Goal: Task Accomplishment & Management: Manage account settings

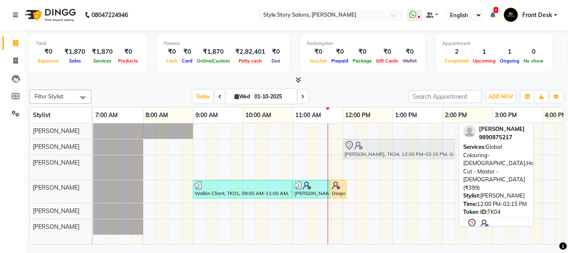
drag, startPoint x: 375, startPoint y: 162, endPoint x: 382, endPoint y: 158, distance: 8.0
click at [375, 150] on tbody "Anurag Mankar, TK04, 12:00 PM-02:15 PM, Global Colouring-Male,Hair Cut - Master…" at bounding box center [492, 178] width 799 height 111
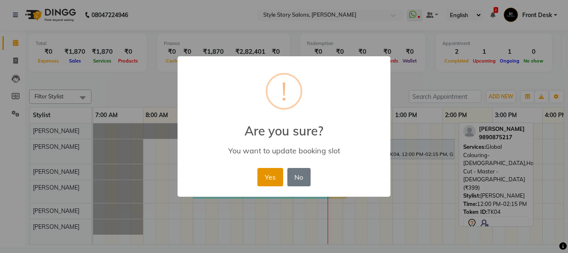
click at [280, 172] on button "Yes" at bounding box center [269, 177] width 25 height 18
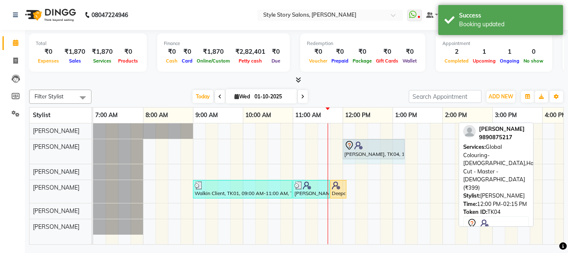
drag, startPoint x: 454, startPoint y: 145, endPoint x: 395, endPoint y: 157, distance: 60.3
click at [93, 157] on div "Anurag Mankar, TK04, 12:00 PM-02:15 PM, Global Colouring-Male,Hair Cut - Master…" at bounding box center [93, 151] width 0 height 25
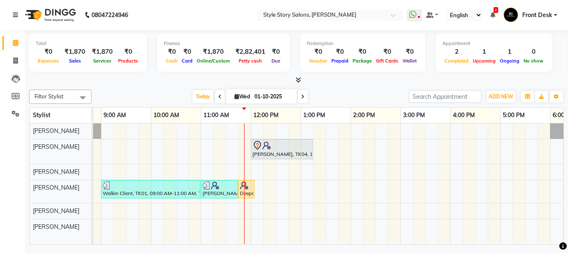
scroll to position [0, 92]
click at [500, 91] on button "ADD NEW Toggle Dropdown" at bounding box center [501, 97] width 29 height 12
click at [481, 136] on link "Add Attendance" at bounding box center [482, 134] width 66 height 11
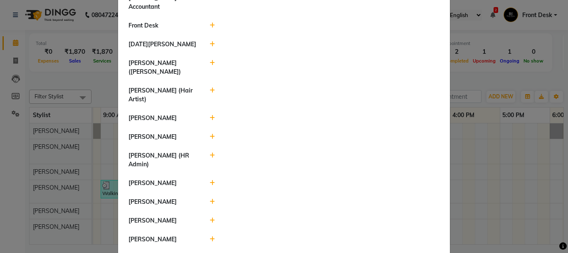
scroll to position [465, 0]
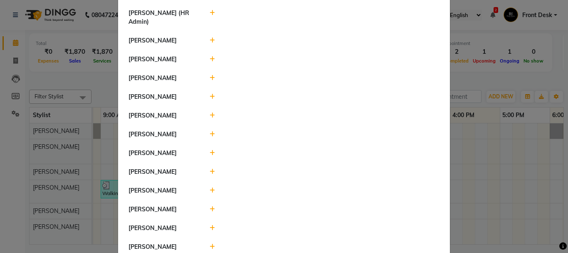
click at [210, 243] on icon at bounding box center [212, 246] width 5 height 6
click at [243, 244] on select "Present Absent Late Half Day Weekly Off" at bounding box center [232, 250] width 44 height 13
click at [245, 244] on select "Present Absent Late Half Day Weekly Off" at bounding box center [232, 250] width 44 height 13
select select "W"
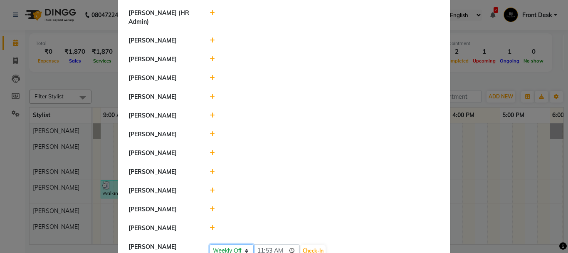
click at [210, 244] on select "Present Absent Late Half Day Weekly Off" at bounding box center [232, 250] width 44 height 13
click at [256, 245] on button "Save" at bounding box center [263, 251] width 16 height 12
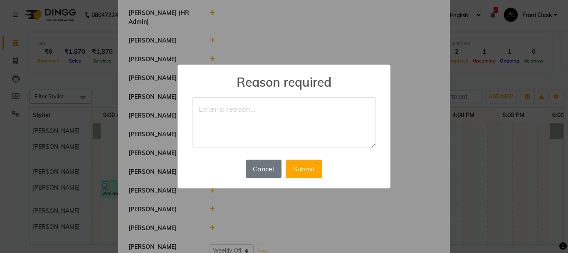
click at [235, 125] on textarea at bounding box center [284, 122] width 183 height 51
type textarea "off"
click at [307, 172] on button "Submit" at bounding box center [304, 168] width 37 height 18
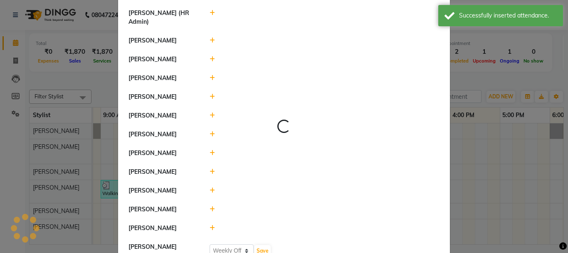
select select "W"
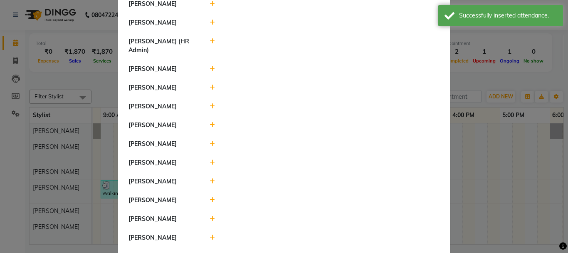
scroll to position [424, 0]
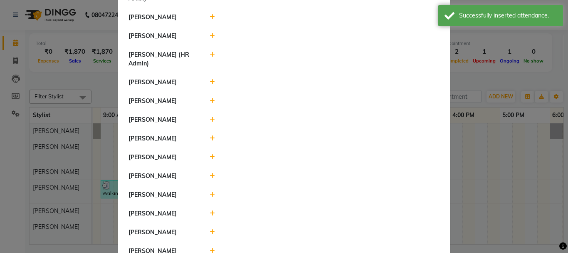
click at [212, 115] on div at bounding box center [324, 119] width 243 height 9
click at [210, 116] on icon at bounding box center [212, 119] width 5 height 6
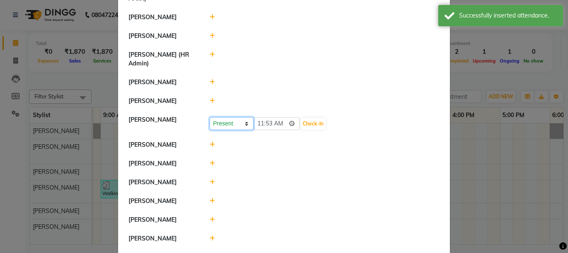
click at [234, 117] on select "Present Absent Late Half Day Weekly Off" at bounding box center [232, 123] width 44 height 13
select select "W"
click at [210, 117] on select "Present Absent Late Half Day Weekly Off" at bounding box center [232, 123] width 44 height 13
click at [257, 118] on button "Save" at bounding box center [263, 124] width 16 height 12
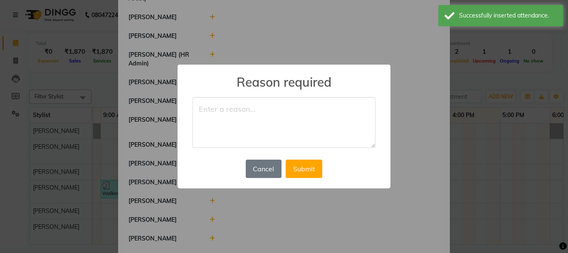
click at [248, 116] on textarea at bounding box center [284, 122] width 183 height 51
type textarea "off"
click at [309, 168] on button "Submit" at bounding box center [304, 168] width 37 height 18
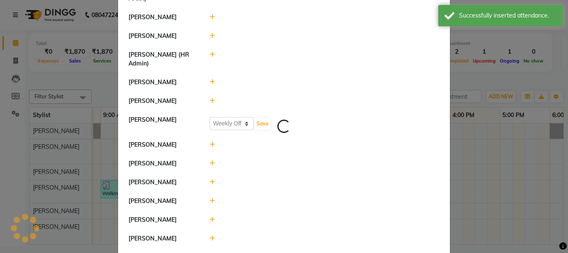
select select "W"
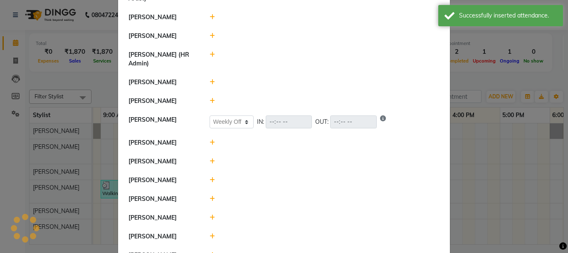
scroll to position [0, 0]
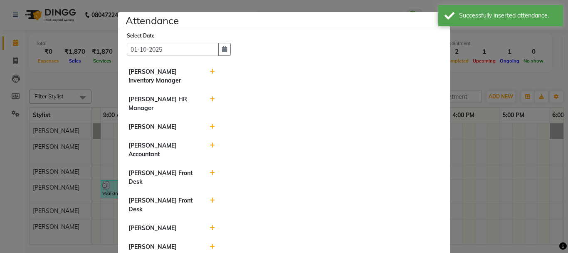
click at [460, 80] on ngb-modal-window "Attendance × Select Date 01-10-2025 Nikhil Pillay Inventory Manager Sonam Nashi…" at bounding box center [284, 126] width 568 height 253
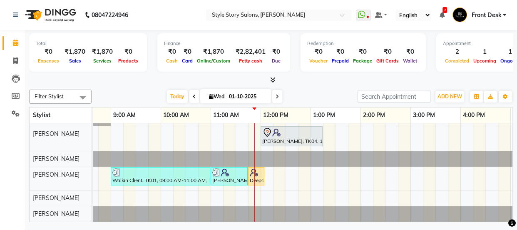
scroll to position [18, 0]
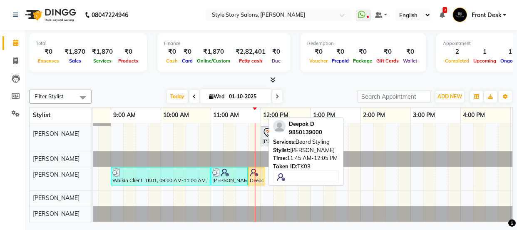
click at [254, 171] on div "Deepak D, TK03, 11:45 AM-12:05 PM, Beard Styling" at bounding box center [256, 176] width 15 height 16
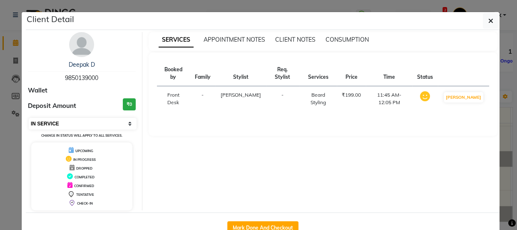
click at [99, 122] on select "Select IN SERVICE CONFIRMED TENTATIVE CHECK IN MARK DONE DROPPED UPCOMING" at bounding box center [83, 124] width 108 height 12
select select "7"
click at [29, 118] on select "Select IN SERVICE CONFIRMED TENTATIVE CHECK IN MARK DONE DROPPED UPCOMING" at bounding box center [83, 124] width 108 height 12
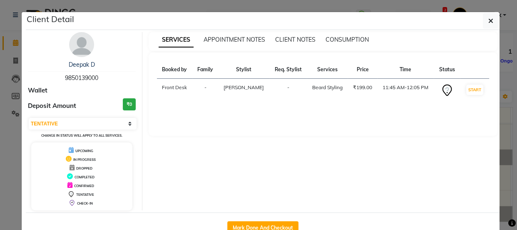
click at [506, 81] on ngb-modal-window "Client Detail Deepak D 9850139000 Wallet Deposit Amount ₹0 Select IN SERVICE CO…" at bounding box center [258, 115] width 517 height 230
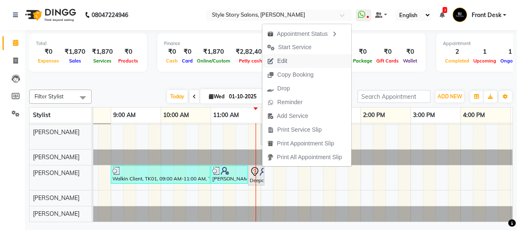
click at [291, 62] on span "Edit" at bounding box center [277, 61] width 30 height 14
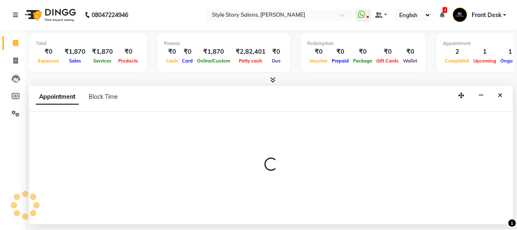
select select "tentative"
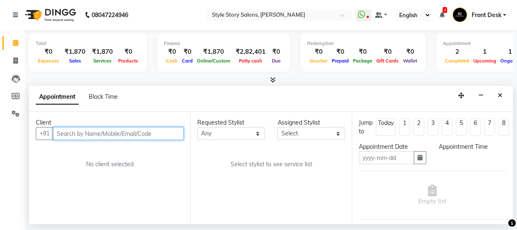
type input "01-10-2025"
select select "705"
select select "62114"
select select "3090"
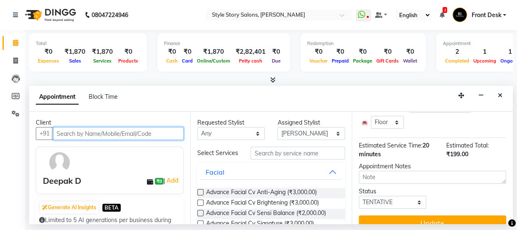
scroll to position [111, 0]
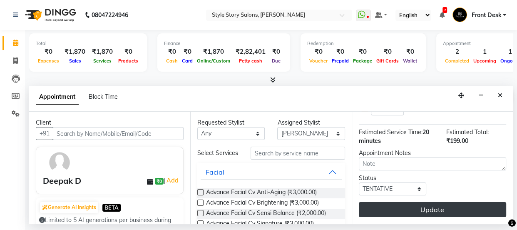
click at [417, 202] on button "Update" at bounding box center [432, 209] width 147 height 15
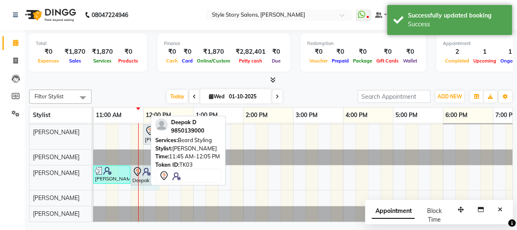
drag, startPoint x: 144, startPoint y: 168, endPoint x: 156, endPoint y: 169, distance: 11.3
click at [156, 169] on div "Filter Stylist Select All Arshad Ansari Priyanka Singh Ritesh Shrivas Sonali Sa…" at bounding box center [270, 154] width 483 height 136
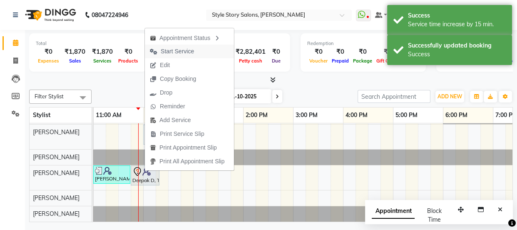
click at [187, 54] on span "Start Service" at bounding box center [177, 51] width 33 height 9
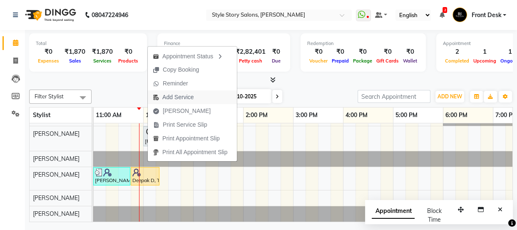
click at [171, 95] on span "Add Service" at bounding box center [177, 97] width 31 height 9
select select "62114"
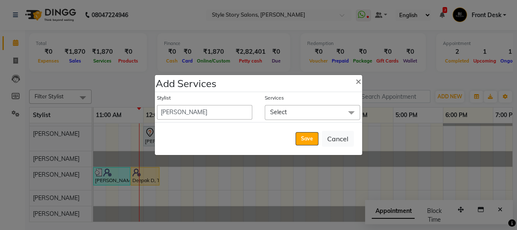
click at [295, 108] on span "Select" at bounding box center [312, 112] width 95 height 15
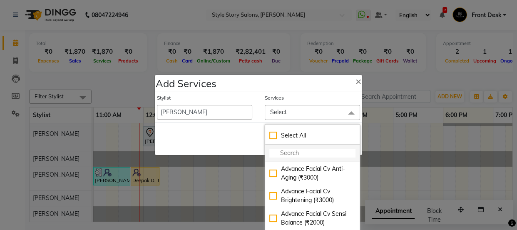
click at [286, 153] on input "multiselect-search" at bounding box center [312, 153] width 86 height 9
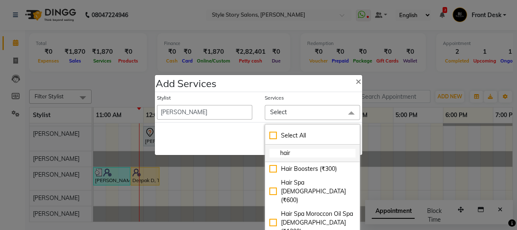
type input "hair"
checkbox input "true"
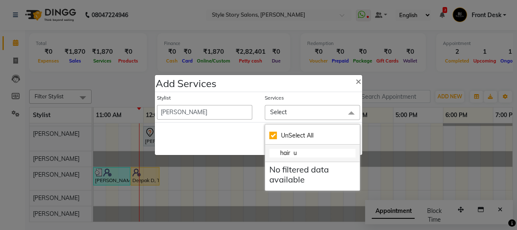
type input "hair"
checkbox input "false"
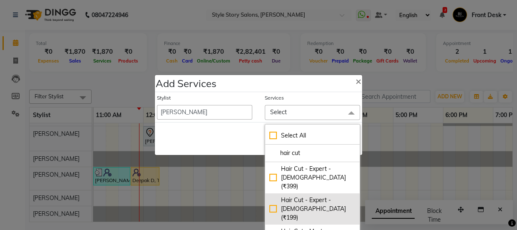
scroll to position [35, 0]
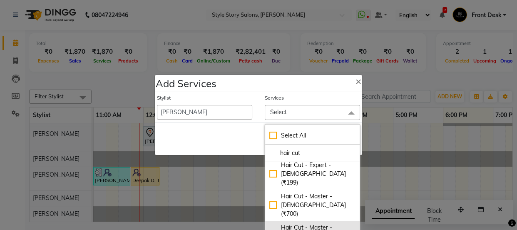
type input "hair cut"
checkbox input "true"
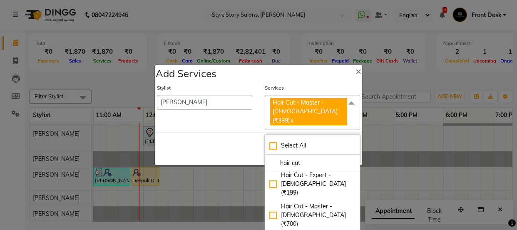
click at [215, 132] on div "Save Cancel" at bounding box center [258, 148] width 207 height 33
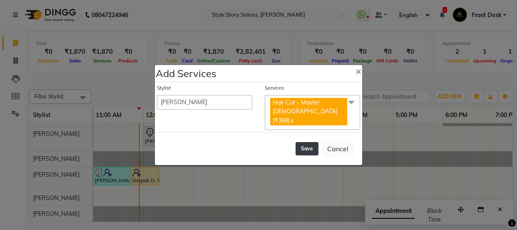
click at [314, 142] on button "Save" at bounding box center [306, 148] width 23 height 13
select select "82561"
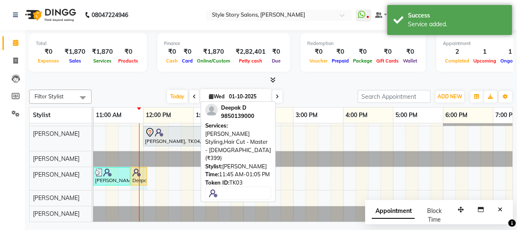
drag, startPoint x: 196, startPoint y: 167, endPoint x: 147, endPoint y: 171, distance: 49.2
click at [147, 171] on div "Anurag Mankar, TK04, 12:00 PM-01:15 PM, Global Colouring-Male,Hair Cut - Master…" at bounding box center [293, 165] width 799 height 111
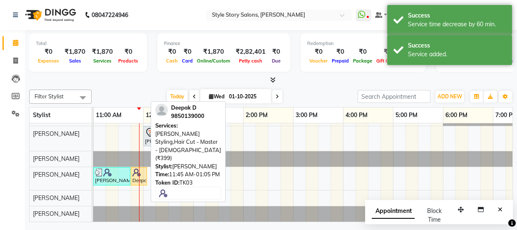
click at [141, 170] on div "Deepak D, TK03, 11:45 AM-12:05 PM, Beard Styling,Hair Cut - Master - Male (₹399)" at bounding box center [138, 176] width 15 height 16
select select "1"
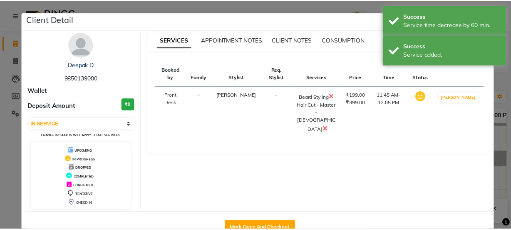
scroll to position [25, 0]
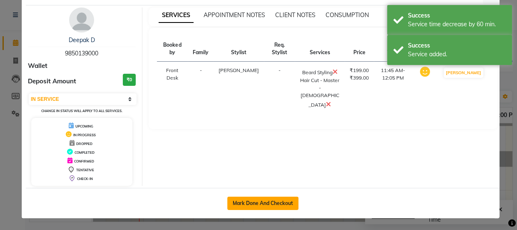
click at [284, 199] on button "Mark Done And Checkout" at bounding box center [262, 202] width 71 height 13
select select "service"
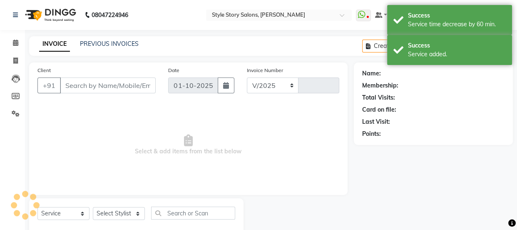
select select "6249"
type input "1771"
select select "61197"
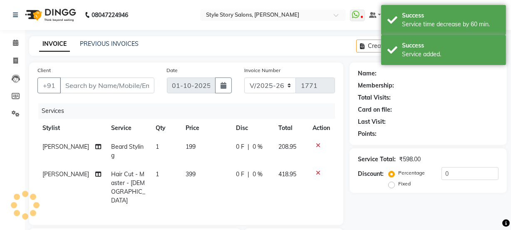
type input "9850139000"
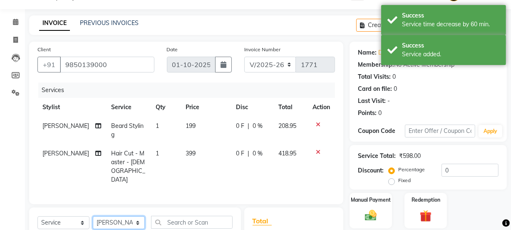
click at [117, 216] on select "Select Stylist Aayushi Dahat Adesh khadse Ambika Dhadse Front Desk Arshad Ansar…" at bounding box center [119, 222] width 52 height 13
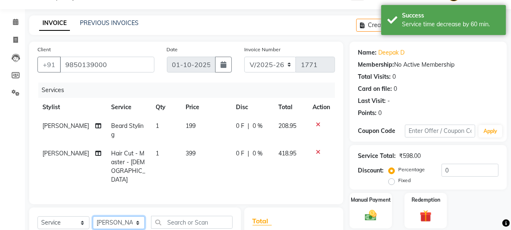
select select "62114"
click at [93, 216] on select "Select Stylist Aayushi Dahat Adesh khadse Ambika Dhadse Front Desk Arshad Ansar…" at bounding box center [119, 222] width 52 height 13
drag, startPoint x: 69, startPoint y: 203, endPoint x: 71, endPoint y: 198, distance: 5.0
click at [69, 216] on select "Select Service Product Membership Package Voucher Prepaid Gift Card" at bounding box center [63, 222] width 52 height 13
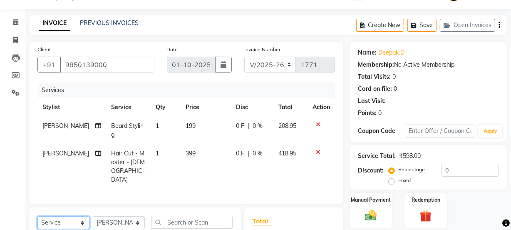
select select "product"
click at [37, 216] on select "Select Service Product Membership Package Voucher Prepaid Gift Card" at bounding box center [63, 222] width 52 height 13
click at [183, 215] on input "text" at bounding box center [192, 221] width 82 height 13
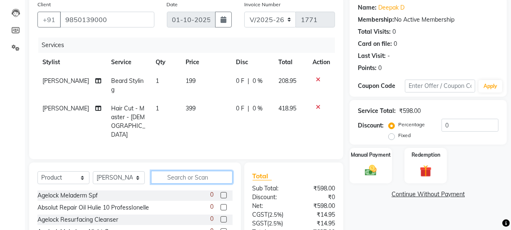
scroll to position [96, 0]
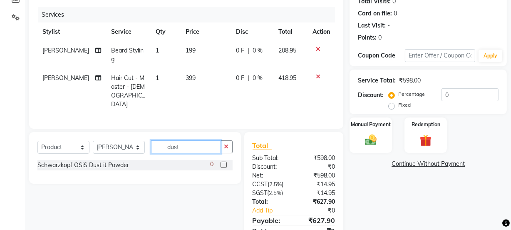
type input "dust"
click at [221, 161] on label at bounding box center [223, 164] width 6 height 6
click at [221, 162] on input "checkbox" at bounding box center [222, 164] width 5 height 5
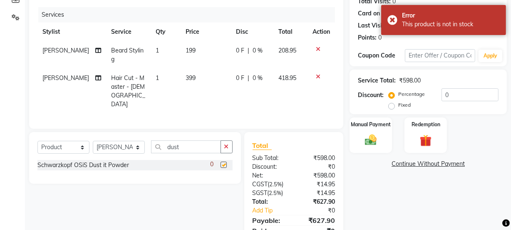
checkbox input "false"
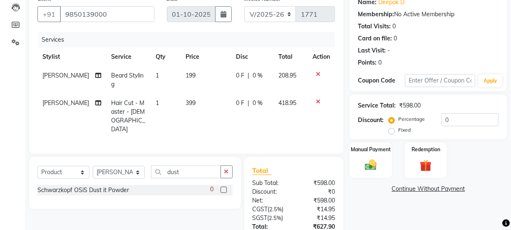
scroll to position [58, 0]
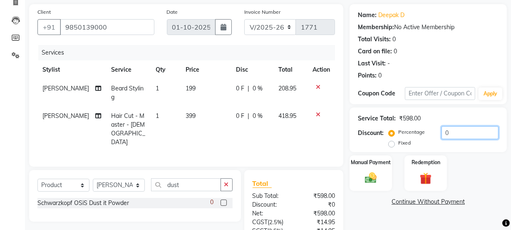
drag, startPoint x: 452, startPoint y: 135, endPoint x: 436, endPoint y: 134, distance: 16.6
click at [436, 134] on div "Percentage Fixed 0" at bounding box center [444, 137] width 108 height 22
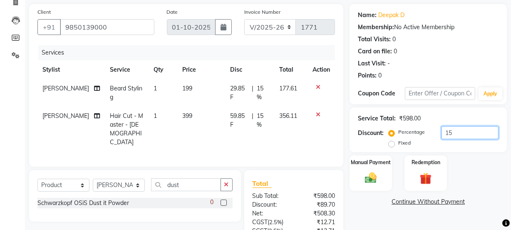
type input "15"
click at [486, 170] on div "Manual Payment Redemption" at bounding box center [428, 172] width 170 height 35
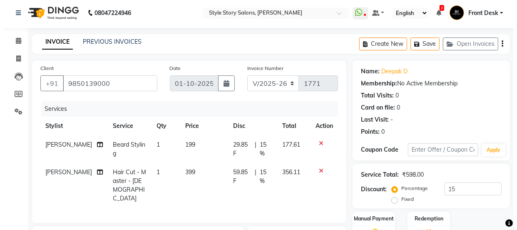
scroll to position [0, 0]
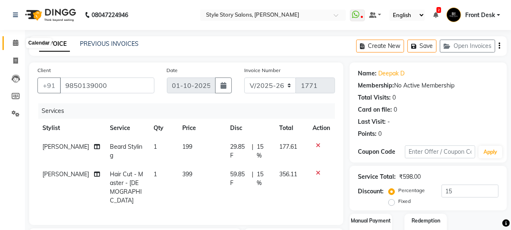
click at [15, 40] on icon at bounding box center [15, 43] width 5 height 6
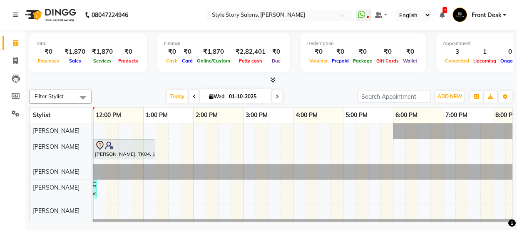
scroll to position [0, 171]
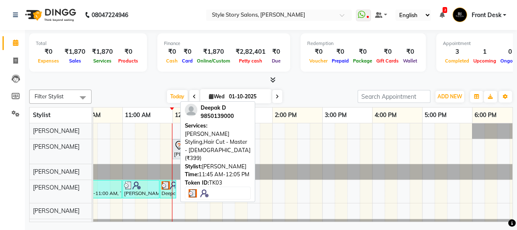
click at [170, 185] on img at bounding box center [174, 185] width 8 height 8
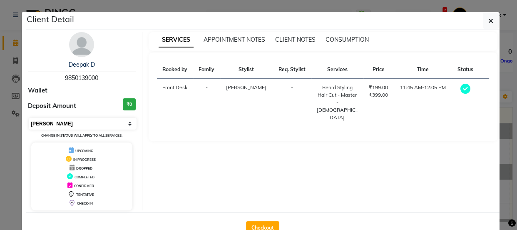
drag, startPoint x: 123, startPoint y: 123, endPoint x: 119, endPoint y: 127, distance: 5.9
click at [123, 123] on select "Select MARK DONE UPCOMING" at bounding box center [83, 124] width 108 height 12
select select "5"
click at [29, 118] on select "Select MARK DONE UPCOMING" at bounding box center [83, 124] width 108 height 12
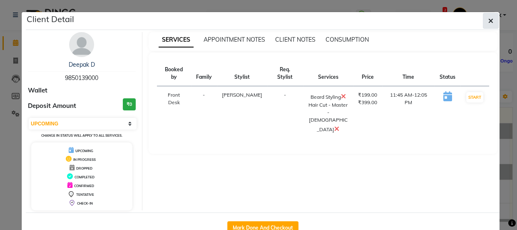
click at [488, 19] on icon "button" at bounding box center [490, 20] width 5 height 7
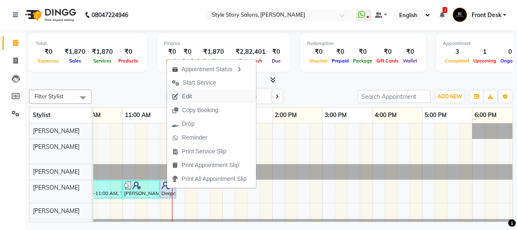
click at [191, 95] on span "Edit" at bounding box center [187, 96] width 10 height 9
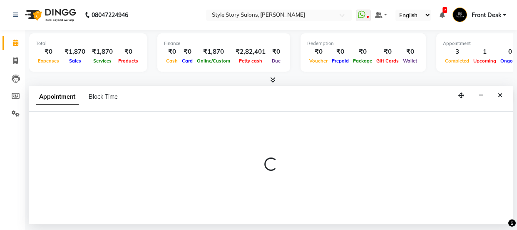
select select "tentative"
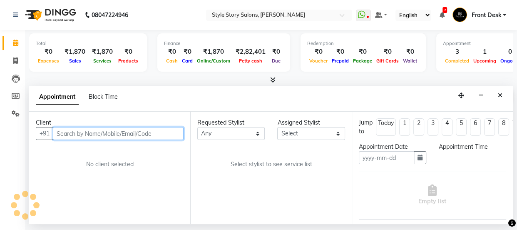
type input "01-10-2025"
select select "62114"
select select "upcoming"
select select "705"
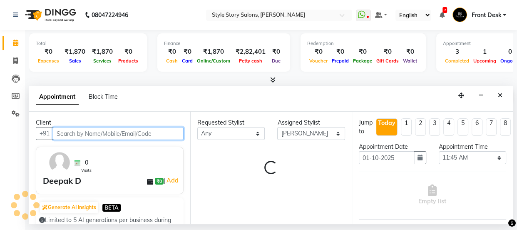
select select "3090"
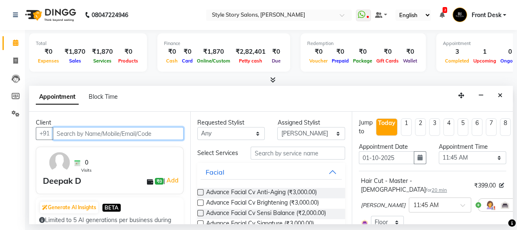
click at [144, 131] on input "text" at bounding box center [118, 133] width 131 height 13
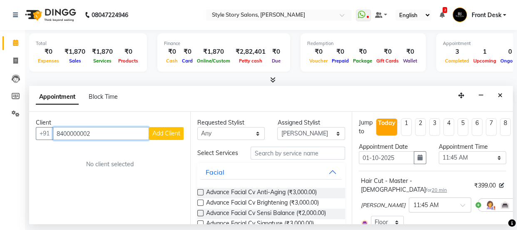
type input "8400000002"
click at [177, 135] on span "Add Client" at bounding box center [166, 132] width 28 height 7
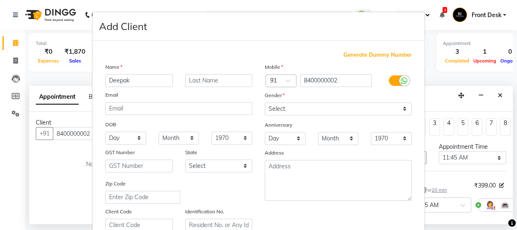
type input "Deepak"
click at [202, 79] on input "text" at bounding box center [218, 80] width 67 height 13
type input "p"
type input "Parihar"
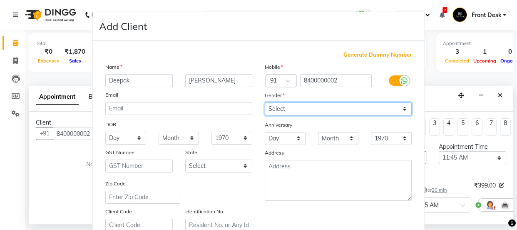
click at [290, 106] on select "Select Male Female Other Prefer Not To Say" at bounding box center [338, 108] width 147 height 13
select select "male"
click at [265, 102] on select "Select Male Female Other Prefer Not To Say" at bounding box center [338, 108] width 147 height 13
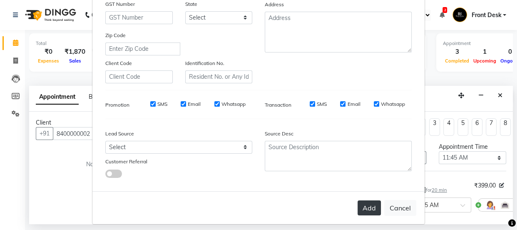
scroll to position [157, 0]
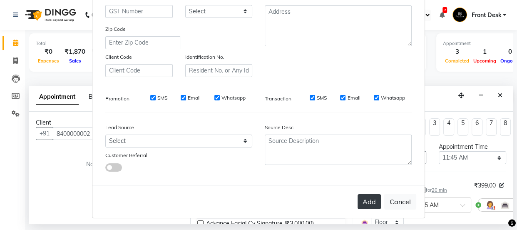
click at [363, 199] on button "Add" at bounding box center [368, 201] width 23 height 15
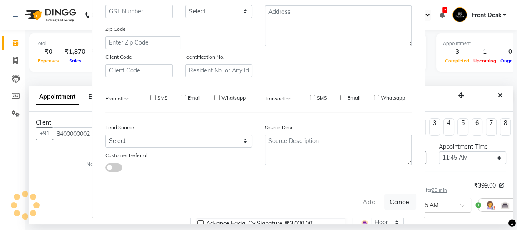
select select
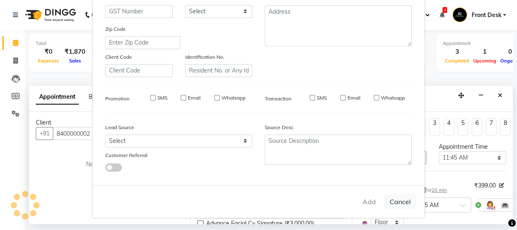
select select
checkbox input "false"
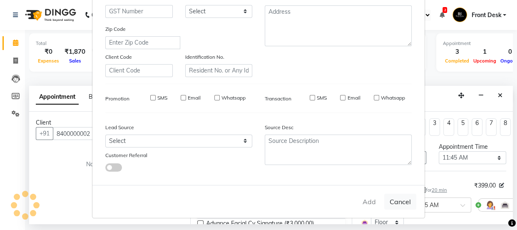
checkbox input "false"
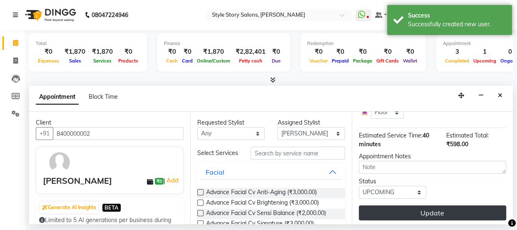
scroll to position [171, 0]
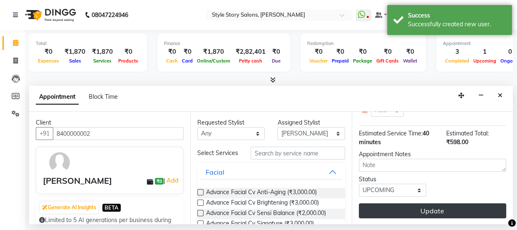
click at [433, 205] on button "Update" at bounding box center [432, 210] width 147 height 15
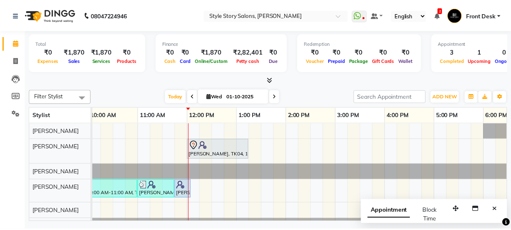
scroll to position [0, 132]
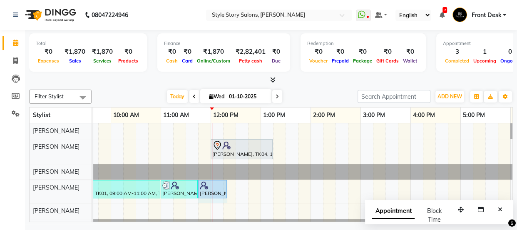
drag, startPoint x: 213, startPoint y: 186, endPoint x: 224, endPoint y: 187, distance: 10.8
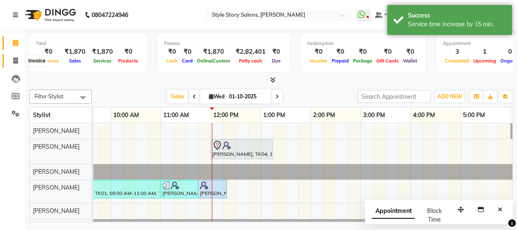
click at [17, 58] on icon at bounding box center [15, 60] width 5 height 6
select select "service"
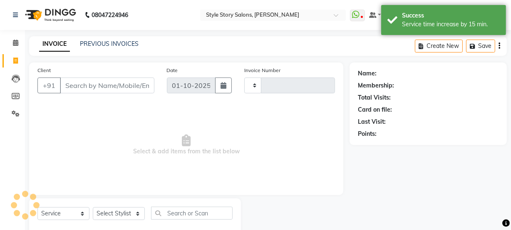
type input "1771"
select select "6249"
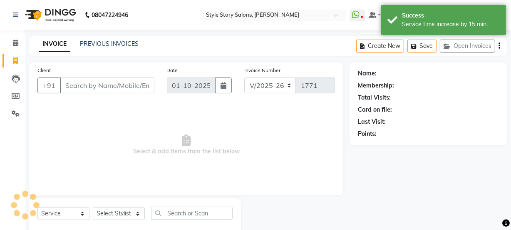
select select "61197"
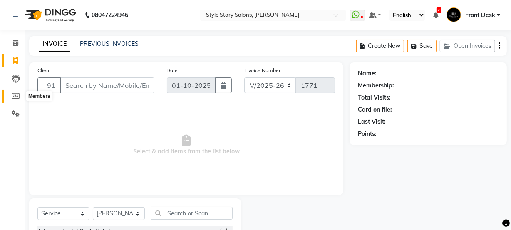
click at [17, 94] on icon at bounding box center [16, 96] width 8 height 6
select select
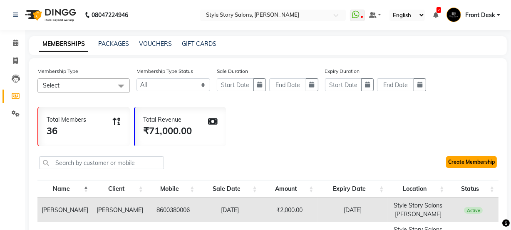
click at [472, 163] on link "Create Membership" at bounding box center [471, 162] width 51 height 12
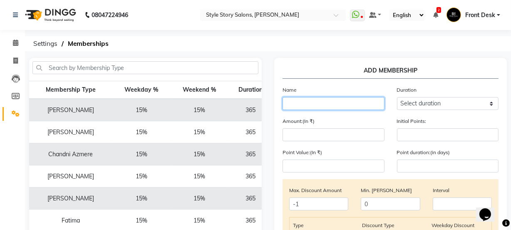
click at [319, 104] on input "text" at bounding box center [333, 103] width 102 height 13
type input "d"
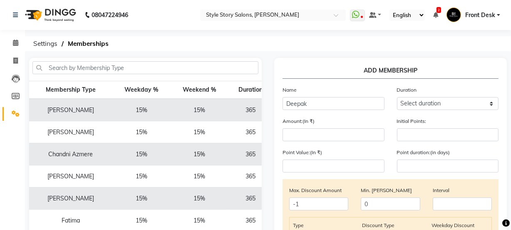
drag, startPoint x: 82, startPoint y: 221, endPoint x: 84, endPoint y: 231, distance: 9.7
click at [84, 229] on html "08047224946 Select Location × Style Story Salons, Ram Nagar WhatsApp Status ✕ S…" at bounding box center [255, 115] width 511 height 230
click at [128, 180] on td "15%" at bounding box center [141, 176] width 58 height 22
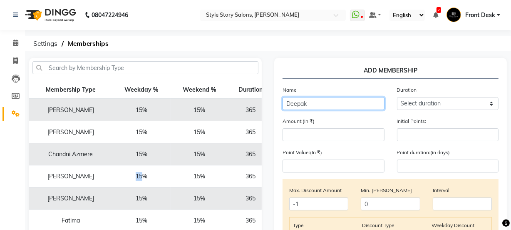
click at [318, 104] on input "Deepak" at bounding box center [333, 103] width 102 height 13
type input "[PERSON_NAME]"
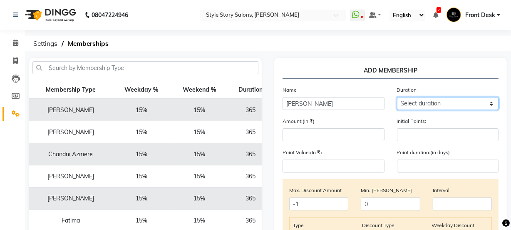
click at [440, 97] on select "Select duration Week Half-month Month Year Life Time 4 Months 8 Months 6 Months…" at bounding box center [448, 103] width 102 height 13
select select "4: 365"
click at [397, 97] on select "Select duration Week Half-month Month Year Life Time 4 Months 8 Months 6 Months…" at bounding box center [448, 103] width 102 height 13
type input "365"
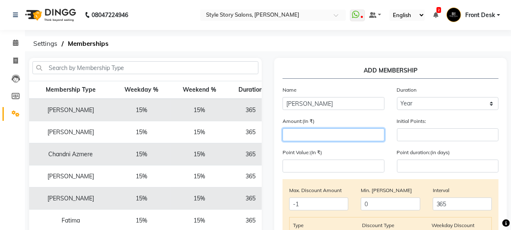
click at [320, 135] on input "number" at bounding box center [333, 134] width 102 height 13
type input "2000"
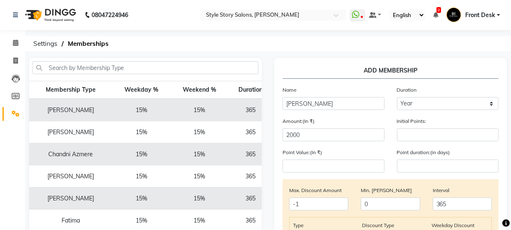
click at [371, 119] on div "Amount:(In ₹) 2000" at bounding box center [333, 128] width 114 height 25
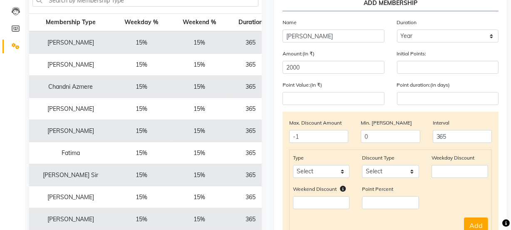
scroll to position [75, 0]
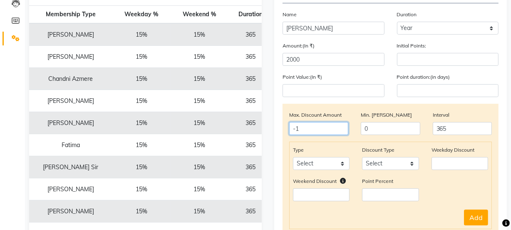
click at [312, 131] on input "-1" at bounding box center [318, 128] width 59 height 13
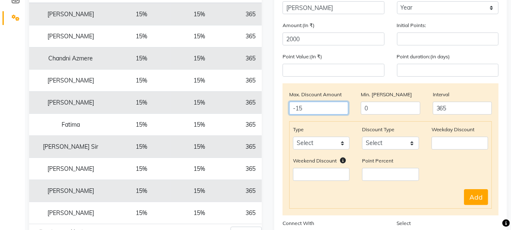
scroll to position [113, 0]
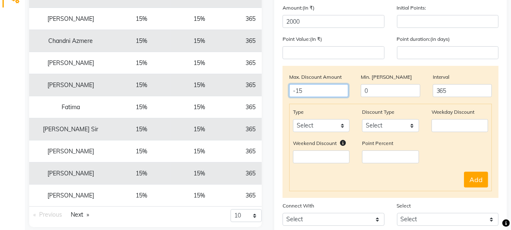
type input "-15"
click at [332, 128] on select "Select Service Product Package Prepaid Voucher" at bounding box center [321, 125] width 57 height 13
select select "service"
click at [293, 120] on select "Select Service Product Package Prepaid Voucher" at bounding box center [321, 125] width 57 height 13
click at [391, 122] on select "Select Percent Flat" at bounding box center [390, 125] width 57 height 13
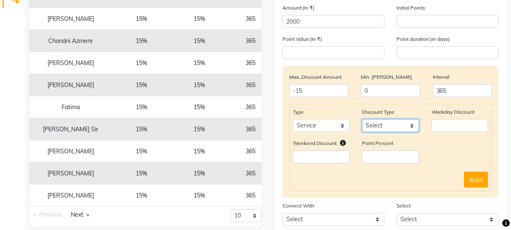
select select "Percent"
click at [362, 120] on select "Select Percent Flat" at bounding box center [390, 125] width 57 height 13
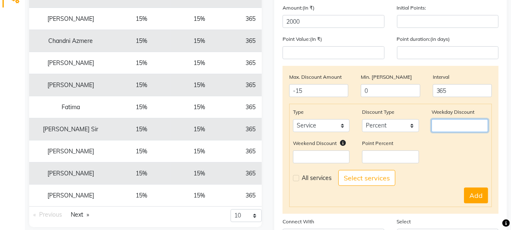
click at [459, 121] on input "number" at bounding box center [459, 125] width 57 height 13
type input "15"
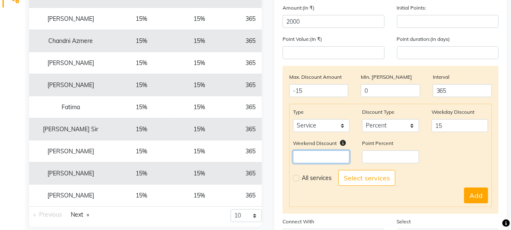
click at [326, 161] on input "number" at bounding box center [321, 156] width 57 height 13
type input "15"
click at [297, 179] on label at bounding box center [296, 178] width 6 height 6
click at [297, 179] on input "checkbox" at bounding box center [295, 177] width 5 height 5
checkbox input "true"
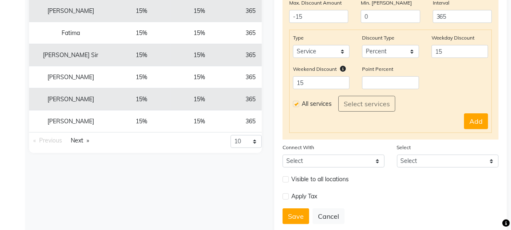
scroll to position [189, 0]
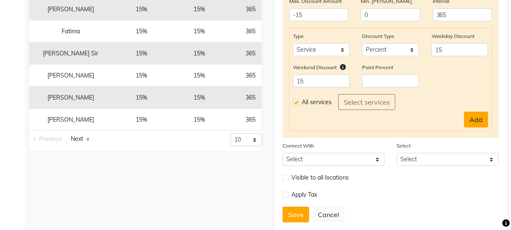
click at [470, 124] on button "Add" at bounding box center [476, 119] width 24 height 16
select select
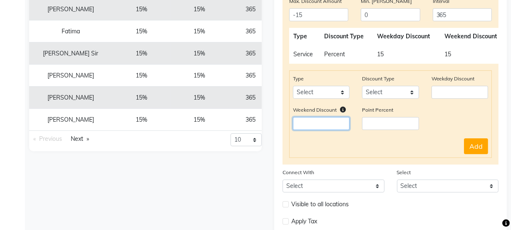
click at [309, 126] on input "number" at bounding box center [321, 123] width 57 height 13
type input "15"
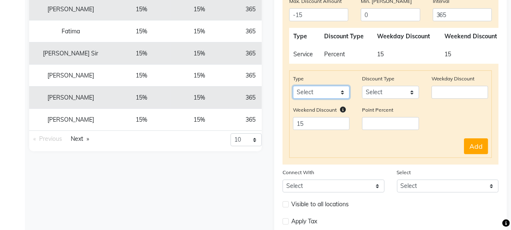
drag, startPoint x: 309, startPoint y: 90, endPoint x: 311, endPoint y: 95, distance: 5.0
click at [309, 90] on select "Select Product Package Prepaid Voucher" at bounding box center [321, 92] width 57 height 13
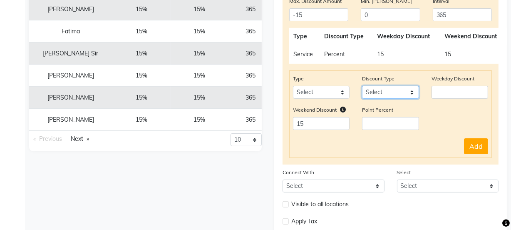
click at [396, 97] on select "Select Percent Flat" at bounding box center [390, 92] width 57 height 13
select select "Percent"
click at [362, 87] on select "Select Percent Flat" at bounding box center [390, 92] width 57 height 13
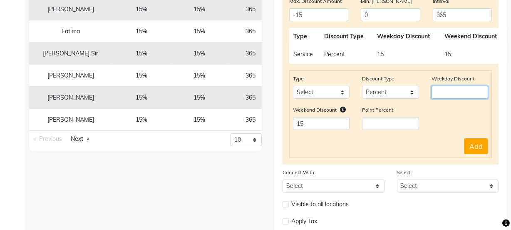
click at [460, 89] on input "number" at bounding box center [459, 92] width 57 height 13
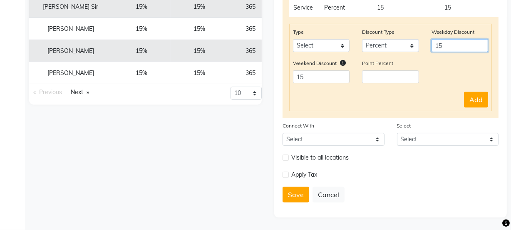
scroll to position [237, 0]
type input "15"
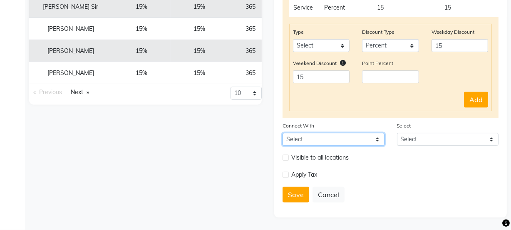
click at [306, 139] on select "Select Package Prepaid Voucher" at bounding box center [333, 139] width 102 height 13
click at [421, 165] on div "Visible to all locations" at bounding box center [390, 160] width 228 height 17
click at [292, 195] on button "Save" at bounding box center [295, 194] width 27 height 16
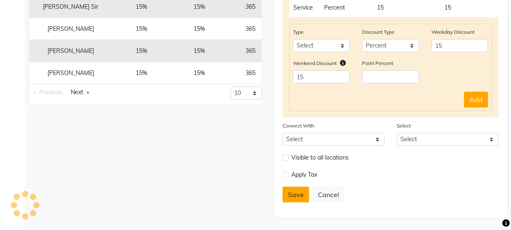
select select
type input "0"
select select
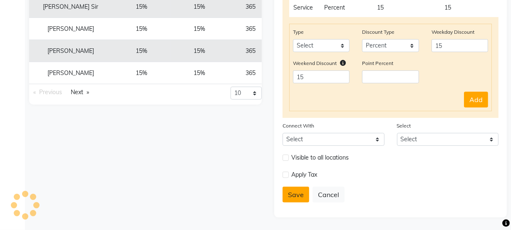
checkbox input "false"
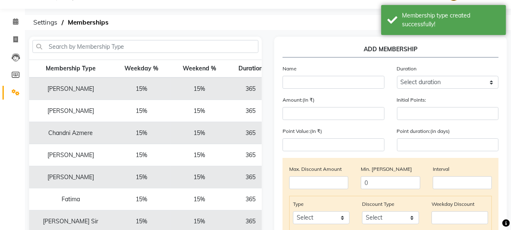
scroll to position [0, 0]
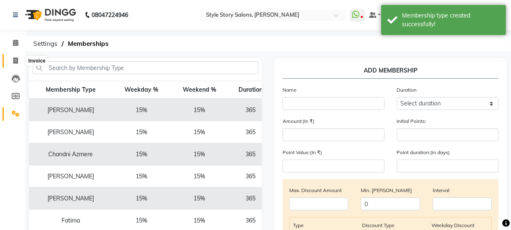
click at [18, 59] on span at bounding box center [15, 61] width 15 height 10
select select "service"
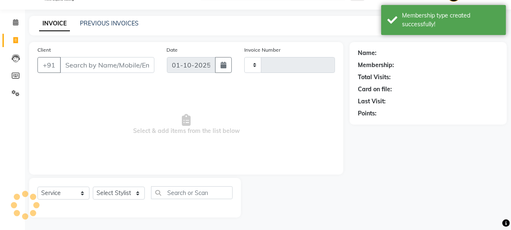
scroll to position [21, 0]
select select "6249"
type input "1771"
select select "61197"
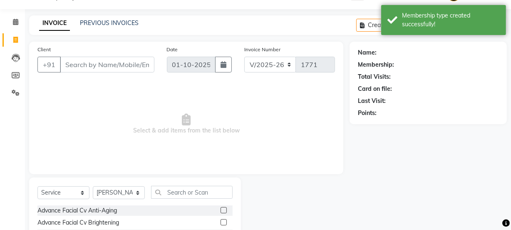
click at [104, 64] on input "Client" at bounding box center [107, 65] width 94 height 16
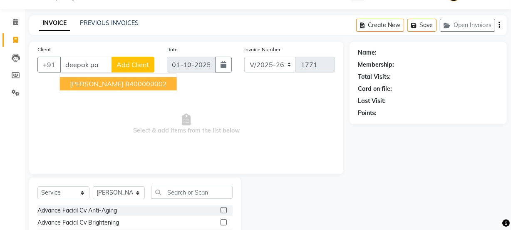
click at [106, 79] on span "Deepak Parihar" at bounding box center [97, 83] width 54 height 8
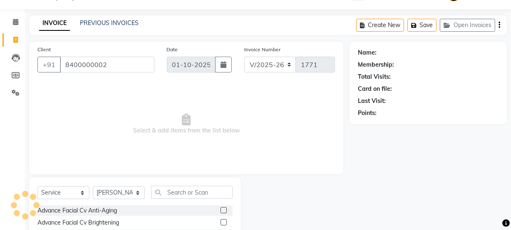
type input "8400000002"
click at [123, 193] on select "Select Stylist Aayushi Dahat Adesh khadse Ambika Dhadse Front Desk Arshad Ansar…" at bounding box center [119, 192] width 52 height 13
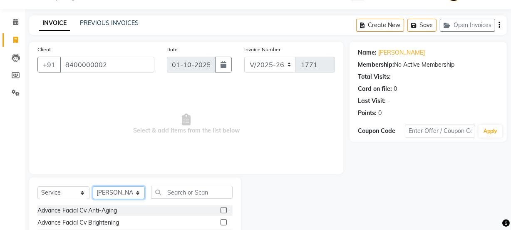
select select "82561"
click at [93, 186] on select "Select Stylist Aayushi Dahat Adesh khadse Ambika Dhadse Front Desk Arshad Ansar…" at bounding box center [119, 192] width 52 height 13
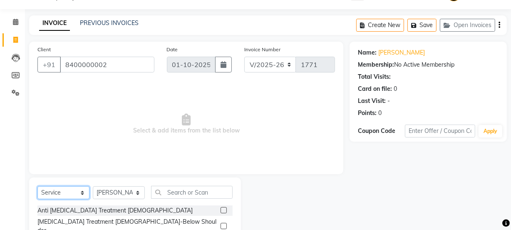
click at [79, 190] on select "Select Service Product Membership Package Voucher Prepaid Gift Card" at bounding box center [63, 192] width 52 height 13
select select "membership"
click at [37, 186] on select "Select Service Product Membership Package Voucher Prepaid Gift Card" at bounding box center [63, 192] width 52 height 13
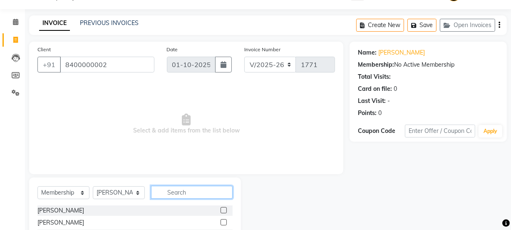
click at [176, 191] on input "text" at bounding box center [192, 192] width 82 height 13
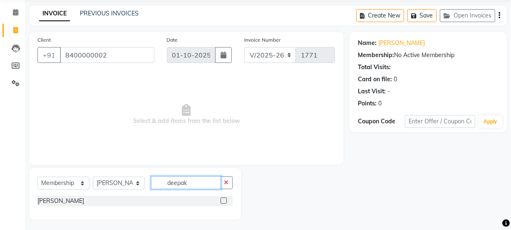
scroll to position [33, 0]
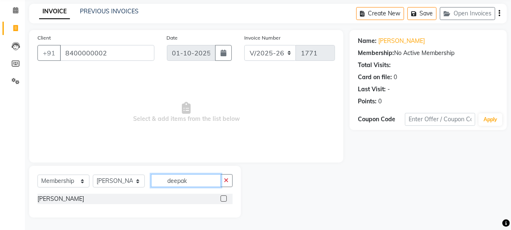
type input "deepak"
click at [224, 197] on label at bounding box center [223, 198] width 6 height 6
click at [224, 197] on input "checkbox" at bounding box center [222, 198] width 5 height 5
select select "select"
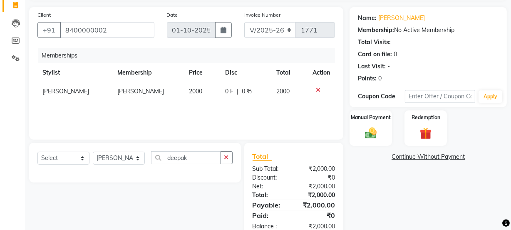
scroll to position [77, 0]
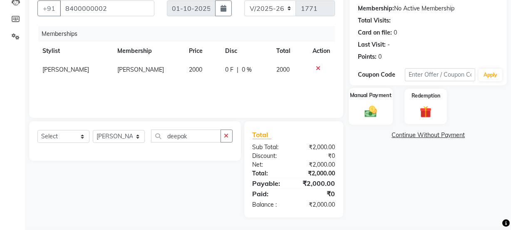
click at [377, 117] on img at bounding box center [371, 111] width 20 height 14
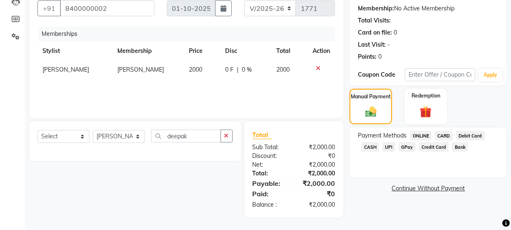
click at [385, 144] on span "UPI" at bounding box center [388, 147] width 13 height 10
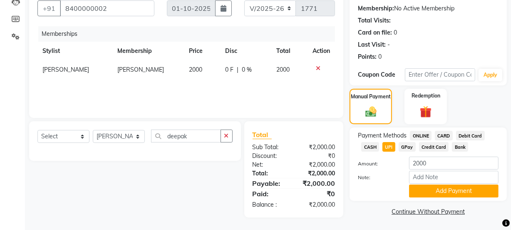
scroll to position [77, 0]
click at [462, 186] on button "Add Payment" at bounding box center [453, 190] width 89 height 13
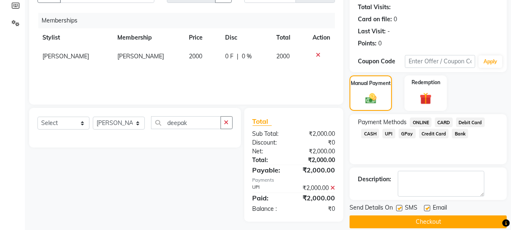
scroll to position [101, 0]
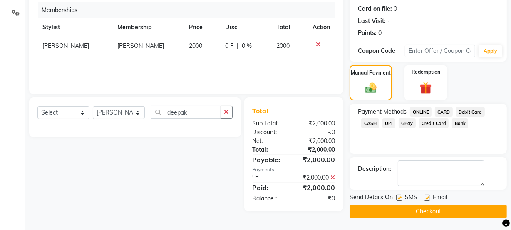
click at [407, 217] on button "Checkout" at bounding box center [427, 211] width 157 height 13
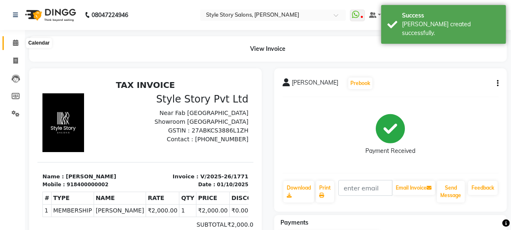
click at [15, 40] on icon at bounding box center [15, 43] width 5 height 6
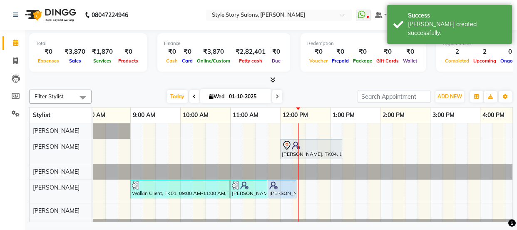
scroll to position [0, 67]
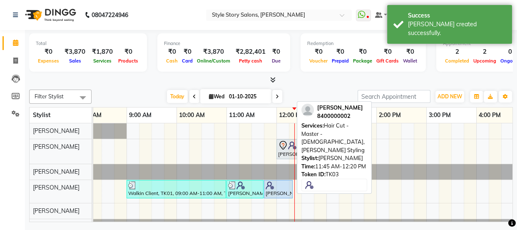
click at [286, 185] on div at bounding box center [277, 185] width 25 height 8
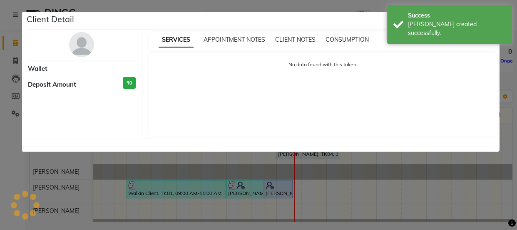
select select "5"
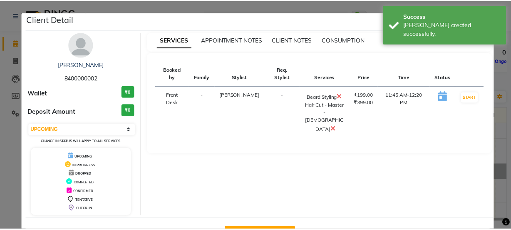
scroll to position [30, 0]
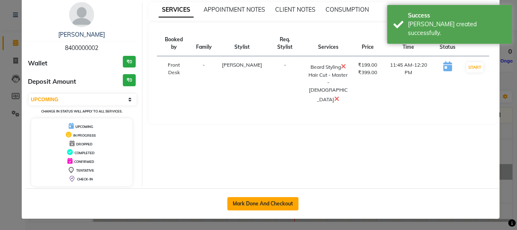
click at [253, 200] on button "Mark Done And Checkout" at bounding box center [262, 203] width 71 height 13
select select "service"
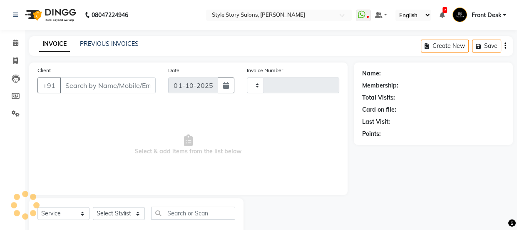
type input "1772"
select select "6249"
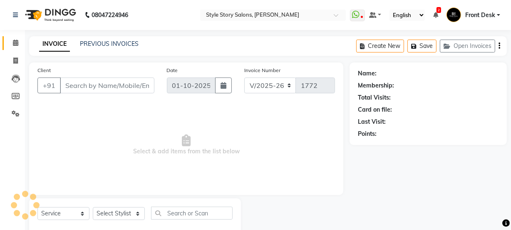
select select "61197"
type input "8400000002"
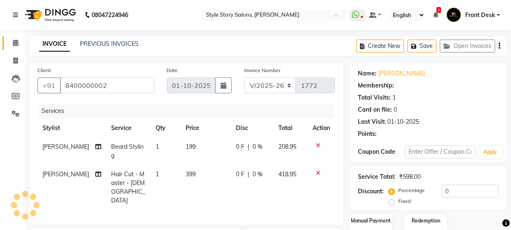
select select "1: Object"
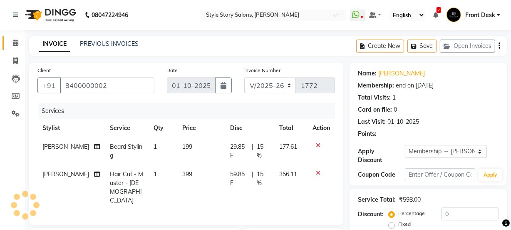
type input "15"
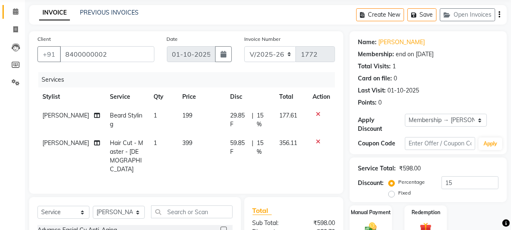
scroll to position [37, 0]
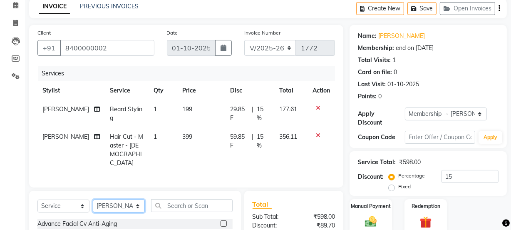
click at [131, 199] on select "Select Stylist Aayushi Dahat Adesh khadse Ambika Dhadse Front Desk Arshad Ansar…" at bounding box center [119, 205] width 52 height 13
select select "62114"
click at [93, 199] on select "Select Stylist Aayushi Dahat Adesh khadse Ambika Dhadse Front Desk Arshad Ansar…" at bounding box center [119, 205] width 52 height 13
click at [75, 199] on select "Select Service Product Membership Package Voucher Prepaid Gift Card" at bounding box center [63, 205] width 52 height 13
select select "product"
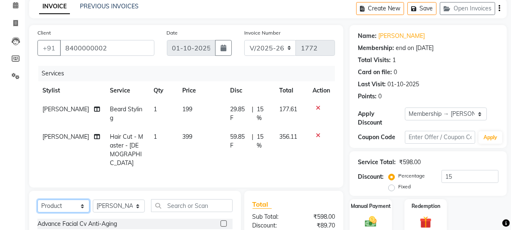
click at [37, 199] on select "Select Service Product Membership Package Voucher Prepaid Gift Card" at bounding box center [63, 205] width 52 height 13
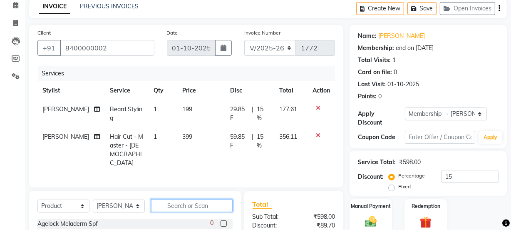
click at [172, 199] on input "text" at bounding box center [192, 205] width 82 height 13
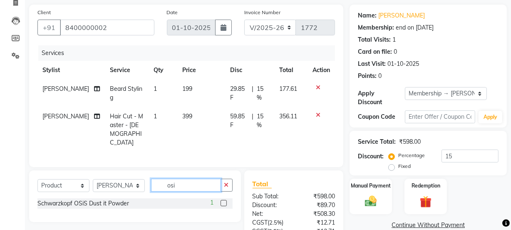
scroll to position [75, 0]
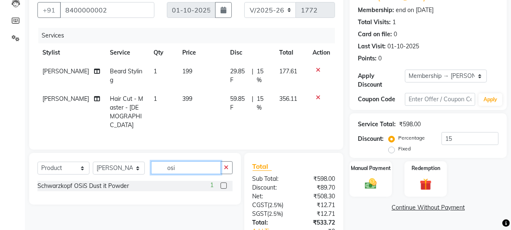
type input "osi"
click at [221, 182] on label at bounding box center [223, 185] width 6 height 6
click at [221, 183] on input "checkbox" at bounding box center [222, 185] width 5 height 5
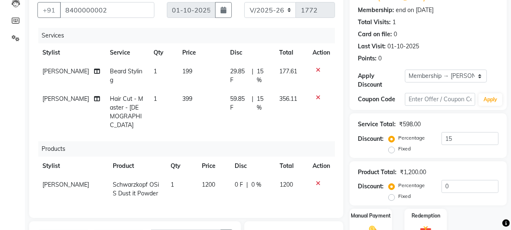
checkbox input "false"
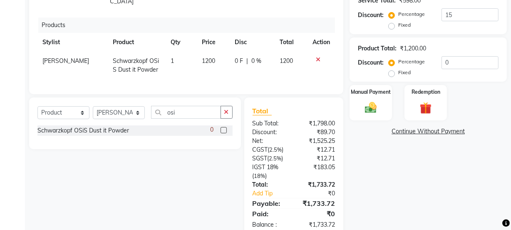
scroll to position [208, 0]
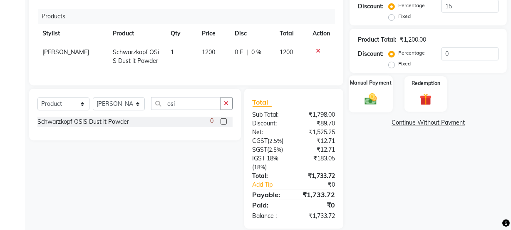
click at [369, 89] on div "Manual Payment" at bounding box center [371, 93] width 44 height 37
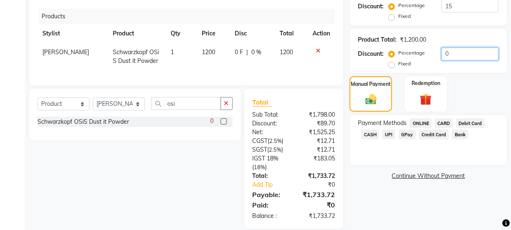
drag, startPoint x: 449, startPoint y: 52, endPoint x: 441, endPoint y: 53, distance: 8.5
click at [441, 53] on input "0" at bounding box center [469, 53] width 57 height 13
type input "15"
click at [357, 166] on div "Name: Deepak Parihar Membership: end on 01-10-2026 Total Visits: 1 Card on file…" at bounding box center [430, 42] width 163 height 374
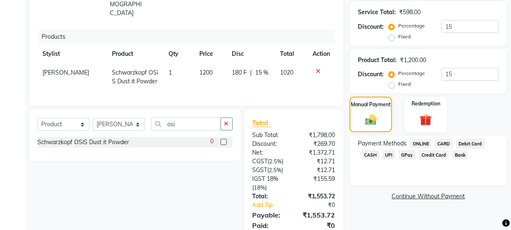
scroll to position [170, 0]
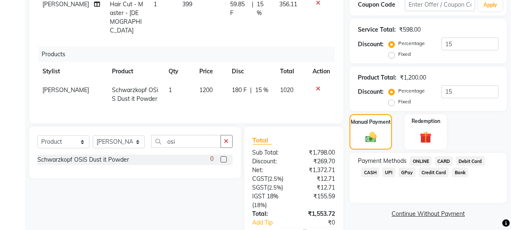
click at [386, 171] on span "UPI" at bounding box center [388, 172] width 13 height 10
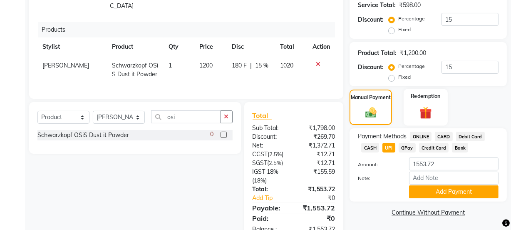
scroll to position [208, 0]
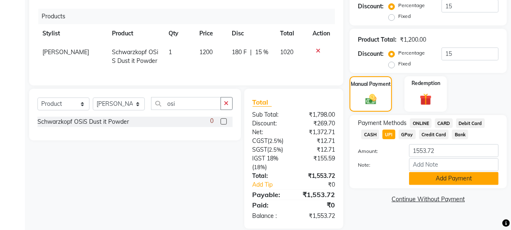
click at [452, 175] on button "Add Payment" at bounding box center [453, 178] width 89 height 13
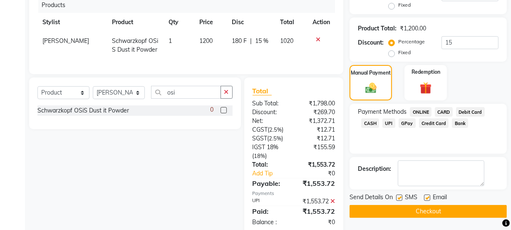
scroll to position [225, 0]
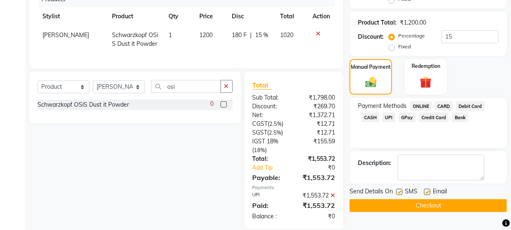
click at [400, 190] on label at bounding box center [399, 191] width 6 height 6
click at [400, 190] on input "checkbox" at bounding box center [398, 191] width 5 height 5
checkbox input "false"
click at [426, 189] on label at bounding box center [427, 191] width 6 height 6
click at [426, 189] on input "checkbox" at bounding box center [426, 191] width 5 height 5
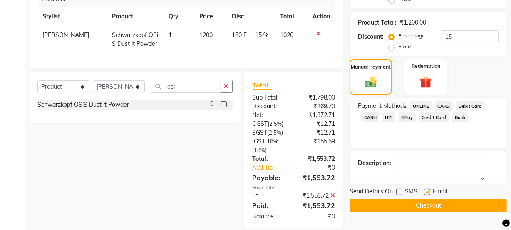
checkbox input "false"
click at [426, 199] on button "Checkout" at bounding box center [427, 205] width 157 height 13
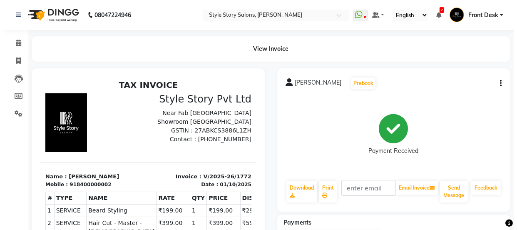
scroll to position [12, 0]
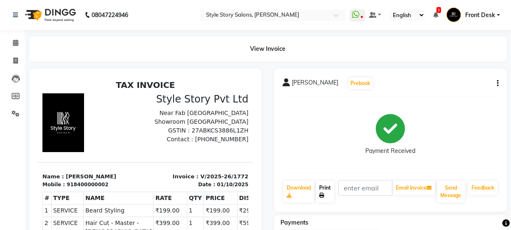
click at [321, 191] on link "Print" at bounding box center [325, 192] width 18 height 22
click at [12, 41] on span at bounding box center [15, 43] width 15 height 10
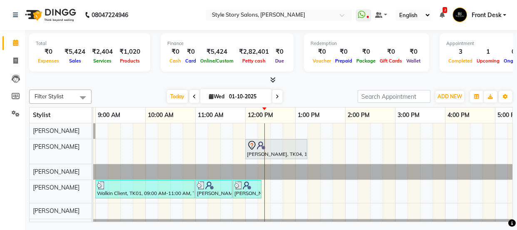
scroll to position [0, 123]
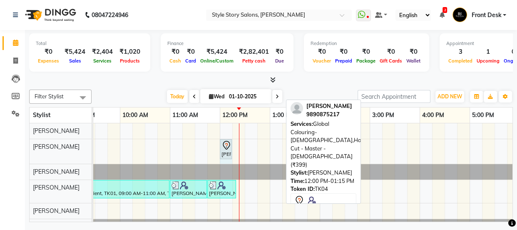
drag, startPoint x: 280, startPoint y: 146, endPoint x: 223, endPoint y: 153, distance: 57.4
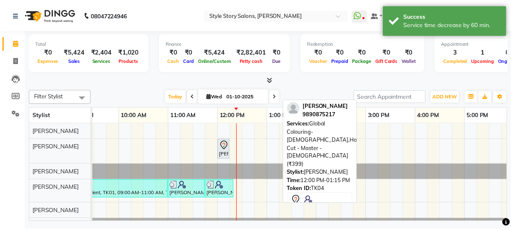
scroll to position [18, 0]
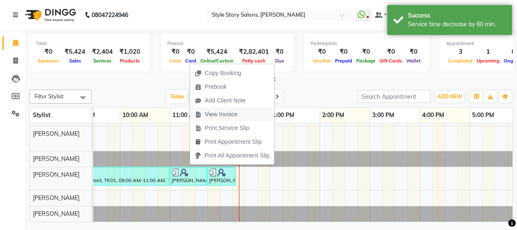
click at [207, 114] on span "View Invoice" at bounding box center [221, 114] width 32 height 9
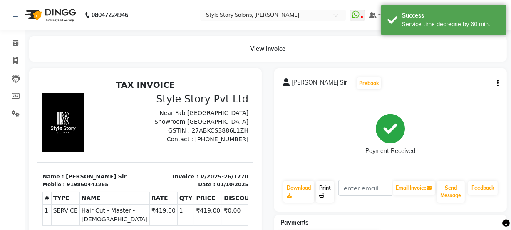
click at [329, 190] on link "Print" at bounding box center [325, 192] width 18 height 22
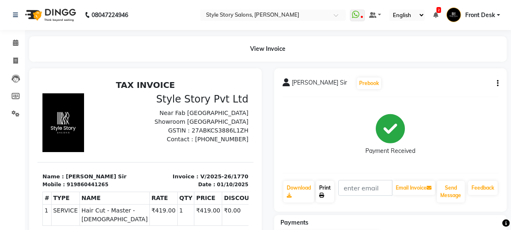
click at [320, 189] on link "Print" at bounding box center [325, 192] width 18 height 22
click at [15, 41] on icon at bounding box center [15, 43] width 5 height 6
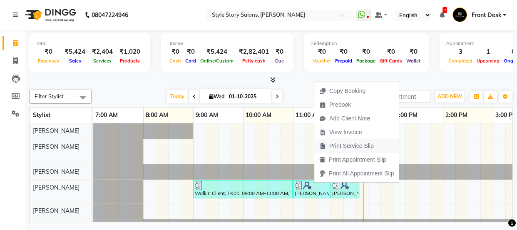
click at [354, 145] on span "Print Service Slip" at bounding box center [351, 145] width 45 height 9
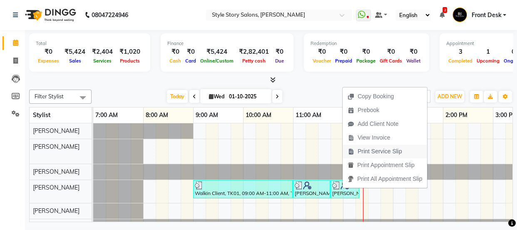
click at [374, 155] on span "Print Service Slip" at bounding box center [379, 151] width 45 height 9
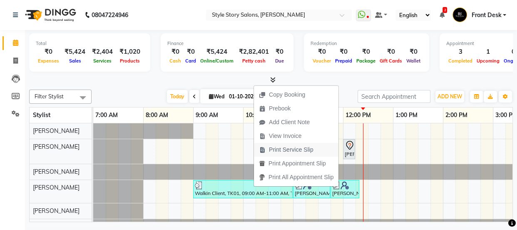
click at [291, 148] on span "Print Service Slip" at bounding box center [291, 149] width 45 height 9
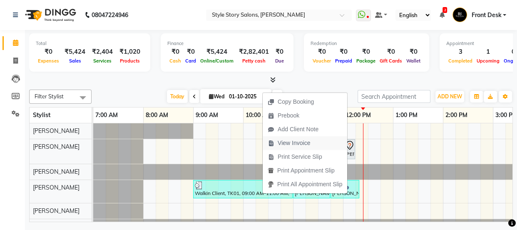
click at [283, 143] on span "View Invoice" at bounding box center [293, 143] width 32 height 9
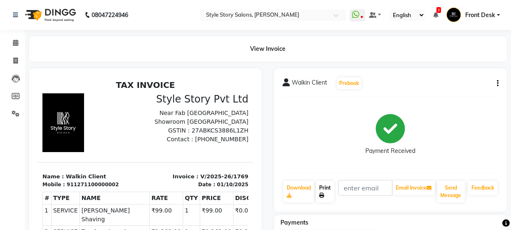
click at [325, 191] on link "Print" at bounding box center [325, 192] width 18 height 22
click at [17, 43] on icon at bounding box center [15, 43] width 5 height 6
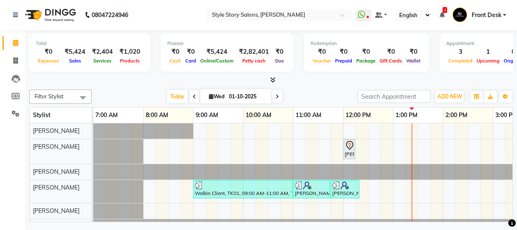
click at [6, 12] on nav "08047224946 Select Location × Style Story Salons, Ram Nagar WhatsApp Status ✕ S…" at bounding box center [258, 15] width 517 height 30
click at [8, 14] on nav "08047224946 Select Location × Style Story Salons, Ram Nagar WhatsApp Status ✕ S…" at bounding box center [258, 15] width 517 height 30
click at [275, 107] on div "Total ₹0 Expenses ₹5,424 Sales ₹2,404 Services ₹1,020 Products Finance ₹0 Cash …" at bounding box center [271, 127] width 492 height 194
click at [271, 109] on link "10:00 AM" at bounding box center [258, 115] width 30 height 12
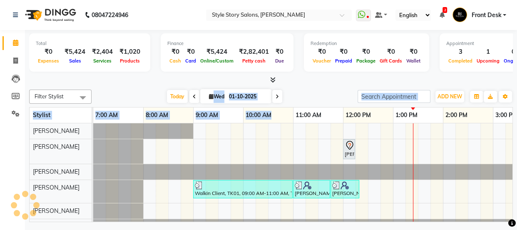
click at [270, 111] on link "10:00 AM" at bounding box center [258, 115] width 30 height 12
click at [93, 166] on div at bounding box center [93, 171] width 0 height 15
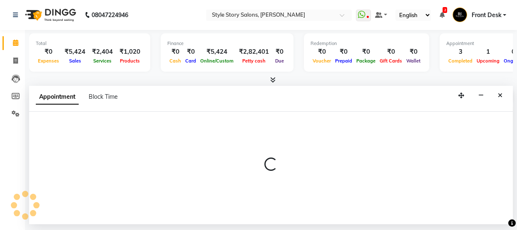
select select "62113"
select select "690"
select select "tentative"
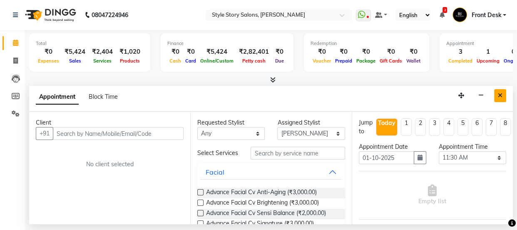
click at [503, 93] on button "Close" at bounding box center [500, 95] width 12 height 13
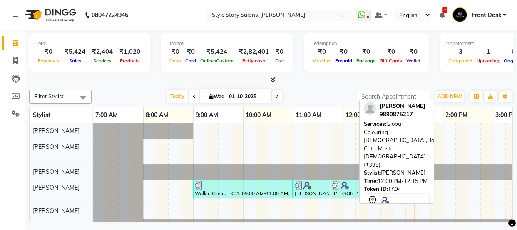
drag, startPoint x: 349, startPoint y: 148, endPoint x: 425, endPoint y: 154, distance: 75.6
click at [425, 154] on div "Filter Stylist Select All Arshad Ansari Priyanka Singh Ritesh Shrivas Sonali Sa…" at bounding box center [270, 154] width 483 height 136
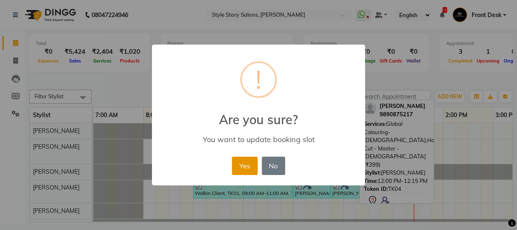
click at [247, 159] on button "Yes" at bounding box center [244, 165] width 25 height 18
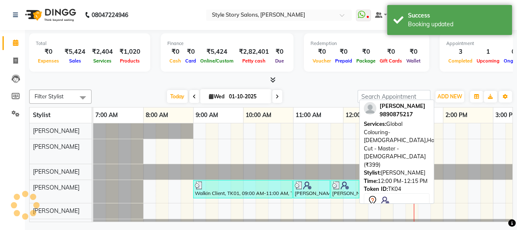
click at [456, 151] on div "Anurag Mankar, TK04, 01:30 PM-01:45 PM, Global Colouring-Male,Hair Cut - Master…" at bounding box center [492, 178] width 799 height 111
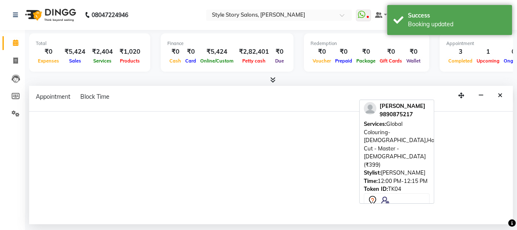
select select "61197"
select select "855"
select select "tentative"
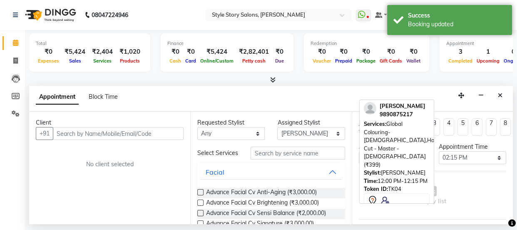
click at [504, 91] on button "Close" at bounding box center [500, 95] width 12 height 13
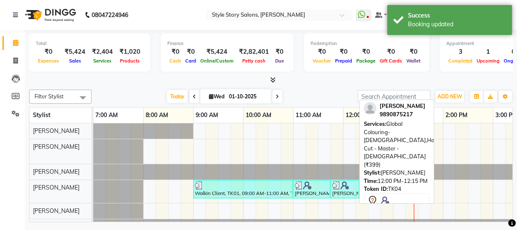
click at [375, 117] on div "Anurag Mankar 9890875217" at bounding box center [397, 110] width 66 height 16
click at [353, 110] on link "12:00 PM" at bounding box center [358, 115] width 30 height 12
click at [345, 96] on div "Today Wed 01-10-2025" at bounding box center [224, 96] width 257 height 12
drag, startPoint x: 324, startPoint y: 78, endPoint x: 323, endPoint y: 83, distance: 5.5
click at [324, 80] on div at bounding box center [270, 80] width 483 height 9
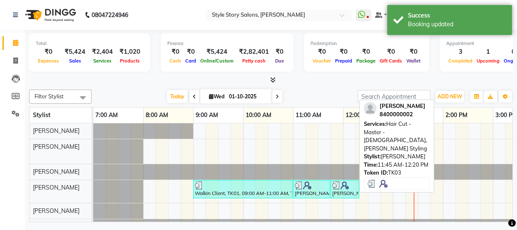
click at [346, 190] on div "[PERSON_NAME], TK03, 11:45 AM-12:20 PM, Hair Cut - Master - [DEMOGRAPHIC_DATA],…" at bounding box center [344, 189] width 27 height 16
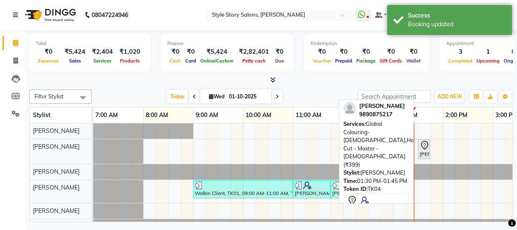
click at [420, 148] on icon at bounding box center [424, 145] width 10 height 10
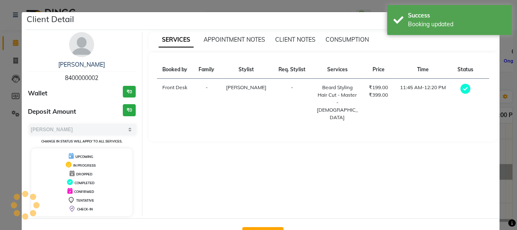
select select "7"
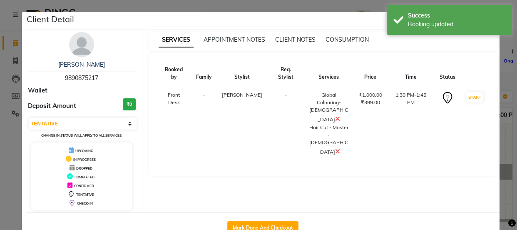
click at [347, 7] on ngb-modal-window "Client Detail Anurag Mankar 9890875217 Wallet Deposit Amount ₹0 Select IN SERVI…" at bounding box center [258, 115] width 517 height 230
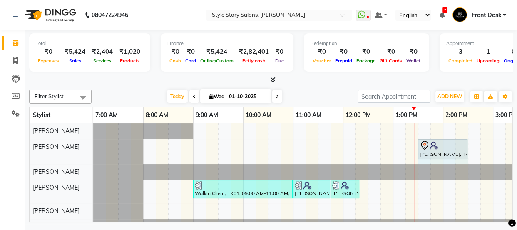
drag, startPoint x: 429, startPoint y: 146, endPoint x: 462, endPoint y: 151, distance: 33.1
click at [93, 150] on div "Anurag Mankar, TK04, 01:30 PM-01:45 PM, Global Colouring-Male,Hair Cut - Master…" at bounding box center [93, 151] width 0 height 25
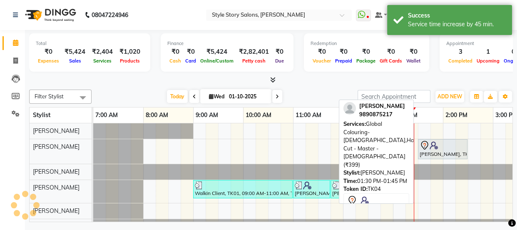
click at [462, 151] on div "Anurag Mankar, TK04, 01:30 PM-01:45 PM, Global Colouring-Male,Hair Cut - Master…" at bounding box center [442, 148] width 48 height 17
select select "7"
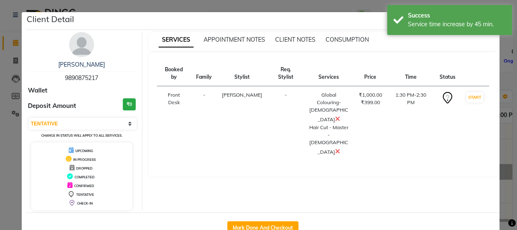
click at [299, 1] on ngb-modal-window "Client Detail Anurag Mankar 9890875217 Wallet Deposit Amount ₹0 Select IN SERVI…" at bounding box center [258, 115] width 517 height 230
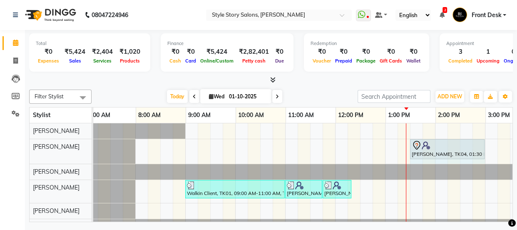
scroll to position [0, 10]
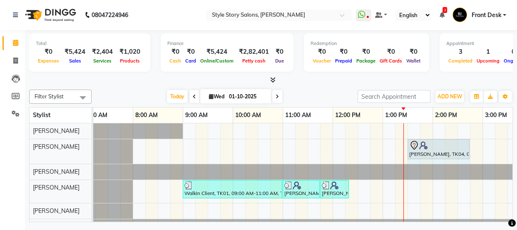
click at [470, 149] on div "Anurag Mankar, TK04, 01:30 PM-02:30 PM, Global Colouring-Male,Hair Cut - Master…" at bounding box center [482, 178] width 799 height 111
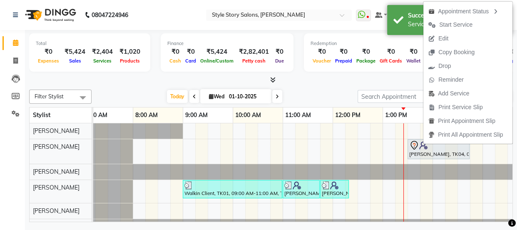
click at [330, 85] on div "Total ₹0 Expenses ₹5,424 Sales ₹2,404 Services ₹1,020 Products Finance ₹0 Cash …" at bounding box center [271, 127] width 492 height 194
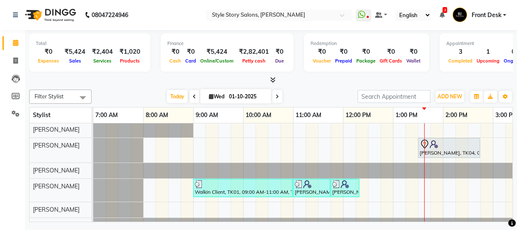
scroll to position [0, 153]
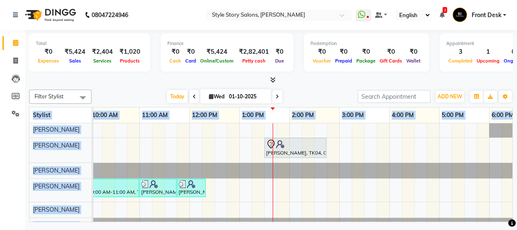
drag, startPoint x: 479, startPoint y: 196, endPoint x: 515, endPoint y: 227, distance: 47.5
click at [474, 194] on div "Total ₹0 Expenses ₹5,424 Sales ₹2,404 Services ₹1,020 Products Finance ₹0 Cash …" at bounding box center [271, 127] width 492 height 194
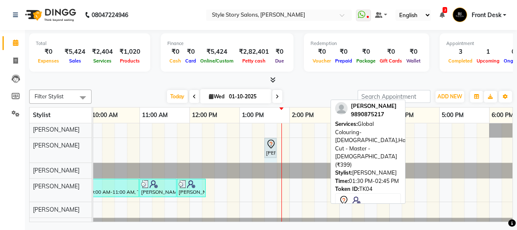
drag, startPoint x: 325, startPoint y: 144, endPoint x: 275, endPoint y: 151, distance: 50.9
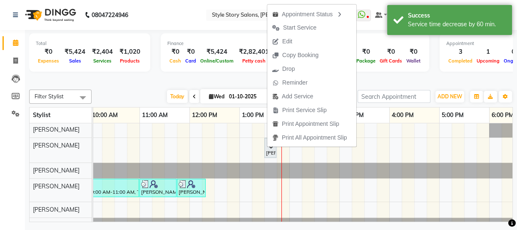
click at [293, 43] on span "Edit" at bounding box center [282, 42] width 30 height 14
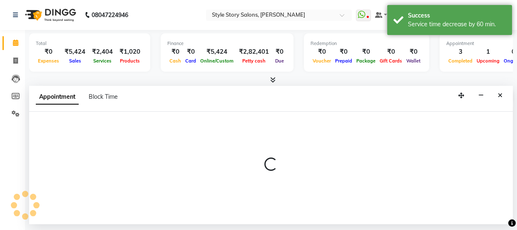
select select "tentative"
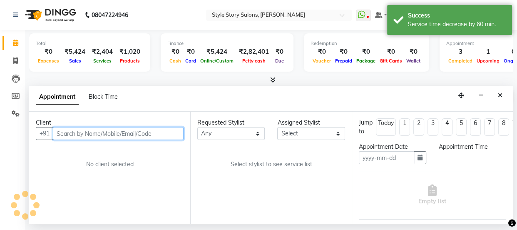
type input "01-10-2025"
select select "61197"
select select "810"
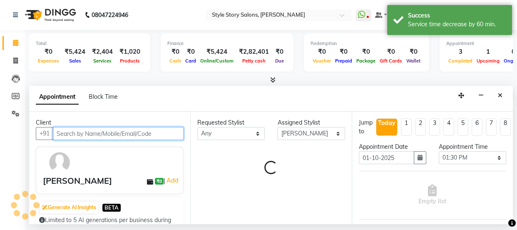
select select "3090"
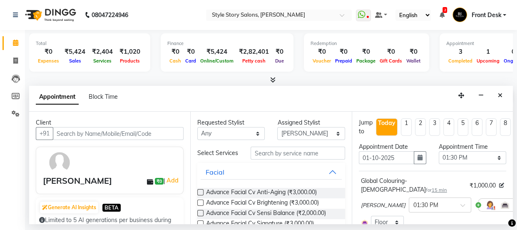
click at [516, 202] on icon at bounding box center [522, 205] width 5 height 6
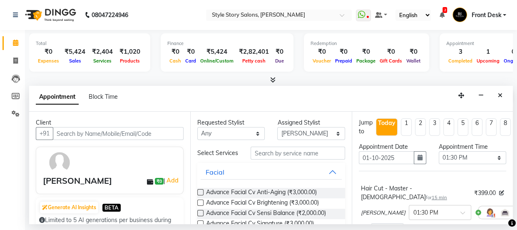
scroll to position [37, 0]
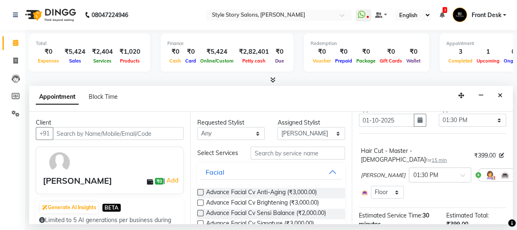
click at [516, 172] on icon at bounding box center [522, 175] width 5 height 6
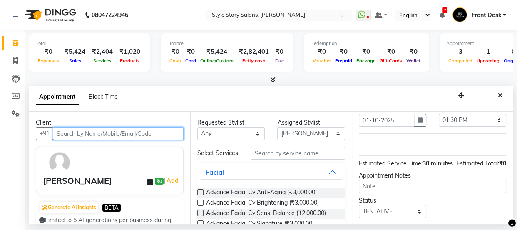
click at [130, 132] on input "text" at bounding box center [118, 133] width 131 height 13
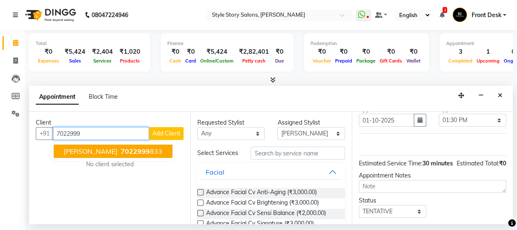
click at [119, 147] on ngb-highlight "7022999 833" at bounding box center [140, 151] width 43 height 8
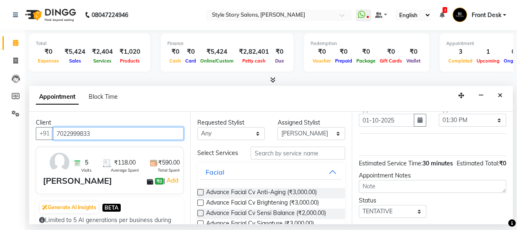
type input "7022999833"
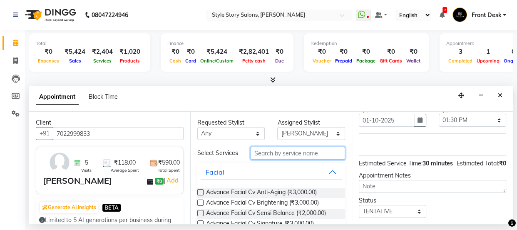
click at [265, 155] on input "text" at bounding box center [297, 152] width 94 height 13
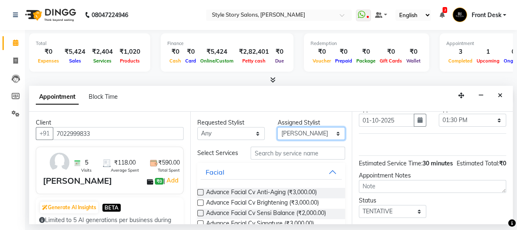
click at [304, 134] on select "Select Arshad Ansari Priyanka Singh Ritesh Shrivas Sonali Sarode Tanuja Junghar…" at bounding box center [310, 133] width 67 height 13
select select "84756"
click at [277, 127] on select "Select Arshad Ansari Priyanka Singh Ritesh Shrivas Sonali Sarode Tanuja Junghar…" at bounding box center [310, 133] width 67 height 13
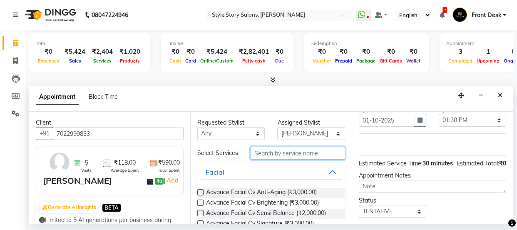
click at [280, 154] on input "text" at bounding box center [297, 152] width 94 height 13
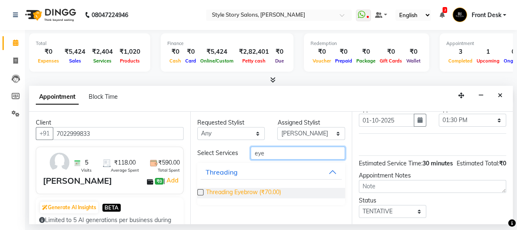
type input "eye"
click at [232, 190] on span "Threading Eyebrow (₹70.00)" at bounding box center [243, 193] width 75 height 10
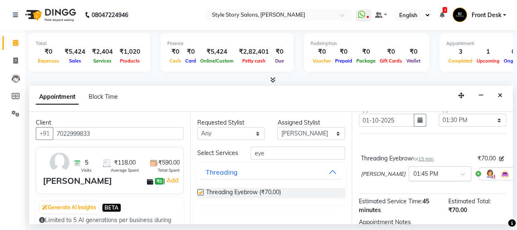
checkbox input "false"
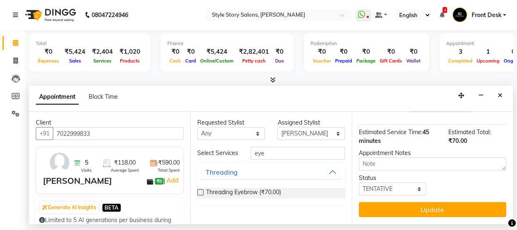
scroll to position [113, 0]
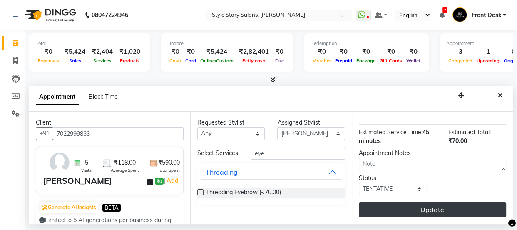
click at [428, 202] on button "Update" at bounding box center [432, 209] width 147 height 15
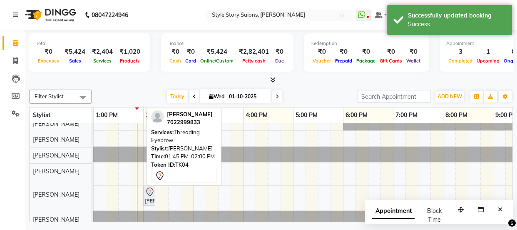
scroll to position [8, 0]
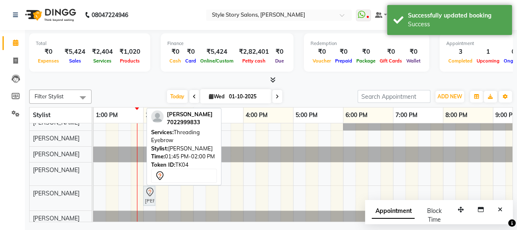
drag, startPoint x: 131, startPoint y: 200, endPoint x: 140, endPoint y: 192, distance: 11.8
click at [140, 192] on div "Walkin Client, TK01, 09:00 AM-11:00 AM, Touchup Amoniea Free-Male,Beard Shaving…" at bounding box center [193, 170] width 799 height 111
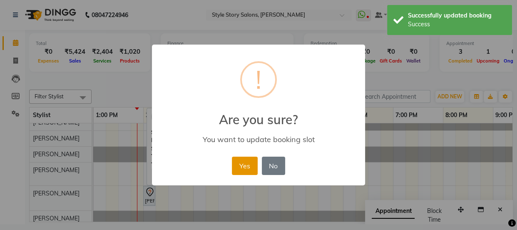
click at [233, 168] on button "Yes" at bounding box center [244, 165] width 25 height 18
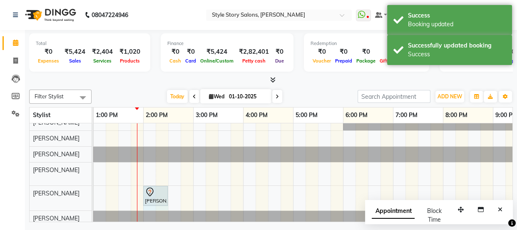
drag, startPoint x: 155, startPoint y: 192, endPoint x: 161, endPoint y: 192, distance: 5.4
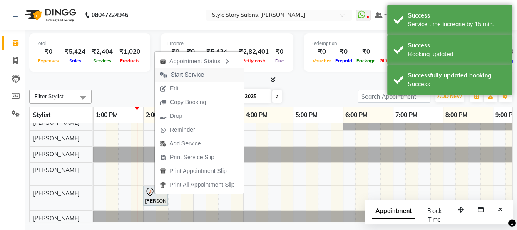
click at [177, 77] on span "Start Service" at bounding box center [187, 74] width 33 height 9
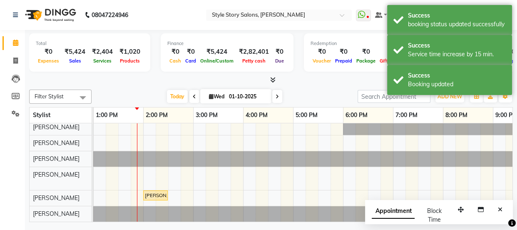
drag, startPoint x: 503, startPoint y: 207, endPoint x: 490, endPoint y: 208, distance: 12.5
click at [502, 207] on button "Close" at bounding box center [500, 209] width 12 height 13
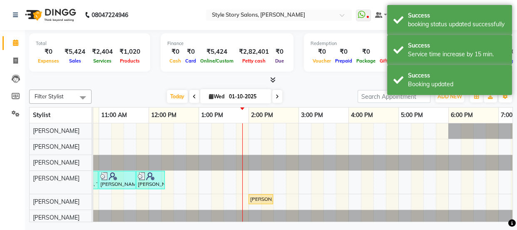
scroll to position [0, 0]
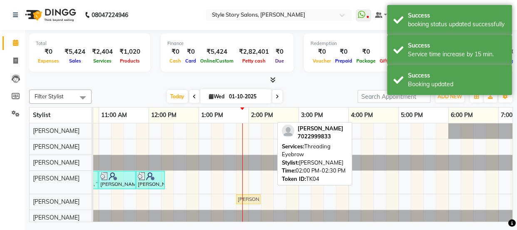
drag, startPoint x: 254, startPoint y: 199, endPoint x: 247, endPoint y: 199, distance: 6.7
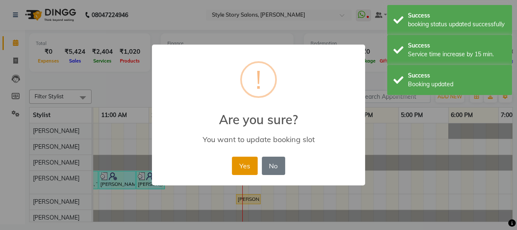
click at [243, 163] on button "Yes" at bounding box center [244, 165] width 25 height 18
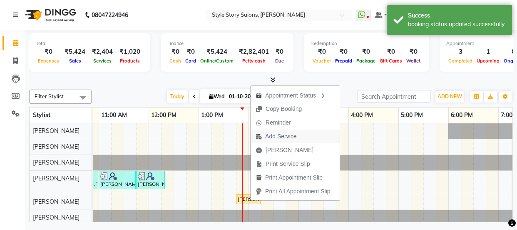
click at [273, 134] on span "Add Service" at bounding box center [280, 136] width 31 height 9
select select "84756"
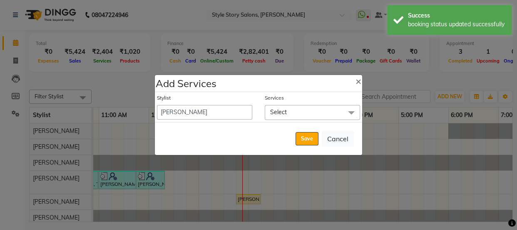
click at [284, 111] on span "Select" at bounding box center [278, 111] width 17 height 7
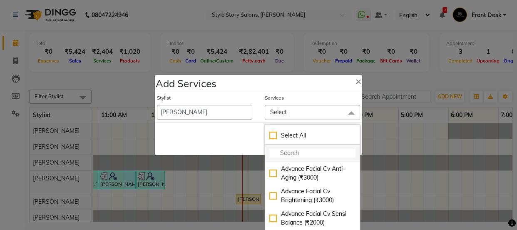
click at [283, 152] on input "multiselect-search" at bounding box center [312, 153] width 86 height 9
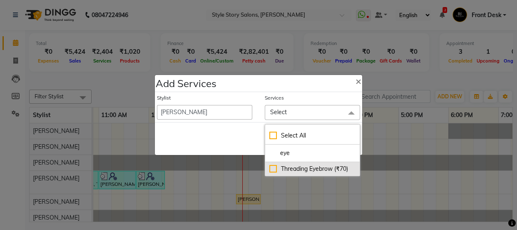
type input "eye"
click at [282, 167] on div "Threading Eyebrow (₹70)" at bounding box center [312, 168] width 86 height 9
checkbox input "true"
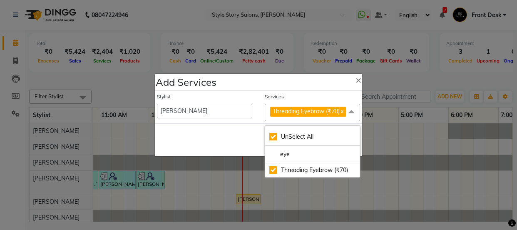
click at [241, 137] on div "Save Cancel" at bounding box center [258, 139] width 207 height 33
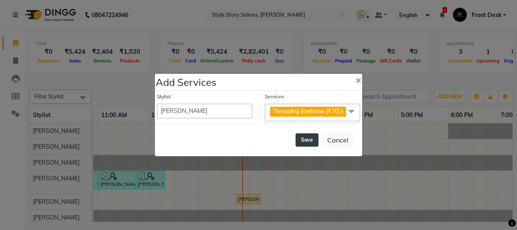
click at [302, 145] on button "Save" at bounding box center [306, 139] width 23 height 13
select select "82561"
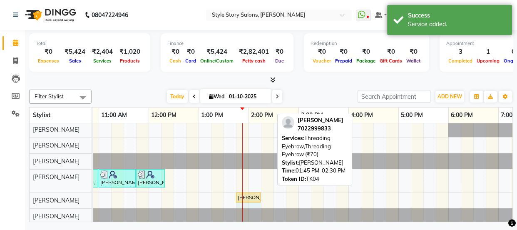
scroll to position [5, 0]
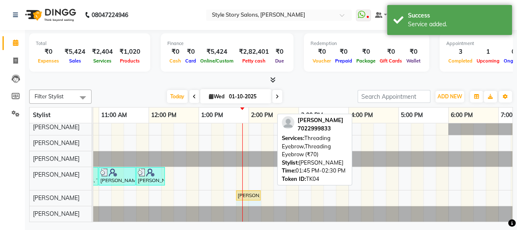
drag, startPoint x: 270, startPoint y: 197, endPoint x: 256, endPoint y: 194, distance: 14.5
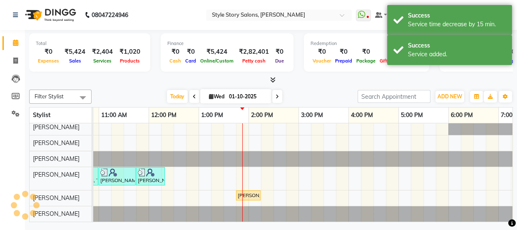
scroll to position [0, 0]
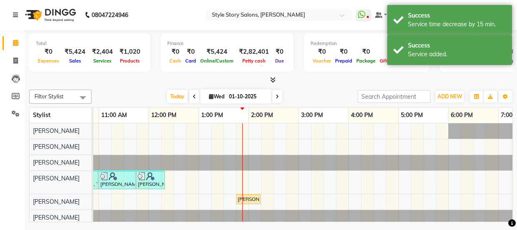
click at [267, 141] on div "Walkin Client, TK01, 09:00 AM-11:00 AM, Touchup Amoniea Free-Male,Beard Shaving…" at bounding box center [298, 174] width 799 height 102
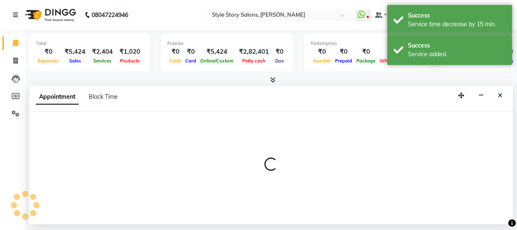
select select "61197"
select select "tentative"
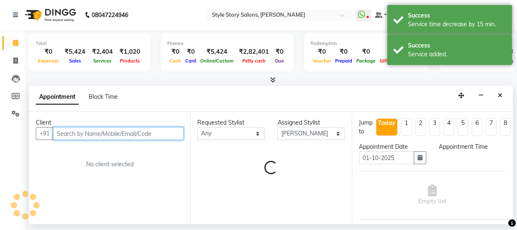
select select "855"
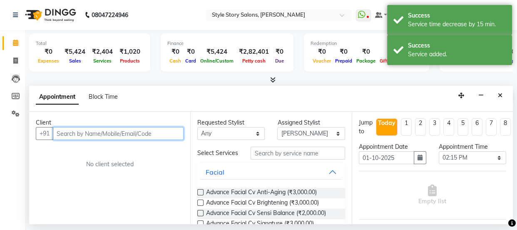
click at [130, 127] on input "text" at bounding box center [118, 133] width 131 height 13
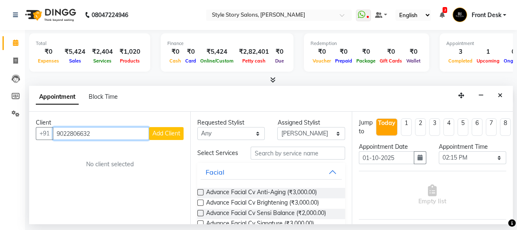
type input "9022806632"
click at [170, 131] on span "Add Client" at bounding box center [166, 132] width 28 height 7
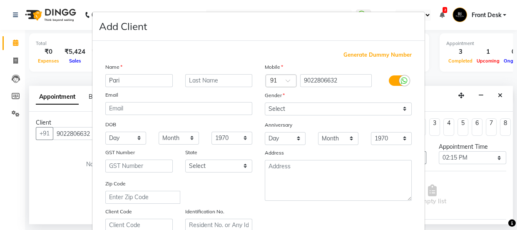
type input "Pari"
click at [204, 79] on input "text" at bounding box center [218, 80] width 67 height 13
type input "Bodele"
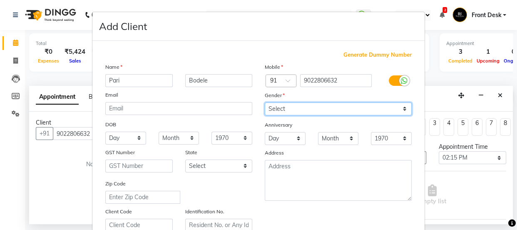
click at [287, 107] on select "Select [DEMOGRAPHIC_DATA] [DEMOGRAPHIC_DATA] Other Prefer Not To Say" at bounding box center [338, 108] width 147 height 13
select select "[DEMOGRAPHIC_DATA]"
click at [265, 102] on select "Select [DEMOGRAPHIC_DATA] [DEMOGRAPHIC_DATA] Other Prefer Not To Say" at bounding box center [338, 108] width 147 height 13
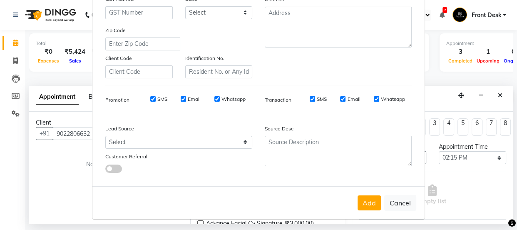
scroll to position [157, 0]
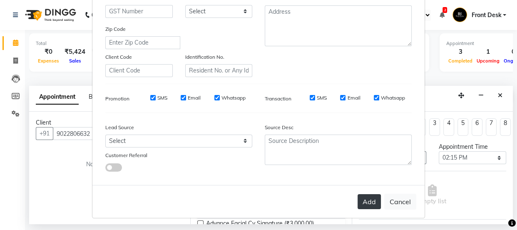
click at [369, 199] on button "Add" at bounding box center [368, 201] width 23 height 15
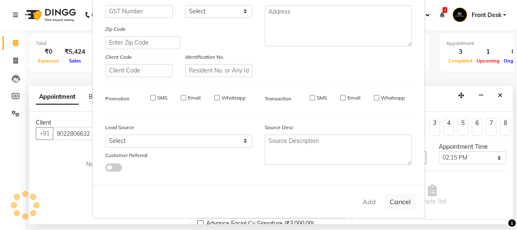
select select
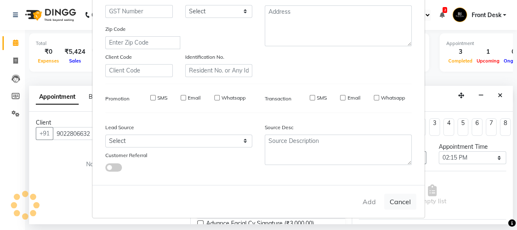
select select
checkbox input "false"
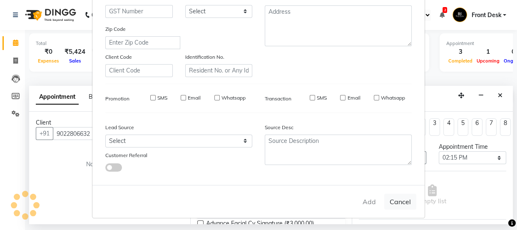
checkbox input "false"
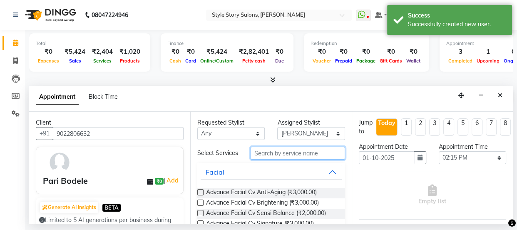
click at [273, 153] on input "text" at bounding box center [297, 152] width 94 height 13
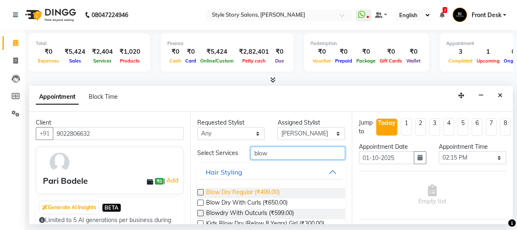
type input "blow"
click at [254, 196] on span "Blow Dry Regular (₹499.00)" at bounding box center [243, 193] width 74 height 10
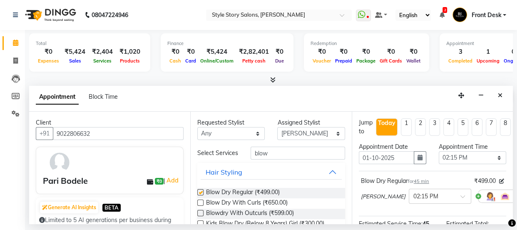
checkbox input "false"
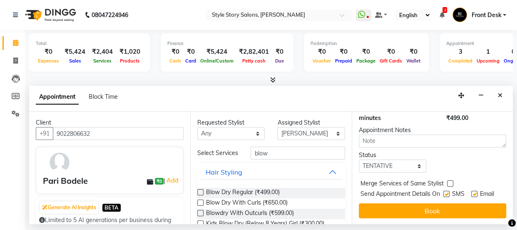
scroll to position [129, 0]
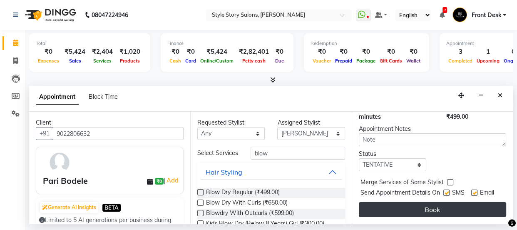
click at [443, 202] on button "Book" at bounding box center [432, 209] width 147 height 15
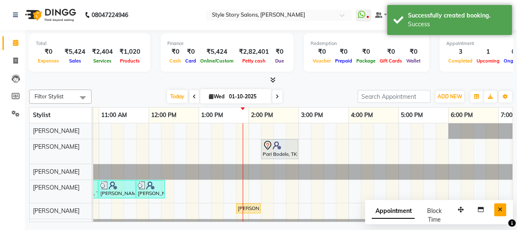
click at [497, 210] on button "Close" at bounding box center [500, 209] width 12 height 13
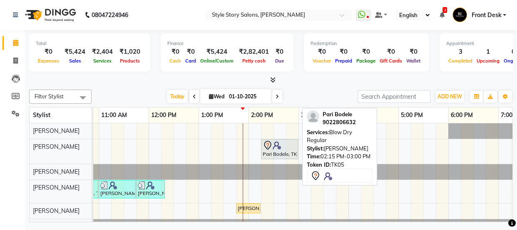
click at [267, 146] on icon at bounding box center [267, 145] width 10 height 10
drag, startPoint x: 267, startPoint y: 146, endPoint x: 263, endPoint y: 147, distance: 4.2
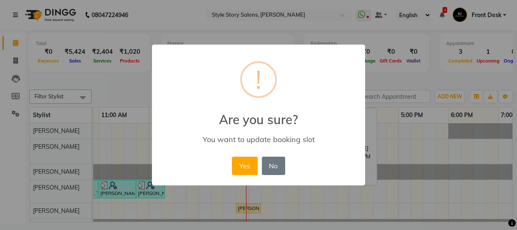
drag, startPoint x: 241, startPoint y: 162, endPoint x: 245, endPoint y: 154, distance: 9.0
click at [242, 158] on button "Yes" at bounding box center [244, 165] width 25 height 18
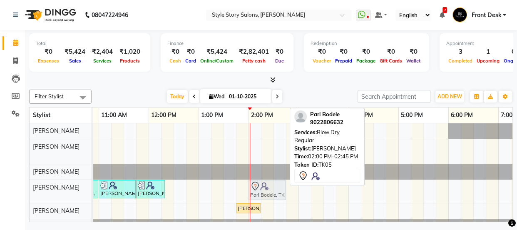
drag, startPoint x: 257, startPoint y: 145, endPoint x: 262, endPoint y: 180, distance: 35.2
click at [261, 180] on tbody "Pari Bodele, TK05, 02:00 PM-02:45 PM, Blow Dry Regular Walkin Client, TK01, 09:…" at bounding box center [298, 178] width 799 height 111
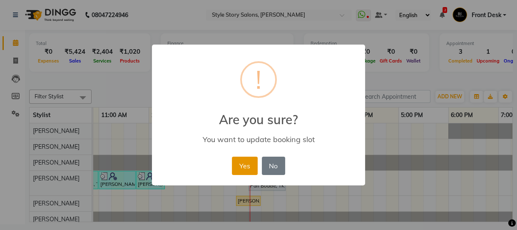
click at [242, 167] on button "Yes" at bounding box center [244, 165] width 25 height 18
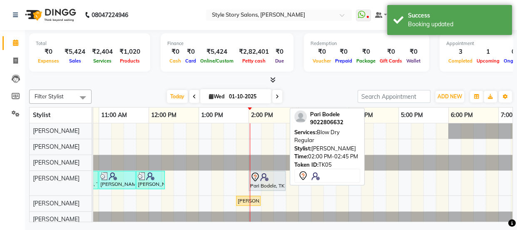
click at [242, 141] on div "Walkin Client, TK01, 09:00 AM-11:00 AM, Touchup Amoniea Free-Male,Beard Shaving…" at bounding box center [298, 175] width 799 height 104
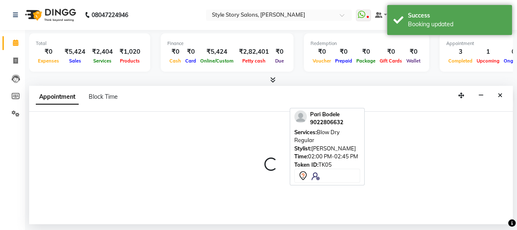
select select "61197"
select select "825"
select select "tentative"
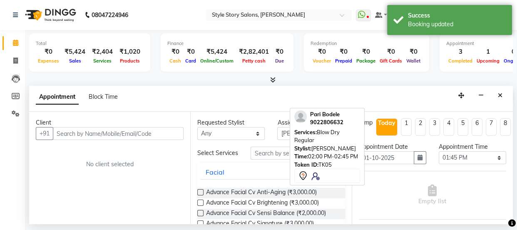
click at [109, 133] on input "text" at bounding box center [118, 133] width 131 height 13
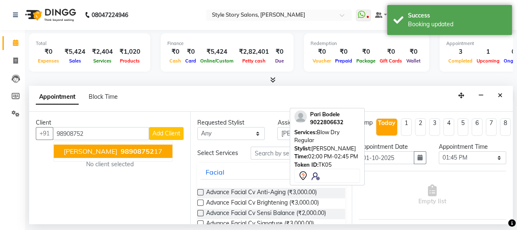
click at [102, 152] on span "[PERSON_NAME]" at bounding box center [91, 151] width 54 height 8
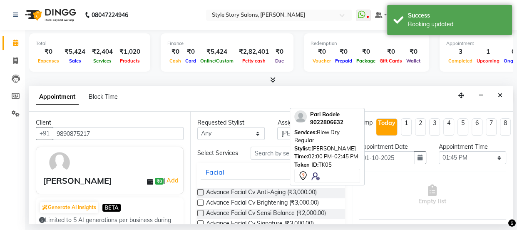
type input "9890875217"
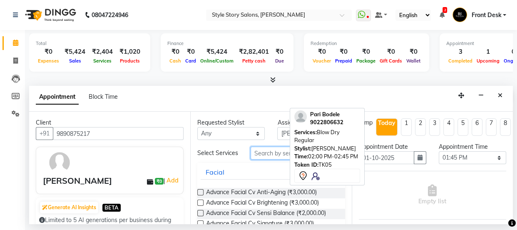
click at [258, 156] on input "text" at bounding box center [297, 152] width 94 height 13
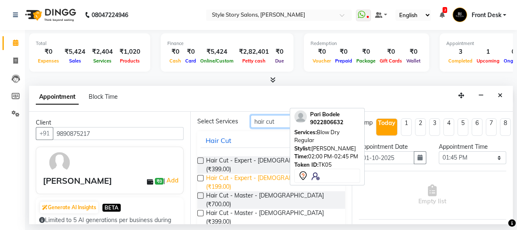
scroll to position [37, 0]
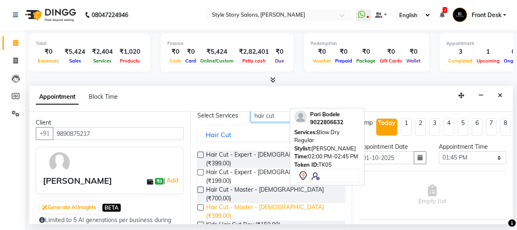
type input "hair cut"
click at [266, 203] on span "Hair Cut - Master - Male (₹399.00)" at bounding box center [272, 211] width 132 height 17
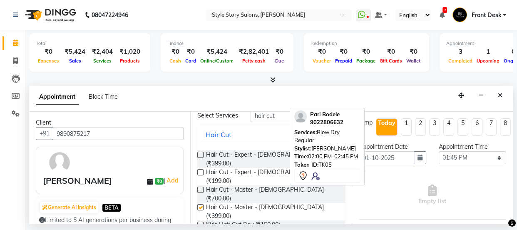
checkbox input "false"
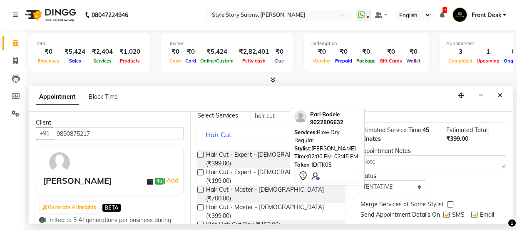
scroll to position [129, 0]
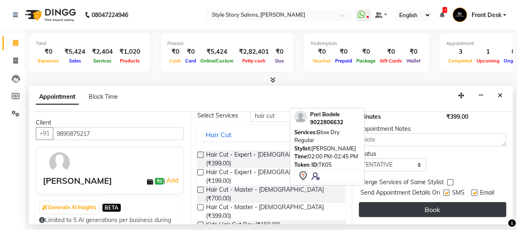
click at [408, 203] on button "Book" at bounding box center [432, 209] width 147 height 15
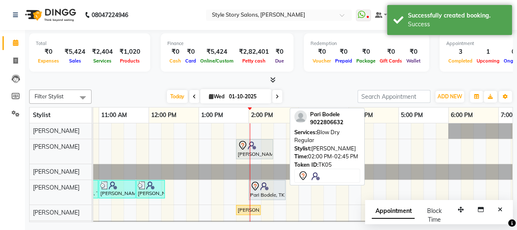
drag, startPoint x: 503, startPoint y: 206, endPoint x: 471, endPoint y: 205, distance: 32.1
click at [503, 206] on button "Close" at bounding box center [500, 209] width 12 height 13
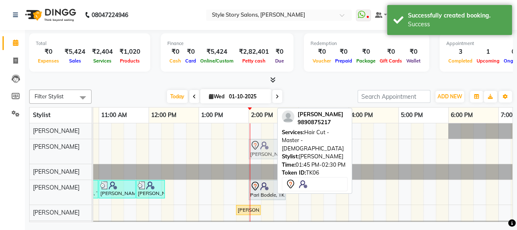
drag, startPoint x: 237, startPoint y: 147, endPoint x: 247, endPoint y: 149, distance: 9.7
click at [247, 149] on div "Anurag Mankar, TK06, 01:45 PM-02:30 PM, Hair Cut - Master - Male Anurag Mankar,…" at bounding box center [298, 179] width 799 height 113
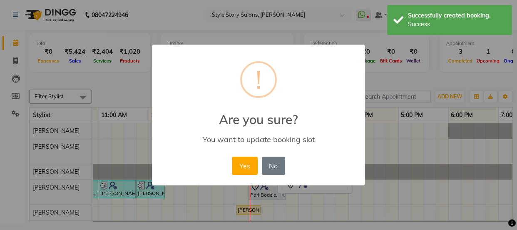
click at [244, 171] on button "Yes" at bounding box center [244, 165] width 25 height 18
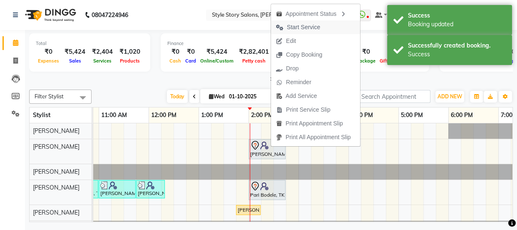
click at [307, 27] on span "Start Service" at bounding box center [303, 27] width 33 height 9
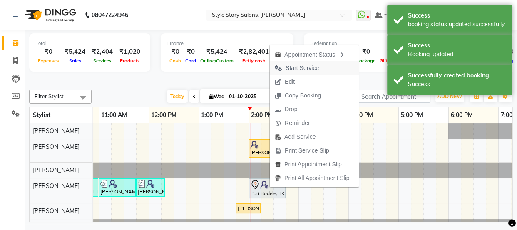
click at [287, 67] on span "Start Service" at bounding box center [301, 68] width 33 height 9
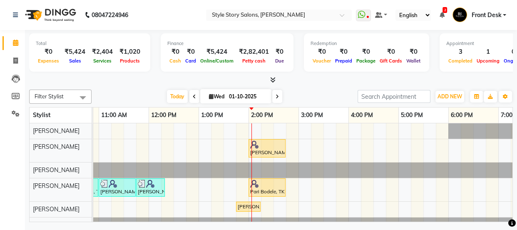
scroll to position [17, 0]
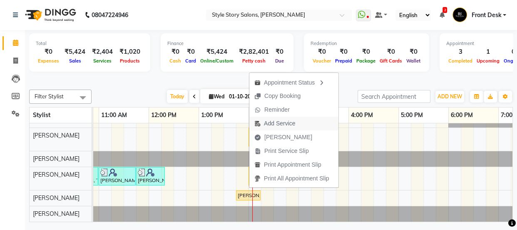
click at [270, 122] on span "Add Service" at bounding box center [279, 123] width 31 height 9
select select "84756"
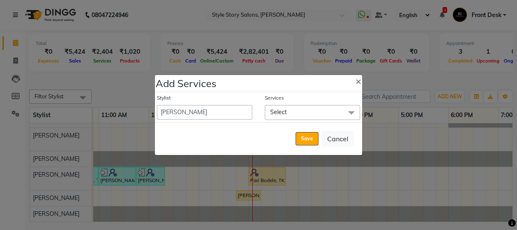
click at [292, 113] on span "Select" at bounding box center [312, 112] width 95 height 15
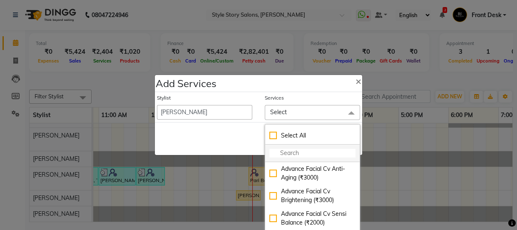
click at [288, 153] on input "multiselect-search" at bounding box center [312, 153] width 86 height 9
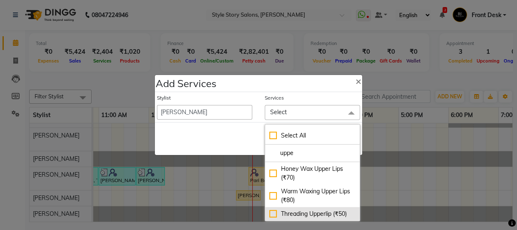
type input "uppe"
click at [302, 210] on div "Threading Upperlip (₹50)" at bounding box center [312, 213] width 86 height 9
checkbox input "true"
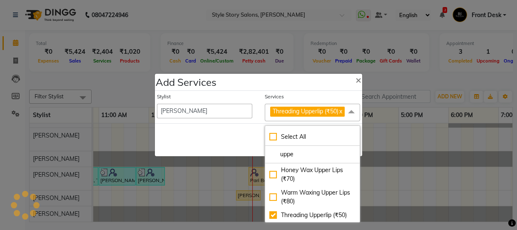
click at [215, 121] on div "Stylist Aayushi Dahat Adesh khadse Ambika Dhadse Front Desk Arshad Ansari Deepi…" at bounding box center [205, 107] width 108 height 28
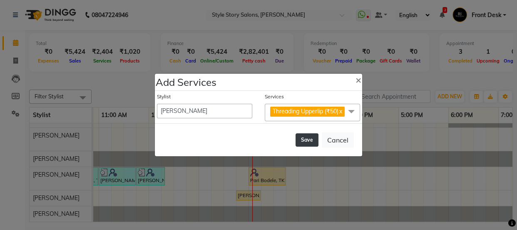
click at [301, 146] on button "Save" at bounding box center [306, 139] width 23 height 13
select select "82561"
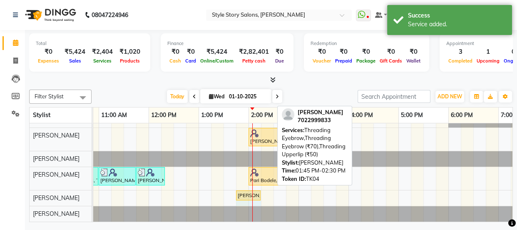
drag, startPoint x: 271, startPoint y: 186, endPoint x: 257, endPoint y: 187, distance: 13.8
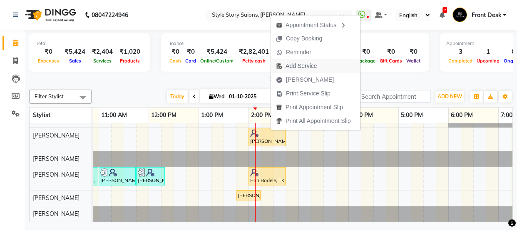
click at [292, 65] on span "Add Service" at bounding box center [300, 66] width 31 height 9
select select "61197"
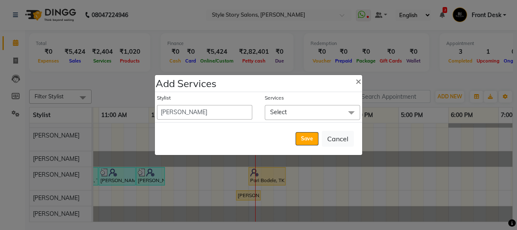
click at [296, 113] on span "Select" at bounding box center [312, 112] width 95 height 15
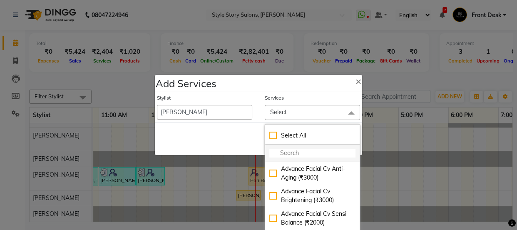
click at [287, 153] on input "multiselect-search" at bounding box center [312, 153] width 86 height 9
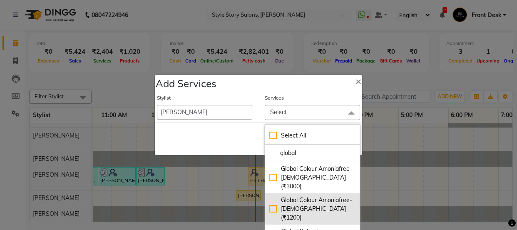
type input "global"
click at [316, 207] on div "Global Colour Amoniafree-Male (₹1200)" at bounding box center [312, 209] width 86 height 26
checkbox input "true"
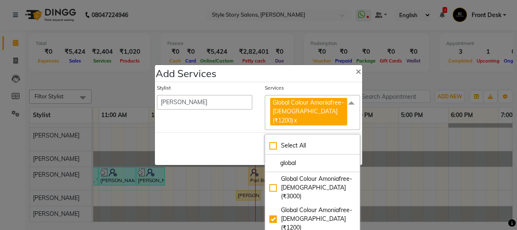
click at [240, 138] on div "Save Cancel" at bounding box center [258, 148] width 207 height 33
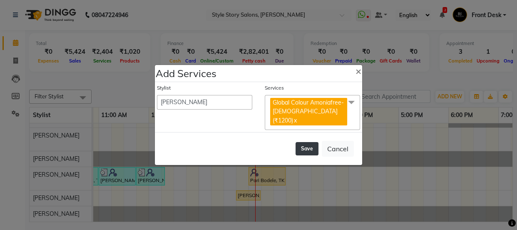
click at [303, 146] on button "Save" at bounding box center [306, 148] width 23 height 13
select select "82561"
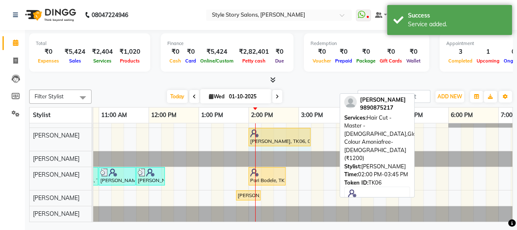
drag, startPoint x: 333, startPoint y: 125, endPoint x: 305, endPoint y: 130, distance: 28.0
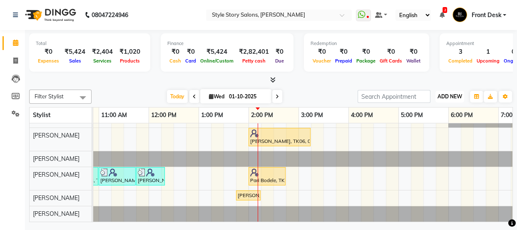
click at [449, 97] on span "ADD NEW" at bounding box center [449, 96] width 25 height 6
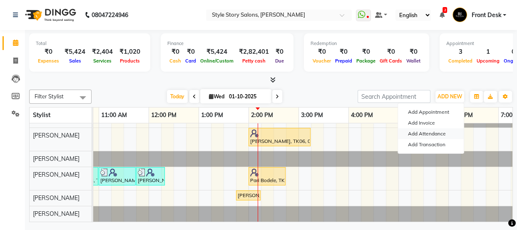
click at [437, 134] on link "Add Attendance" at bounding box center [431, 133] width 66 height 11
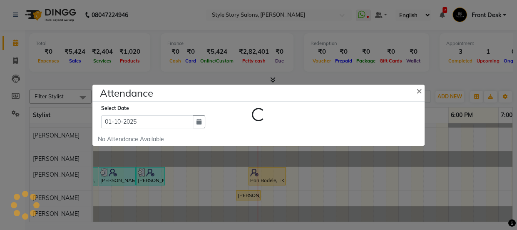
select select "W"
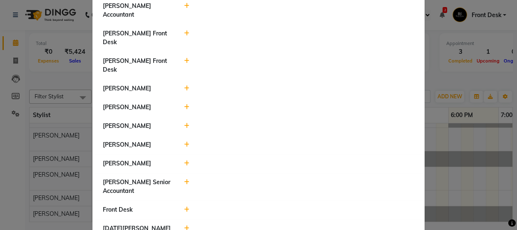
scroll to position [265, 0]
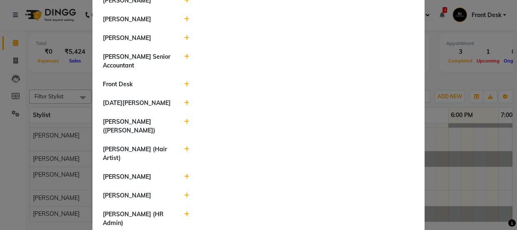
click at [470, 75] on ngb-modal-window "Attendance × Select Date 01-10-2025 Nikhil Pillay Inventory Manager Sonam Nashi…" at bounding box center [258, 115] width 517 height 230
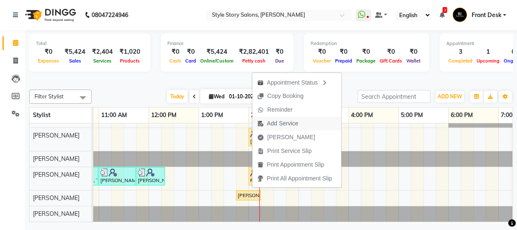
click at [275, 126] on span "Add Service" at bounding box center [282, 123] width 31 height 9
select select "84756"
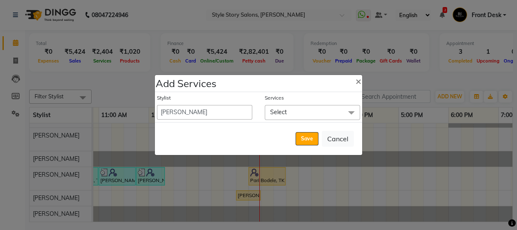
click at [287, 112] on span "Select" at bounding box center [312, 112] width 95 height 15
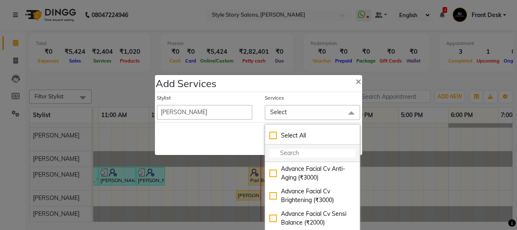
click at [290, 153] on input "multiselect-search" at bounding box center [312, 153] width 86 height 9
type input "fo"
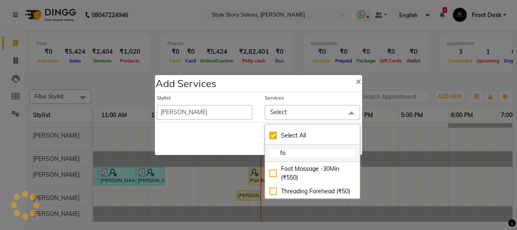
checkbox input "true"
type input "foe"
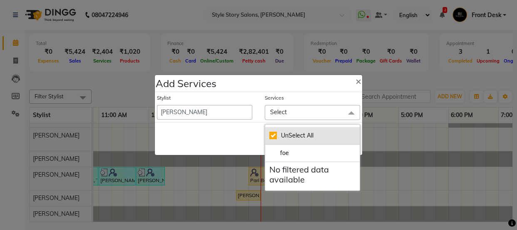
checkbox input "false"
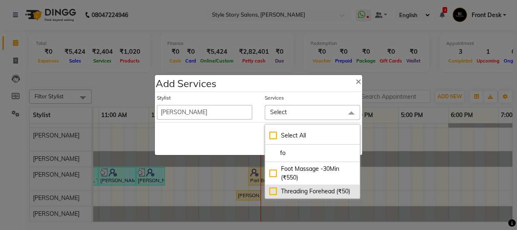
type input "fo"
click at [283, 191] on div "Threading Forehead (₹50)" at bounding box center [312, 191] width 86 height 9
checkbox input "true"
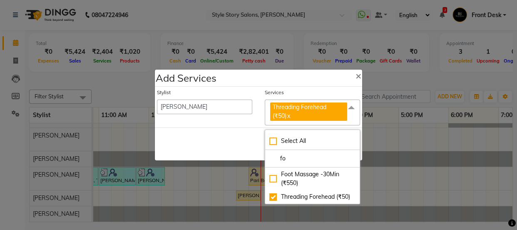
click at [245, 138] on div "Save Cancel" at bounding box center [258, 143] width 207 height 33
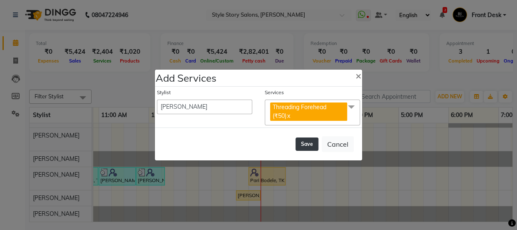
click at [302, 143] on button "Save" at bounding box center [306, 143] width 23 height 13
select select "82561"
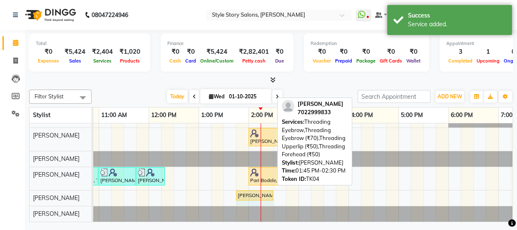
drag, startPoint x: 271, startPoint y: 188, endPoint x: 260, endPoint y: 188, distance: 11.7
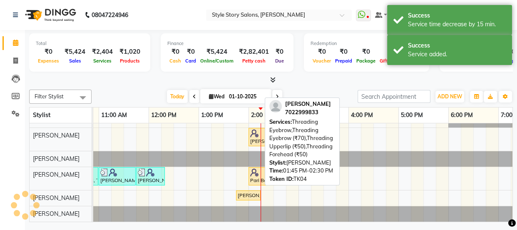
click at [253, 191] on div "Saranya Saxena, TK04, 01:45 PM-02:30 PM, Threading Eyebrow,Threading Eyebrow (₹…" at bounding box center [248, 194] width 23 height 7
click at [254, 191] on div "[PERSON_NAME], TK04, 01:45 PM-02:15 PM, Threading Eyebrow,Threading Eyebrow (₹7…" at bounding box center [248, 194] width 23 height 7
select select "1"
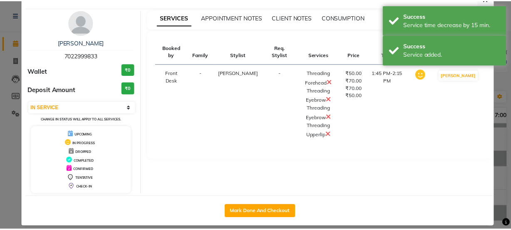
scroll to position [30, 0]
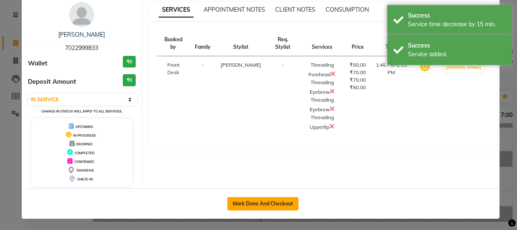
click at [265, 198] on button "Mark Done And Checkout" at bounding box center [262, 203] width 71 height 13
select select "service"
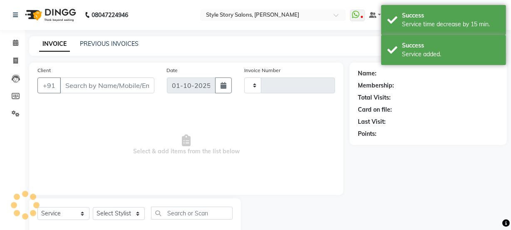
type input "1773"
select select "6249"
type input "7022999833"
select select "61197"
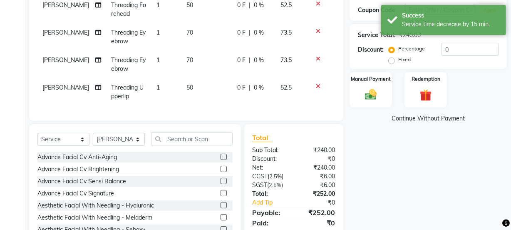
scroll to position [177, 0]
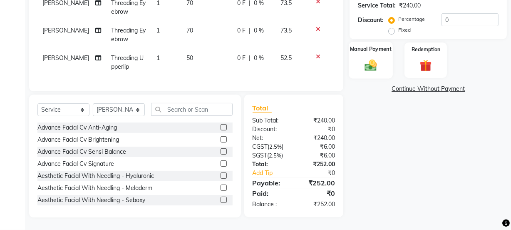
click at [383, 59] on div "Manual Payment" at bounding box center [371, 60] width 44 height 37
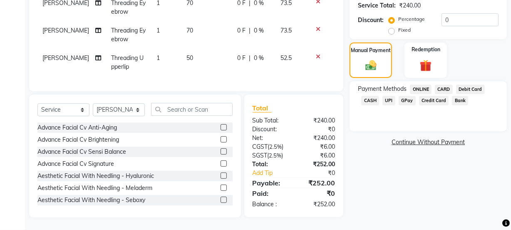
click at [374, 96] on span "CASH" at bounding box center [370, 101] width 18 height 10
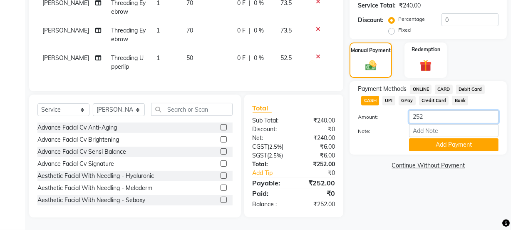
drag, startPoint x: 429, startPoint y: 112, endPoint x: 398, endPoint y: 111, distance: 31.6
click at [398, 111] on div "Amount: 252" at bounding box center [428, 117] width 153 height 14
type input "200"
click at [439, 138] on button "Add Payment" at bounding box center [453, 144] width 89 height 13
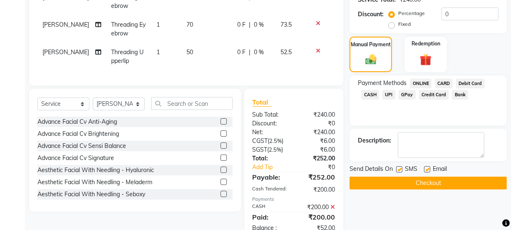
click at [389, 92] on span "UPI" at bounding box center [388, 95] width 13 height 10
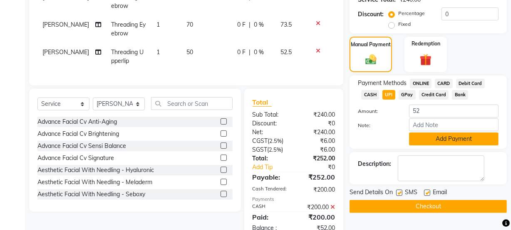
click at [429, 141] on button "Add Payment" at bounding box center [453, 138] width 89 height 13
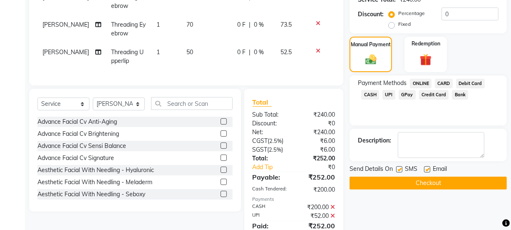
scroll to position [215, 0]
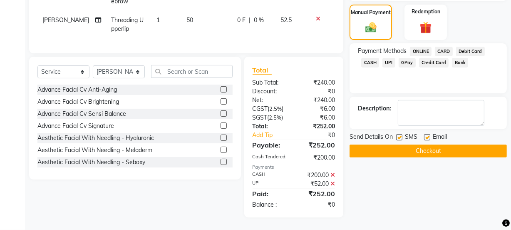
click at [411, 144] on button "Checkout" at bounding box center [427, 150] width 157 height 13
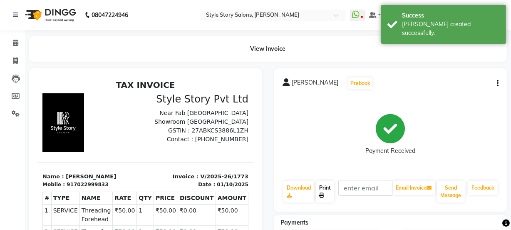
click at [322, 191] on link "Print" at bounding box center [325, 192] width 18 height 22
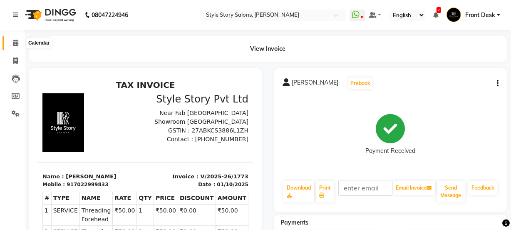
click at [15, 41] on icon at bounding box center [15, 43] width 5 height 6
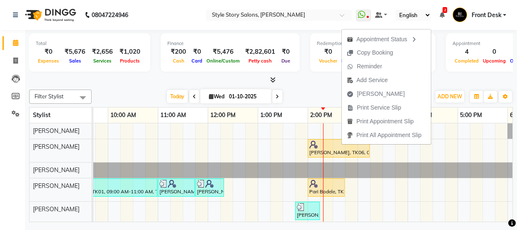
click at [315, 83] on div at bounding box center [270, 80] width 483 height 9
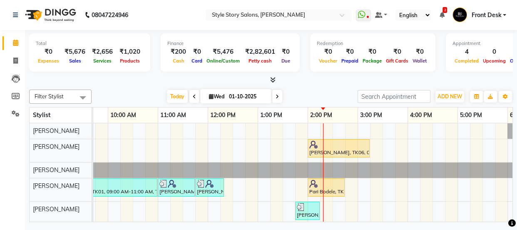
click at [271, 80] on icon at bounding box center [272, 80] width 5 height 6
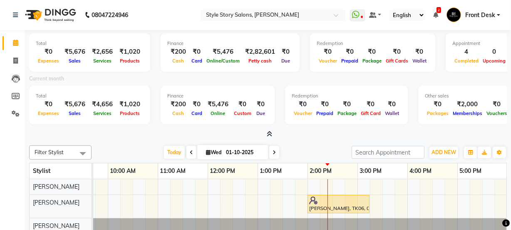
click at [265, 134] on span at bounding box center [268, 134] width 9 height 9
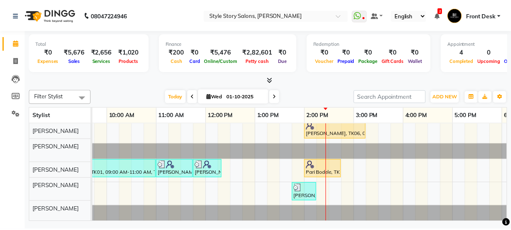
scroll to position [24, 0]
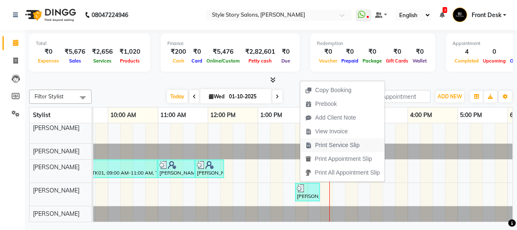
click at [328, 146] on span "Print Service Slip" at bounding box center [337, 145] width 45 height 9
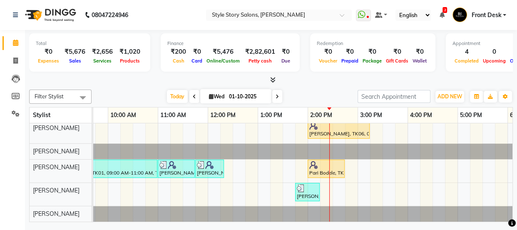
click at [273, 79] on icon at bounding box center [272, 80] width 5 height 6
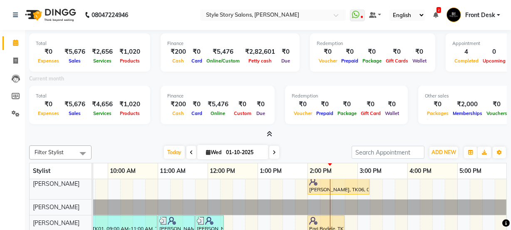
click at [270, 137] on span at bounding box center [268, 134] width 9 height 9
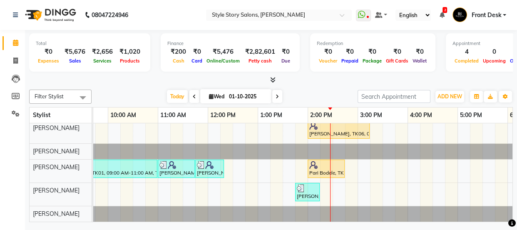
click at [270, 82] on icon at bounding box center [272, 80] width 5 height 6
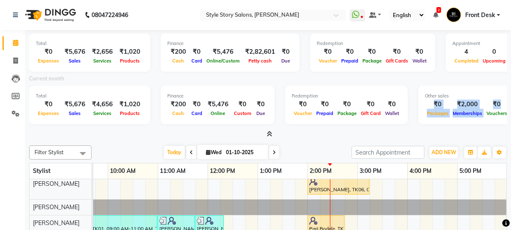
drag, startPoint x: 499, startPoint y: 104, endPoint x: 417, endPoint y: 104, distance: 81.9
click at [418, 104] on div "Other sales ₹0 Packages ₹2,000 Memberships ₹0 Vouchers ₹0 Prepaids ₹0 Gift Cards" at bounding box center [492, 105] width 148 height 38
click at [411, 128] on div "Total ₹0 Expenses ₹5,676 Sales ₹2,656 Services ₹1,020 Products Finance ₹200 Cas…" at bounding box center [268, 84] width 478 height 109
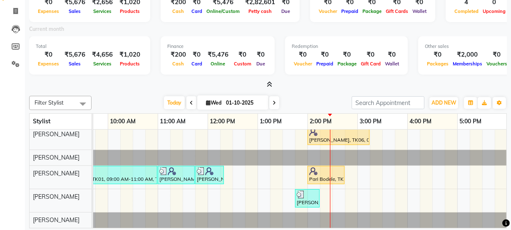
click at [266, 83] on span at bounding box center [268, 84] width 9 height 9
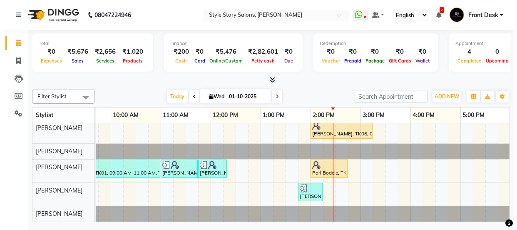
scroll to position [0, 0]
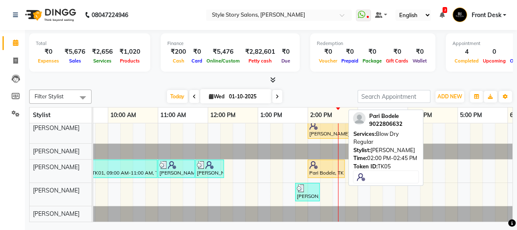
click at [323, 168] on div "Pari Bodele, TK05, 02:00 PM-02:45 PM, Blow Dry Regular" at bounding box center [325, 169] width 35 height 16
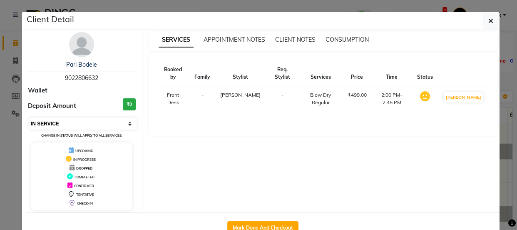
click at [124, 123] on select "Select IN SERVICE CONFIRMED TENTATIVE CHECK IN MARK DONE DROPPED UPCOMING" at bounding box center [83, 124] width 108 height 12
select select "7"
click at [29, 118] on select "Select IN SERVICE CONFIRMED TENTATIVE CHECK IN MARK DONE DROPPED UPCOMING" at bounding box center [83, 124] width 108 height 12
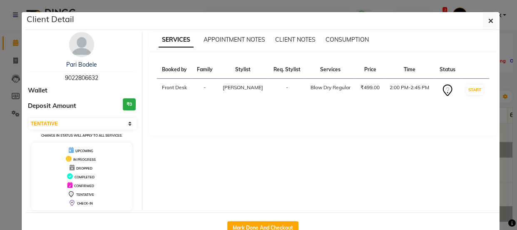
drag, startPoint x: 484, startPoint y: 20, endPoint x: 433, endPoint y: 57, distance: 63.0
click at [483, 20] on button "button" at bounding box center [491, 21] width 16 height 16
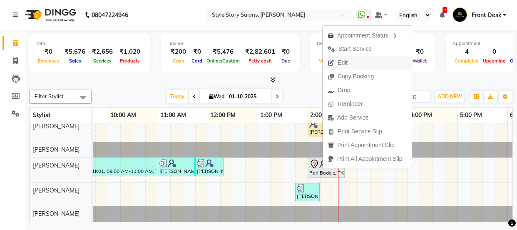
click at [350, 62] on span "Edit" at bounding box center [337, 63] width 30 height 14
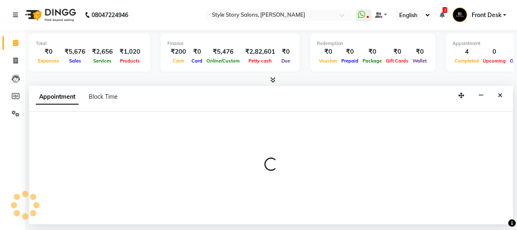
select select "tentative"
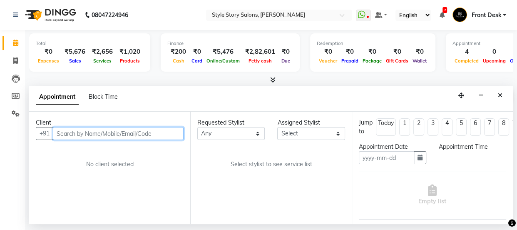
type input "01-10-2025"
select select "840"
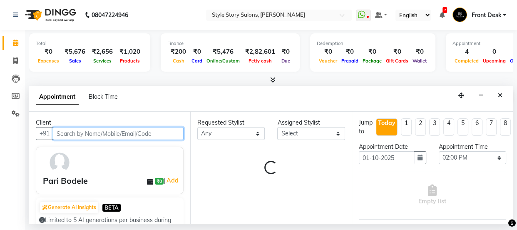
select select "62114"
select select "3090"
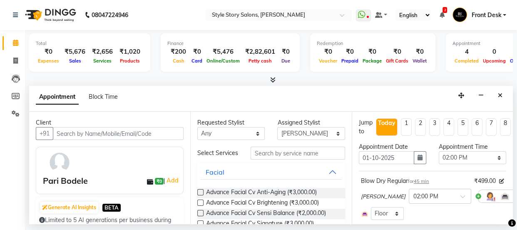
click at [516, 198] on icon at bounding box center [522, 196] width 5 height 6
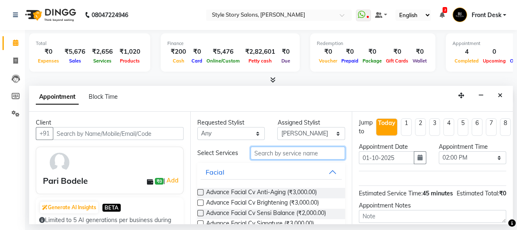
click at [282, 155] on input "text" at bounding box center [297, 152] width 94 height 13
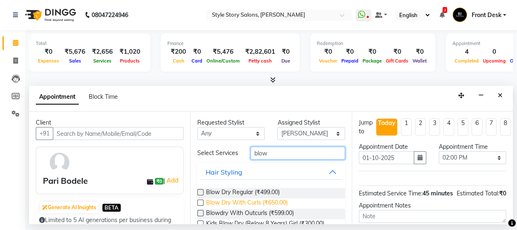
type input "blow"
click at [246, 206] on span "Blow Dry With Curls (₹650.00)" at bounding box center [247, 203] width 82 height 10
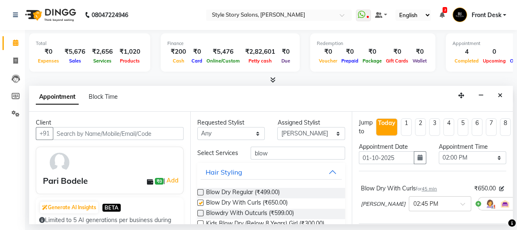
checkbox input "false"
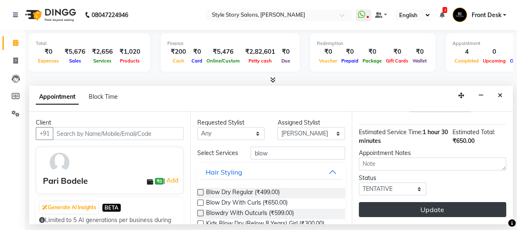
scroll to position [105, 0]
click at [404, 203] on button "Update" at bounding box center [432, 209] width 147 height 15
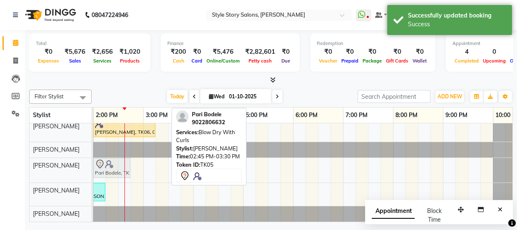
scroll to position [0, 349]
drag, startPoint x: 141, startPoint y: 160, endPoint x: 111, endPoint y: 163, distance: 30.1
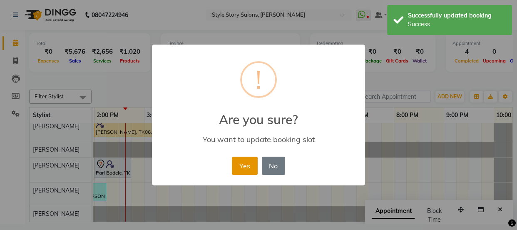
drag, startPoint x: 253, startPoint y: 165, endPoint x: 176, endPoint y: 163, distance: 77.0
click at [253, 165] on button "Yes" at bounding box center [244, 165] width 25 height 18
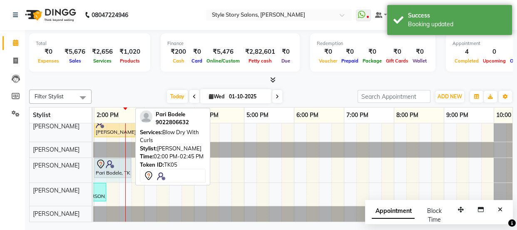
drag, startPoint x: 130, startPoint y: 160, endPoint x: 122, endPoint y: 162, distance: 7.9
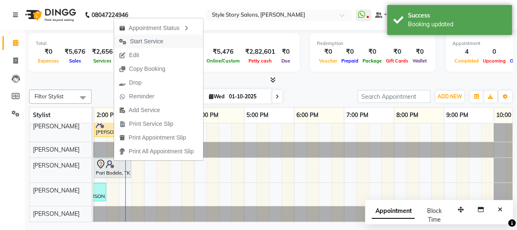
click at [136, 42] on span "Start Service" at bounding box center [146, 41] width 33 height 9
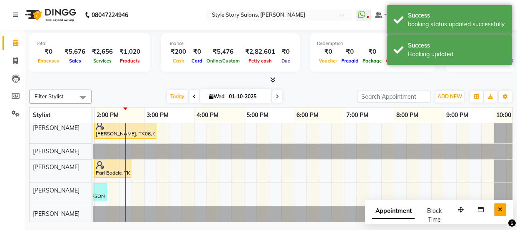
click at [501, 206] on icon "Close" at bounding box center [500, 209] width 5 height 6
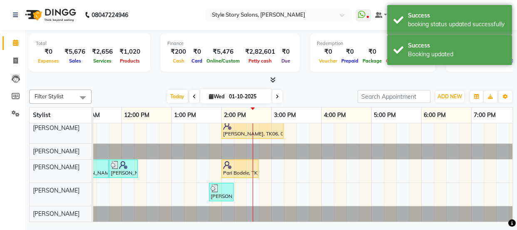
scroll to position [0, 220]
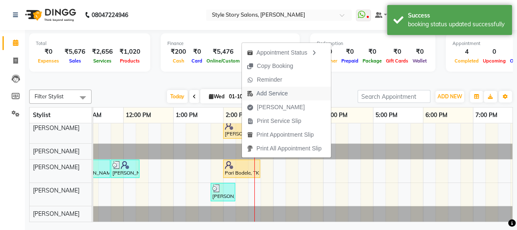
click at [272, 94] on span "Add Service" at bounding box center [271, 93] width 31 height 9
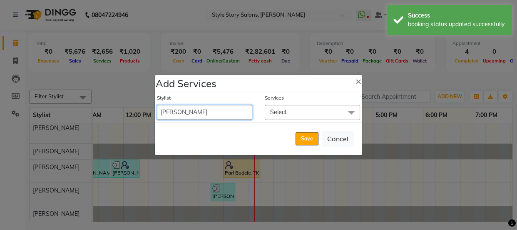
click at [212, 112] on select "Aayushi Dahat Adesh khadse Ambika Dhadse Front Desk Arshad Ansari Deepika Taiwa…" at bounding box center [204, 112] width 95 height 15
select select "46661"
click at [157, 105] on select "Aayushi Dahat Adesh khadse Ambika Dhadse Front Desk Arshad Ansari Deepika Taiwa…" at bounding box center [204, 112] width 95 height 15
select select "930"
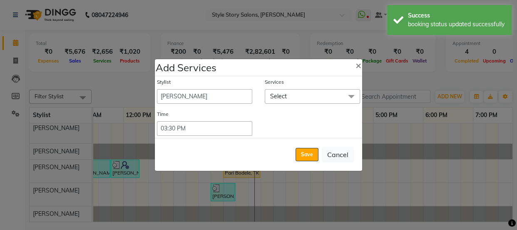
click at [309, 101] on span "Select" at bounding box center [312, 96] width 95 height 15
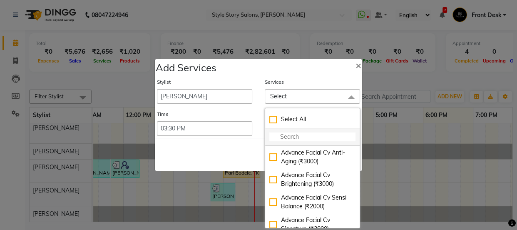
click at [295, 136] on input "multiselect-search" at bounding box center [312, 136] width 86 height 9
type input "g"
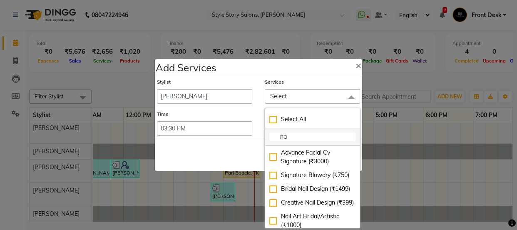
type input "n"
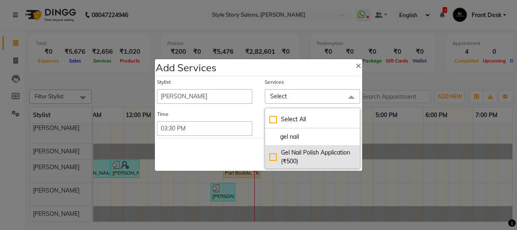
type input "gel nail"
click at [272, 153] on div "Gel Nail Polish Application (₹500)" at bounding box center [312, 156] width 86 height 17
checkbox input "true"
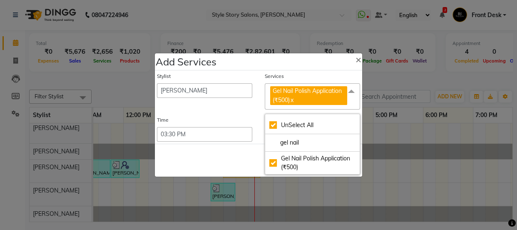
click at [239, 158] on div "Save Cancel" at bounding box center [258, 160] width 207 height 33
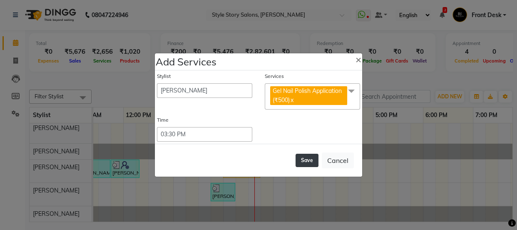
click at [297, 159] on button "Save" at bounding box center [306, 159] width 23 height 13
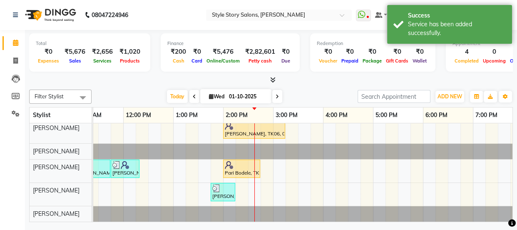
scroll to position [0, 0]
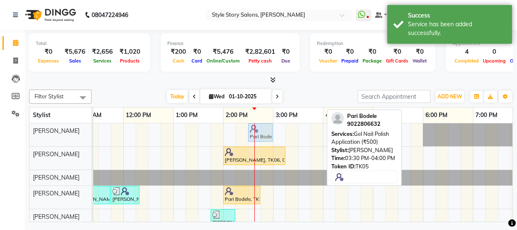
drag, startPoint x: 302, startPoint y: 132, endPoint x: 258, endPoint y: 130, distance: 44.2
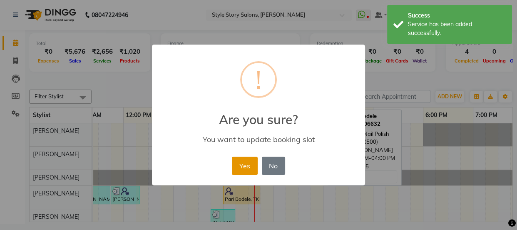
click at [243, 159] on button "Yes" at bounding box center [244, 165] width 25 height 18
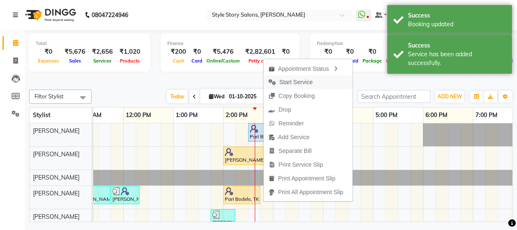
click at [284, 79] on span "Start Service" at bounding box center [295, 82] width 33 height 9
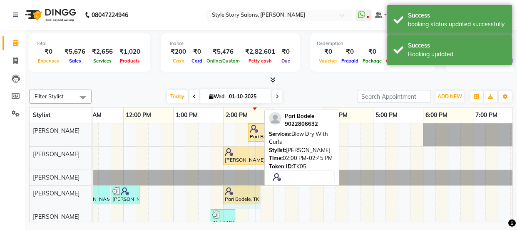
drag, startPoint x: 260, startPoint y: 191, endPoint x: 262, endPoint y: 186, distance: 5.3
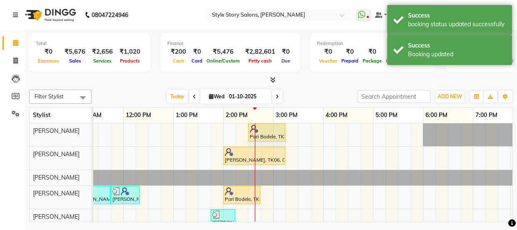
drag, startPoint x: 271, startPoint y: 129, endPoint x: 285, endPoint y: 130, distance: 13.3
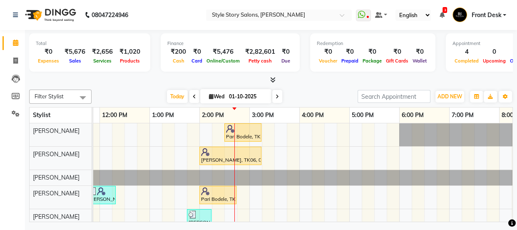
click at [274, 79] on icon at bounding box center [272, 80] width 5 height 6
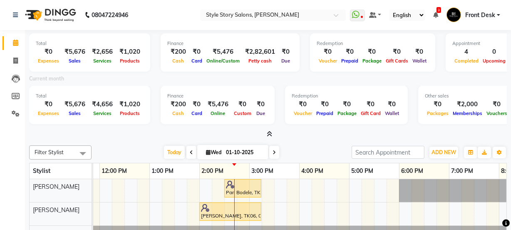
click at [268, 133] on icon at bounding box center [269, 134] width 5 height 6
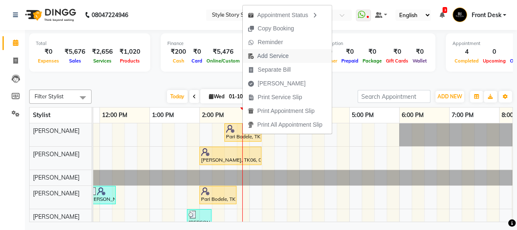
click at [274, 54] on span "Add Service" at bounding box center [272, 56] width 31 height 9
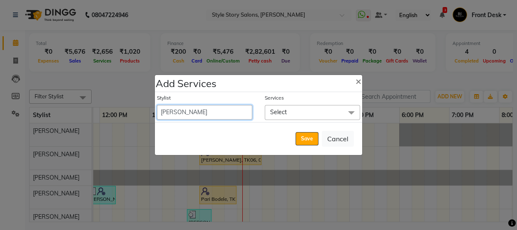
click at [212, 115] on select "Aayushi Dahat Adesh khadse Ambika Dhadse Front Desk Arshad Ansari Deepika Taiwa…" at bounding box center [204, 112] width 95 height 15
select select "62114"
click at [157, 105] on select "Aayushi Dahat Adesh khadse Ambika Dhadse Front Desk Arshad Ansari Deepika Taiwa…" at bounding box center [204, 112] width 95 height 15
select select "960"
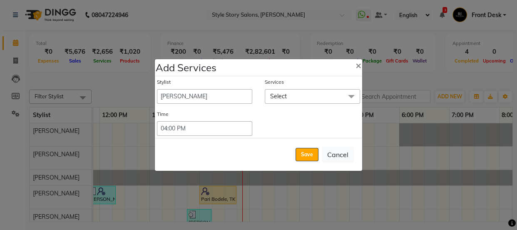
click at [290, 95] on span "Select" at bounding box center [312, 96] width 95 height 15
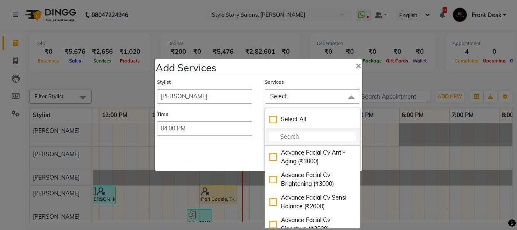
click at [291, 138] on input "multiselect-search" at bounding box center [312, 136] width 86 height 9
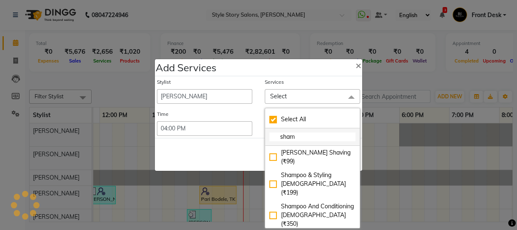
type input "shamm"
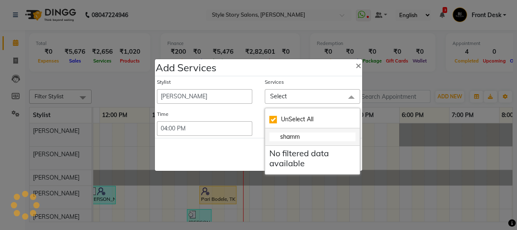
checkbox input "true"
type input "sham"
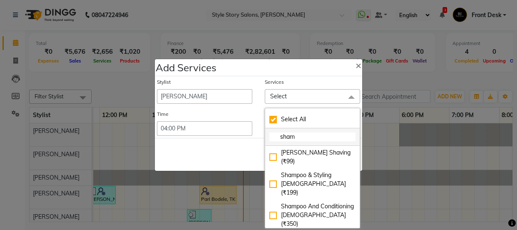
checkbox input "false"
type input "s"
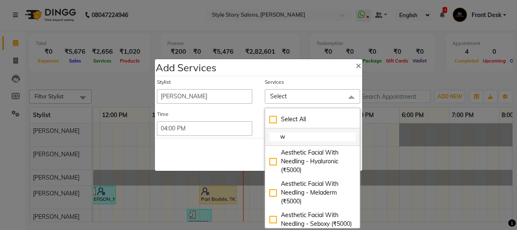
type input "wa"
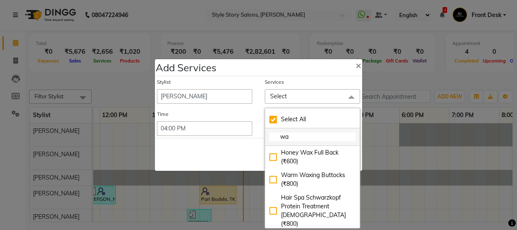
checkbox input "true"
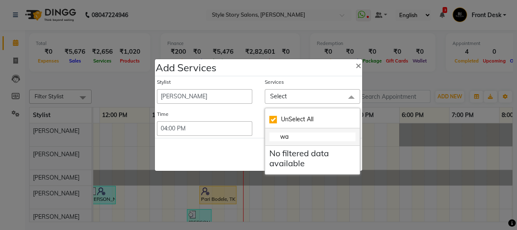
type input "w"
checkbox input "false"
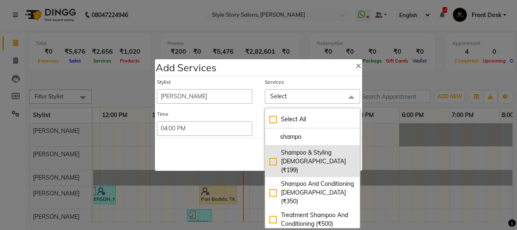
type input "shampo"
drag, startPoint x: 298, startPoint y: 154, endPoint x: 283, endPoint y: 158, distance: 15.0
click at [295, 155] on div "Shampoo & Styling Male (₹199)" at bounding box center [312, 161] width 86 height 26
checkbox input "true"
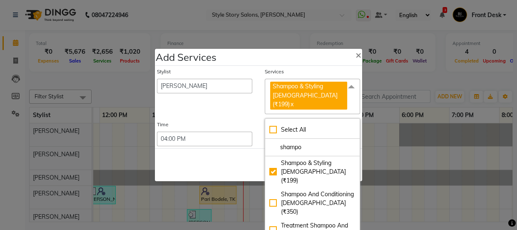
click at [223, 151] on div "Save Cancel" at bounding box center [258, 164] width 207 height 33
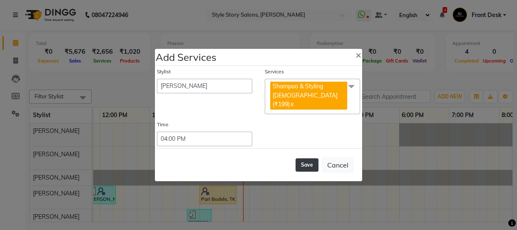
click at [298, 158] on button "Save" at bounding box center [306, 164] width 23 height 13
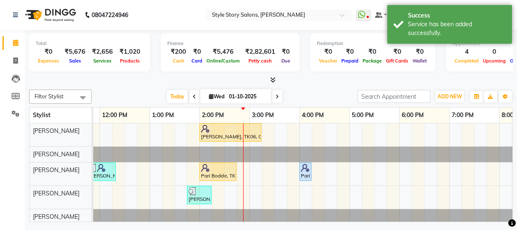
scroll to position [31, 0]
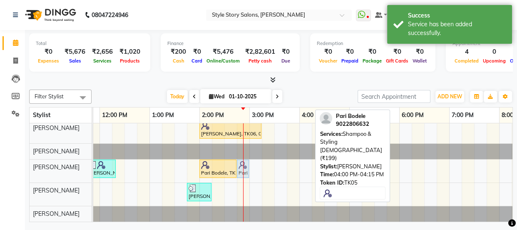
drag, startPoint x: 305, startPoint y: 163, endPoint x: 247, endPoint y: 162, distance: 57.4
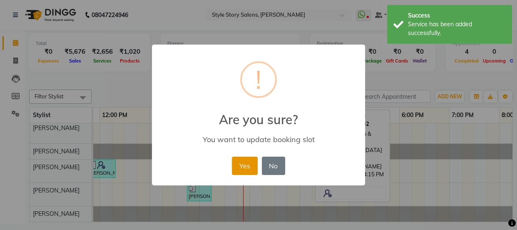
click at [245, 166] on button "Yes" at bounding box center [244, 165] width 25 height 18
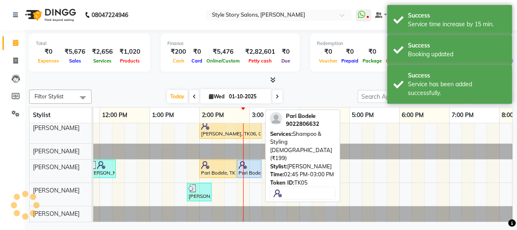
click at [247, 163] on div "Pari Bodele, TK05, 02:45 PM-03:15 PM, Shampoo & Styling Male (₹199)" at bounding box center [249, 169] width 23 height 16
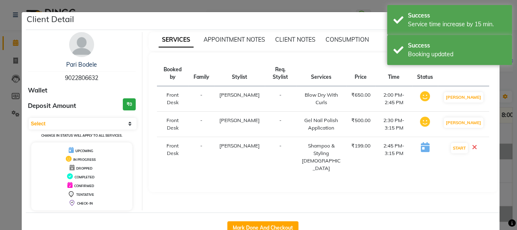
click at [475, 150] on icon at bounding box center [474, 147] width 5 height 7
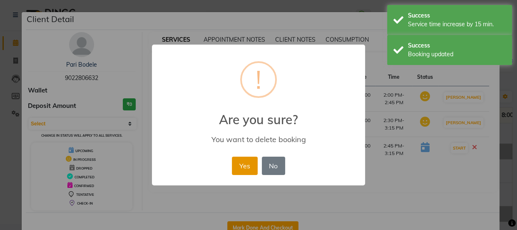
click at [248, 162] on button "Yes" at bounding box center [244, 165] width 25 height 18
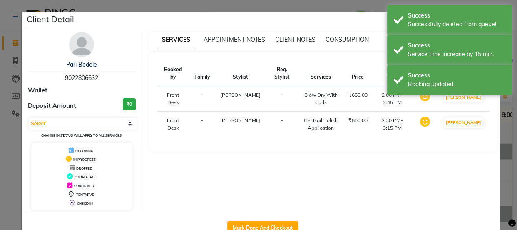
click at [505, 107] on ngb-modal-window "Client Detail Pari Bodele 9022806632 Wallet Deposit Amount ₹0 Select IN SERVICE…" at bounding box center [258, 115] width 517 height 230
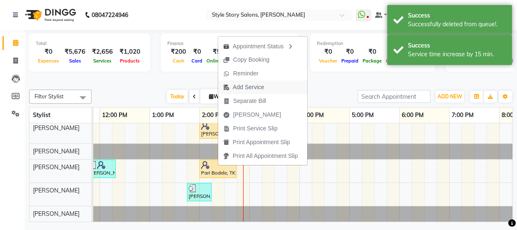
click at [254, 87] on span "Add Service" at bounding box center [248, 87] width 31 height 9
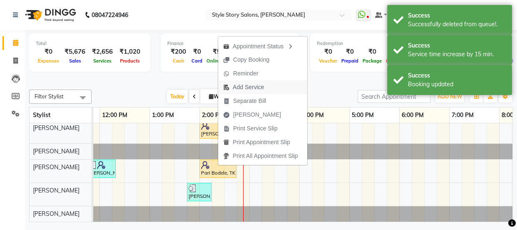
select select "62114"
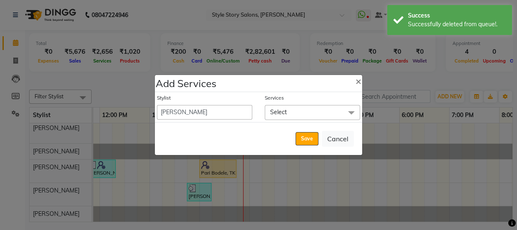
click at [282, 111] on span "Select" at bounding box center [278, 111] width 17 height 7
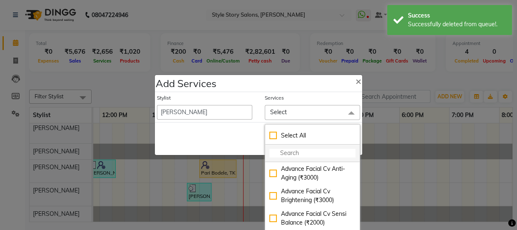
click at [296, 149] on input "multiselect-search" at bounding box center [312, 153] width 86 height 9
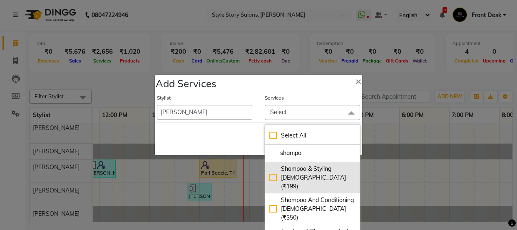
type input "shampo"
click at [302, 168] on div "Shampoo & Styling Male (₹199)" at bounding box center [312, 177] width 86 height 26
checkbox input "true"
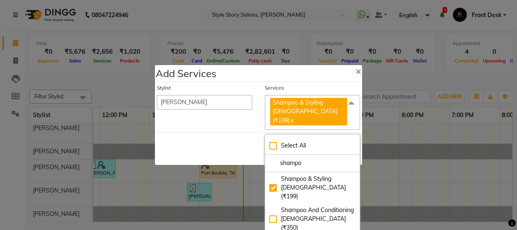
click at [207, 137] on div "Save Cancel" at bounding box center [258, 148] width 207 height 33
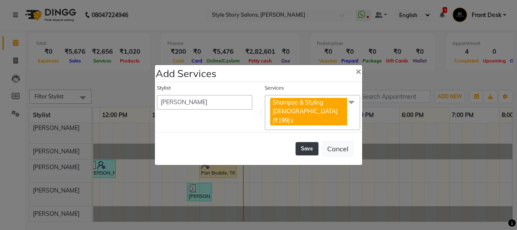
click at [308, 142] on button "Save" at bounding box center [306, 148] width 23 height 13
select select "82561"
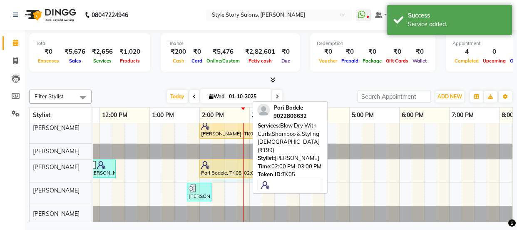
drag, startPoint x: 247, startPoint y: 161, endPoint x: 255, endPoint y: 161, distance: 8.4
click at [255, 161] on div "Filter Stylist Select All Arshad Ansari Priyanka Singh Ritesh Shrivas Sonali Sa…" at bounding box center [270, 154] width 483 height 136
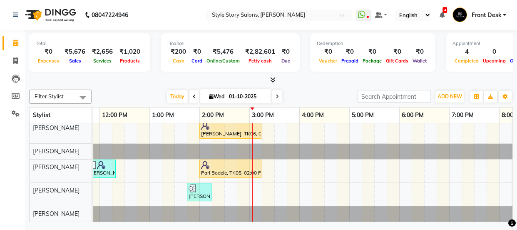
click at [223, 187] on div "Pari Bodele, TK05, 02:30 PM-03:15 PM, Gel Nail Polish Application (₹500) Anurag…" at bounding box center [249, 159] width 799 height 124
click at [223, 187] on td at bounding box center [218, 159] width 12 height 124
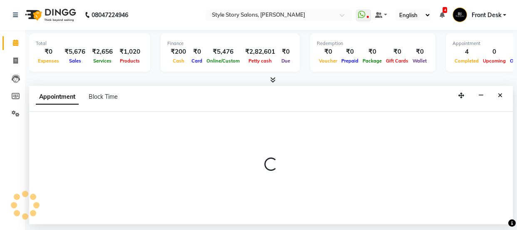
select select "84756"
select select "855"
select select "tentative"
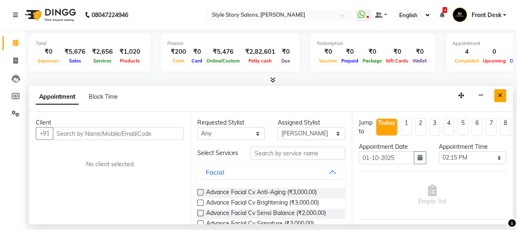
click at [499, 96] on icon "Close" at bounding box center [500, 95] width 5 height 6
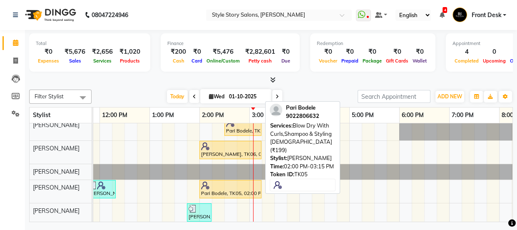
scroll to position [0, 0]
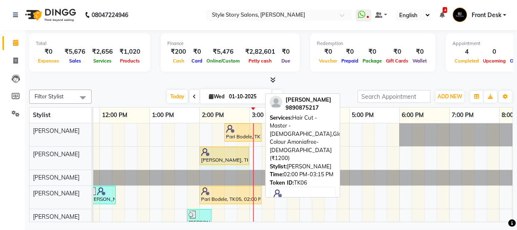
drag, startPoint x: 261, startPoint y: 153, endPoint x: 245, endPoint y: 155, distance: 16.8
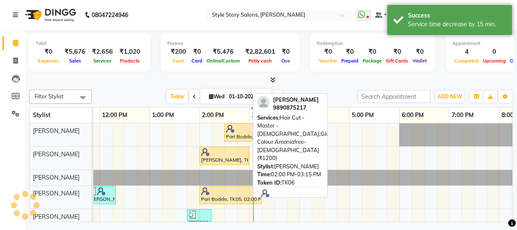
click at [232, 155] on div "Anurag Mankar, TK06, 02:00 PM-03:15 PM, Hair Cut - Master - Male,Global Colour …" at bounding box center [224, 156] width 48 height 16
select select "1"
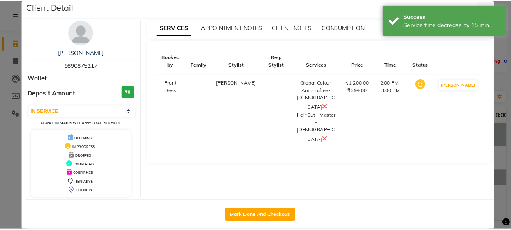
scroll to position [25, 0]
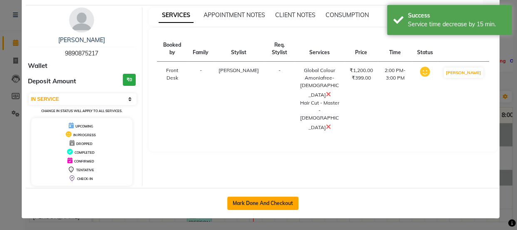
click at [266, 198] on button "Mark Done And Checkout" at bounding box center [262, 202] width 71 height 13
select select "service"
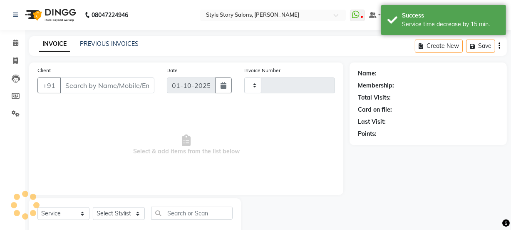
type input "1774"
select select "6249"
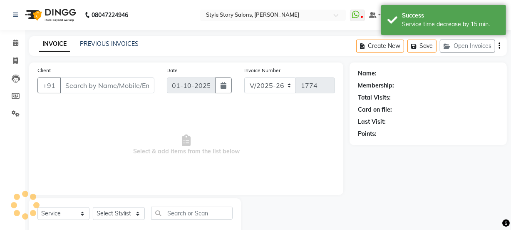
scroll to position [21, 0]
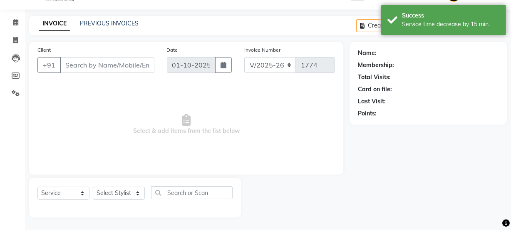
select select "61197"
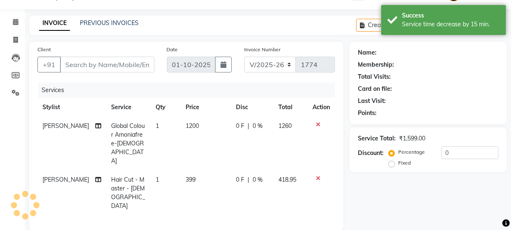
type input "9890875217"
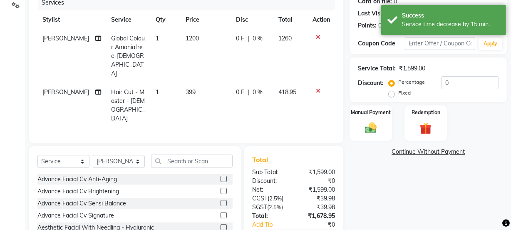
scroll to position [131, 0]
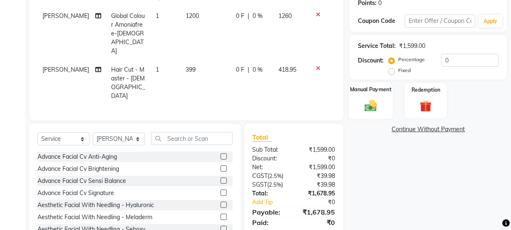
click at [374, 104] on img at bounding box center [371, 105] width 20 height 14
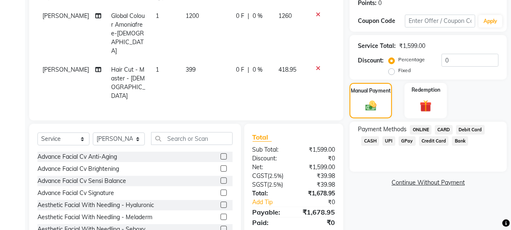
click at [383, 141] on span "UPI" at bounding box center [388, 141] width 13 height 10
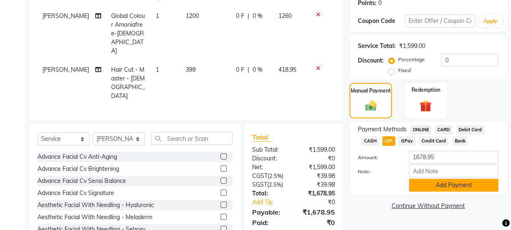
click at [438, 180] on button "Add Payment" at bounding box center [453, 184] width 89 height 13
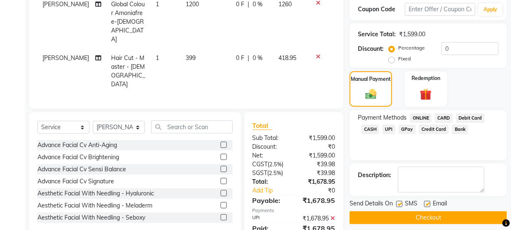
scroll to position [149, 0]
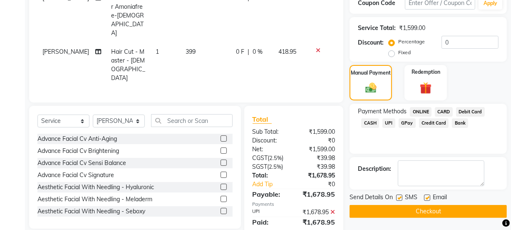
click at [375, 123] on span "CASH" at bounding box center [370, 123] width 18 height 10
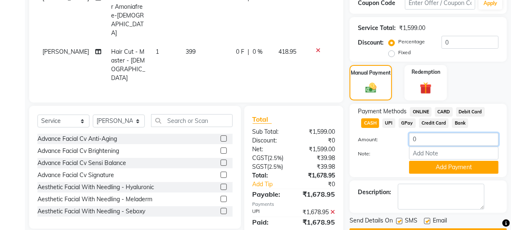
drag, startPoint x: 428, startPoint y: 141, endPoint x: 403, endPoint y: 141, distance: 25.4
click at [404, 141] on div "0" at bounding box center [454, 139] width 102 height 13
type input "1000"
click at [454, 162] on button "Add Payment" at bounding box center [453, 167] width 89 height 13
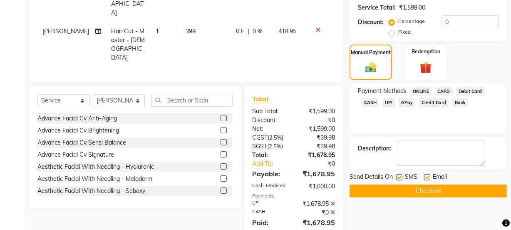
scroll to position [186, 0]
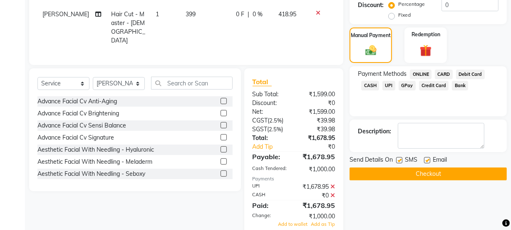
click at [332, 192] on icon at bounding box center [332, 195] width 5 height 6
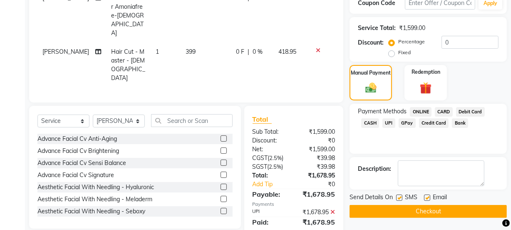
click at [334, 209] on icon at bounding box center [332, 212] width 5 height 6
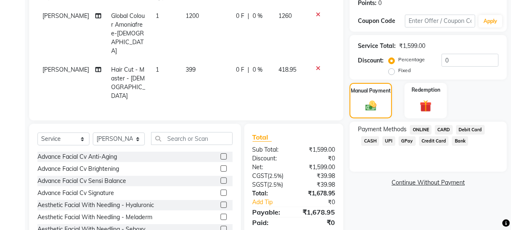
click at [374, 140] on span "CASH" at bounding box center [370, 141] width 18 height 10
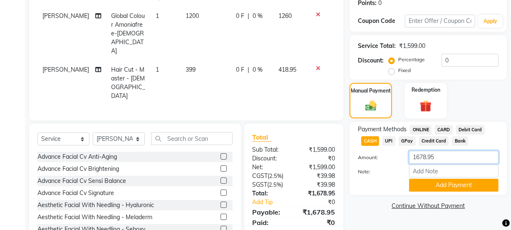
drag, startPoint x: 443, startPoint y: 157, endPoint x: 388, endPoint y: 157, distance: 55.3
click at [389, 157] on div "Amount: 1678.95" at bounding box center [428, 158] width 153 height 14
type input "1000"
click at [461, 182] on button "Add Payment" at bounding box center [453, 184] width 89 height 13
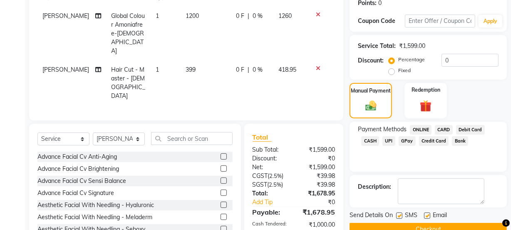
click at [385, 141] on span "UPI" at bounding box center [388, 141] width 13 height 10
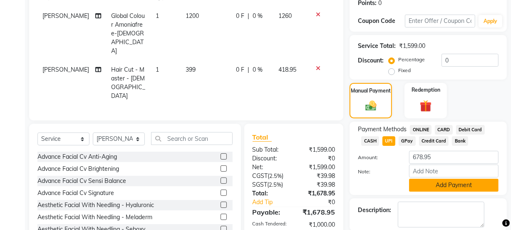
click at [441, 186] on button "Add Payment" at bounding box center [453, 184] width 89 height 13
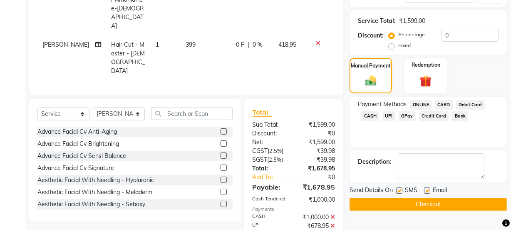
scroll to position [168, 0]
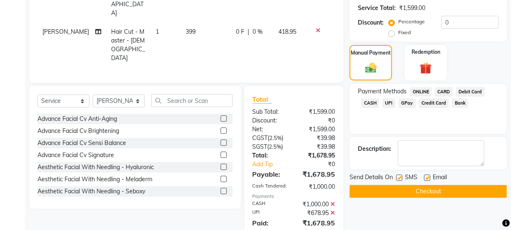
click at [430, 191] on button "Checkout" at bounding box center [427, 191] width 157 height 13
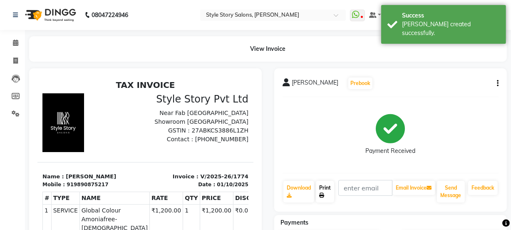
click at [325, 187] on link "Print" at bounding box center [325, 192] width 18 height 22
click at [17, 40] on icon at bounding box center [15, 43] width 5 height 6
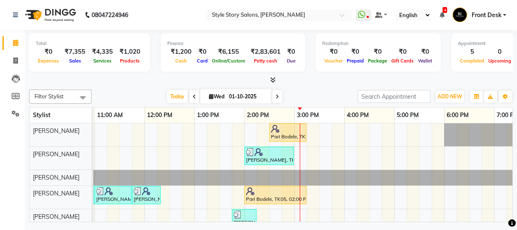
scroll to position [0, 225]
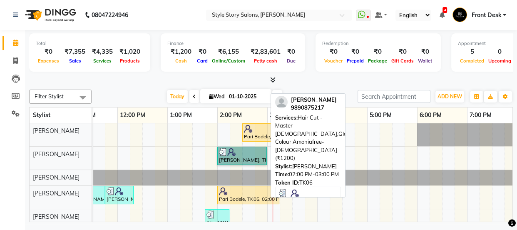
drag, startPoint x: 237, startPoint y: 146, endPoint x: 236, endPoint y: 153, distance: 6.7
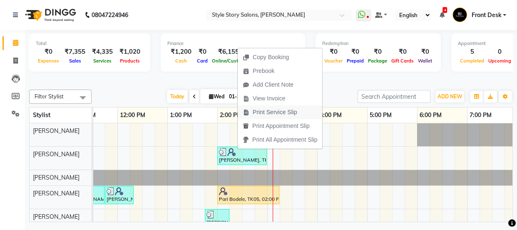
click at [266, 113] on span "Print Service Slip" at bounding box center [275, 112] width 45 height 9
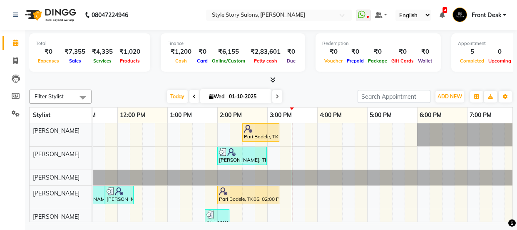
scroll to position [31, 0]
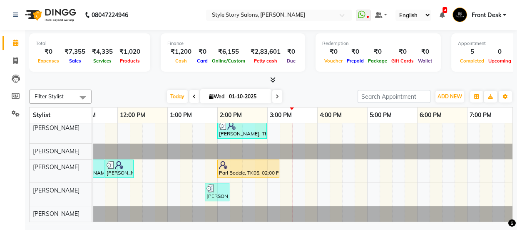
click at [292, 178] on td at bounding box center [298, 159] width 12 height 124
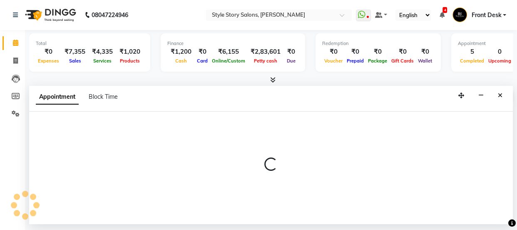
select select "84756"
select select "tentative"
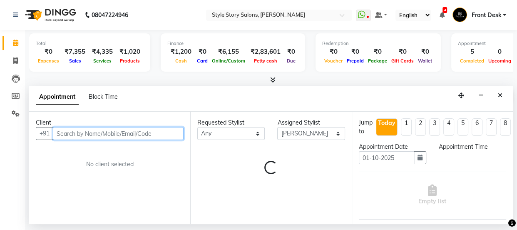
select select "915"
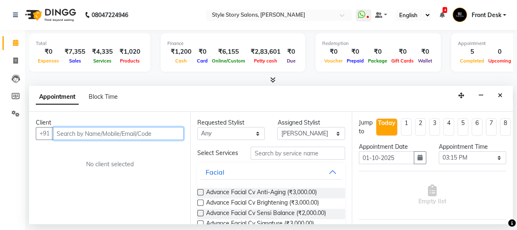
click at [143, 130] on input "text" at bounding box center [118, 133] width 131 height 13
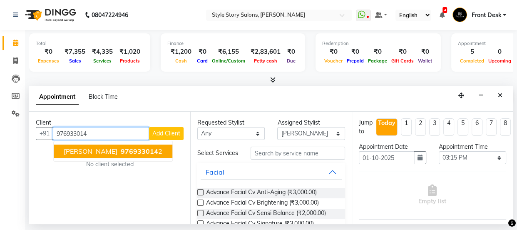
click at [121, 150] on span "976933014" at bounding box center [139, 151] width 37 height 8
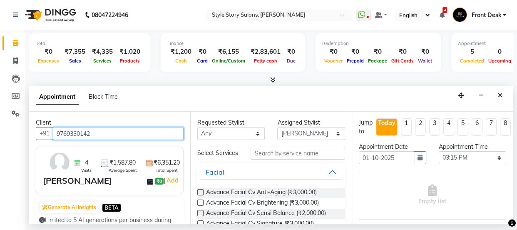
type input "9769330142"
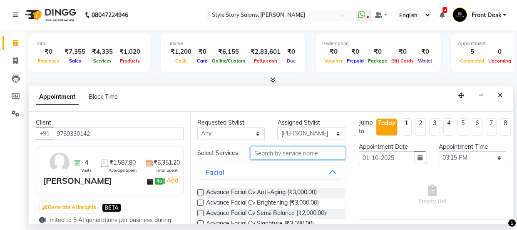
click at [266, 158] on input "text" at bounding box center [297, 152] width 94 height 13
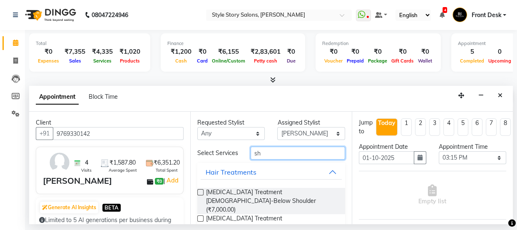
type input "s"
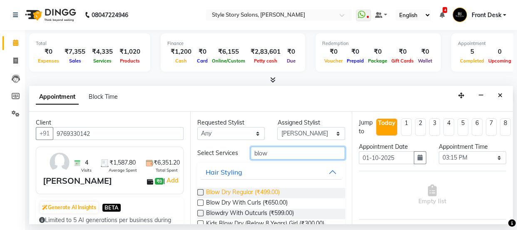
type input "blow"
click at [258, 198] on span "Blow Dry Regular (₹499.00)" at bounding box center [243, 193] width 74 height 10
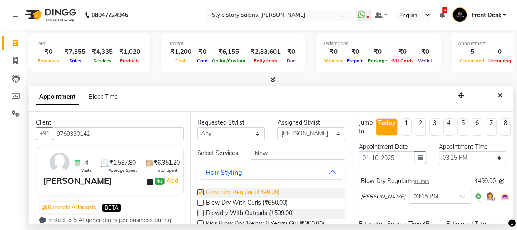
checkbox input "false"
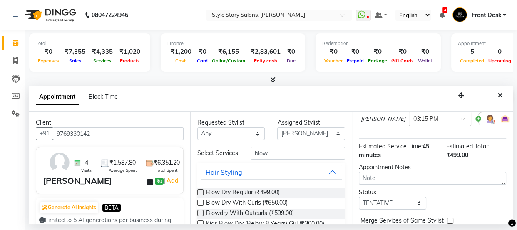
scroll to position [129, 0]
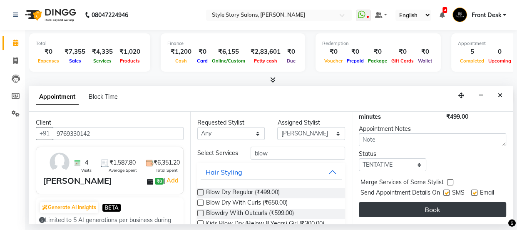
drag, startPoint x: 403, startPoint y: 197, endPoint x: 411, endPoint y: 199, distance: 8.5
click at [411, 202] on button "Book" at bounding box center [432, 209] width 147 height 15
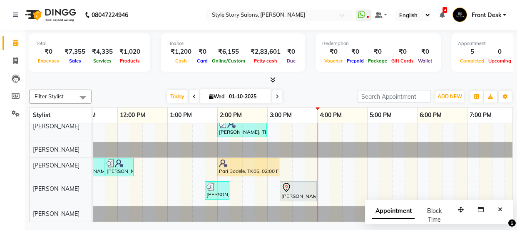
click at [513, 157] on div "Total ₹0 Expenses ₹7,355 Sales ₹4,335 Services ₹1,020 Products Finance ₹1,200 C…" at bounding box center [271, 127] width 492 height 194
click at [513, 158] on div "Total ₹0 Expenses ₹7,355 Sales ₹4,335 Services ₹1,020 Products Finance ₹1,200 C…" at bounding box center [271, 127] width 492 height 194
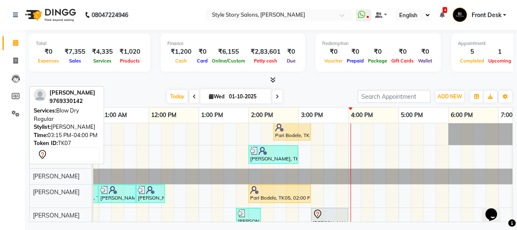
scroll to position [33, 0]
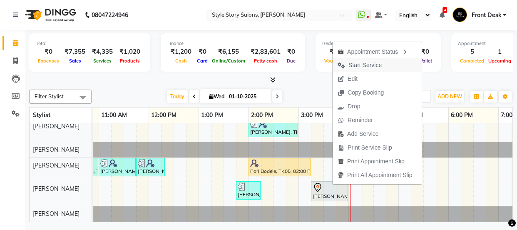
click at [355, 61] on span "Start Service" at bounding box center [364, 65] width 33 height 9
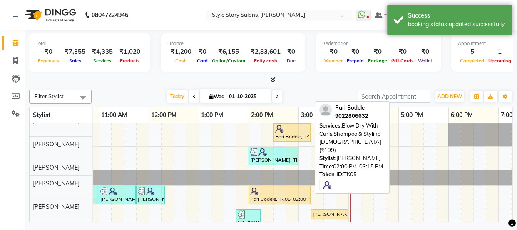
scroll to position [0, 0]
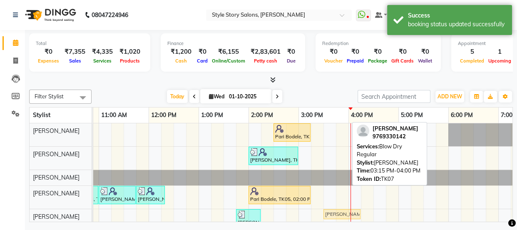
drag, startPoint x: 328, startPoint y: 213, endPoint x: 339, endPoint y: 212, distance: 10.8
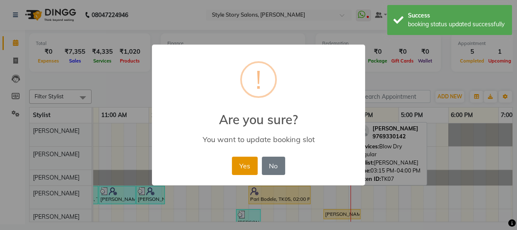
click at [250, 162] on button "Yes" at bounding box center [244, 165] width 25 height 18
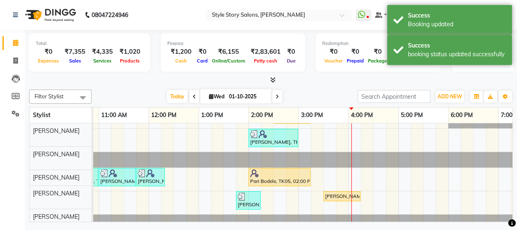
scroll to position [31, 0]
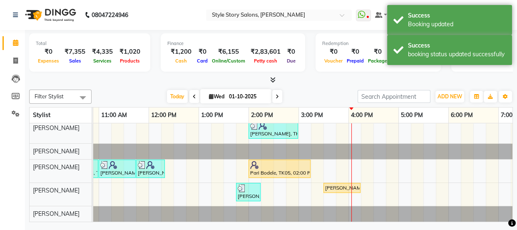
click at [349, 156] on div "Pari Bodele, TK05, 02:30 PM-03:15 PM, Gel Nail Polish Application (₹500) [PERSO…" at bounding box center [298, 159] width 799 height 124
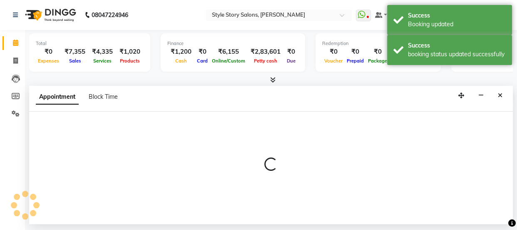
select select "62114"
select select "960"
select select "tentative"
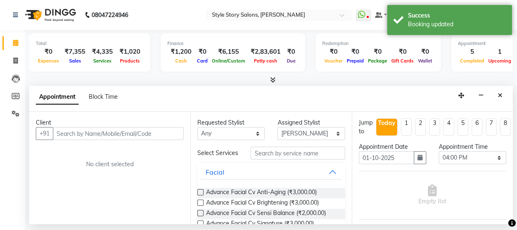
click at [86, 132] on input "text" at bounding box center [118, 133] width 131 height 13
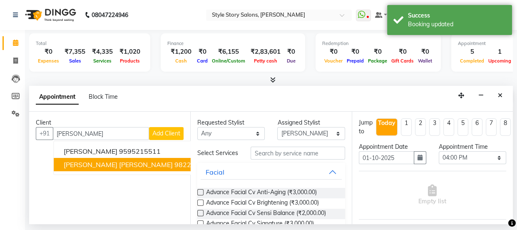
click at [108, 166] on span "[PERSON_NAME] [PERSON_NAME]" at bounding box center [118, 164] width 109 height 8
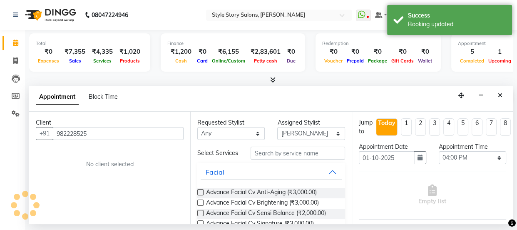
type input "982228525"
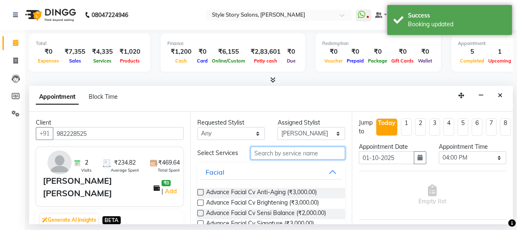
click at [294, 157] on input "text" at bounding box center [297, 152] width 94 height 13
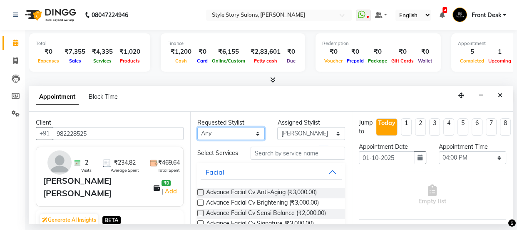
drag, startPoint x: 235, startPoint y: 128, endPoint x: 236, endPoint y: 138, distance: 10.5
click at [235, 128] on select "Any [PERSON_NAME] [PERSON_NAME] [PERSON_NAME] [PERSON_NAME] [PERSON_NAME] [PERS…" at bounding box center [230, 133] width 67 height 13
select select "62114"
click at [197, 127] on select "Any [PERSON_NAME] [PERSON_NAME] [PERSON_NAME] [PERSON_NAME] [PERSON_NAME] [PERS…" at bounding box center [230, 133] width 67 height 13
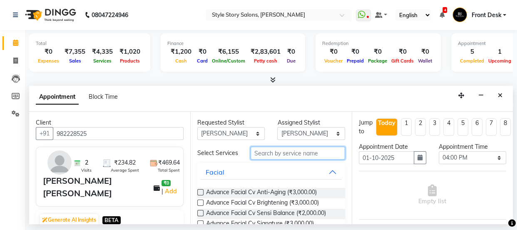
click at [275, 155] on input "text" at bounding box center [297, 152] width 94 height 13
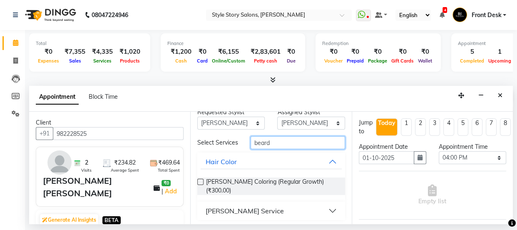
type input "beard"
click at [247, 208] on div "[PERSON_NAME] Service" at bounding box center [244, 210] width 78 height 10
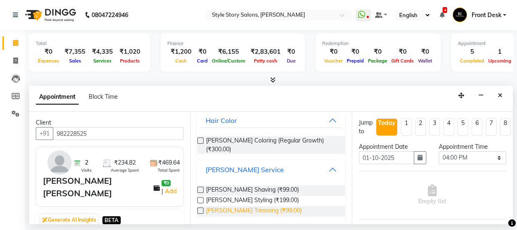
scroll to position [54, 0]
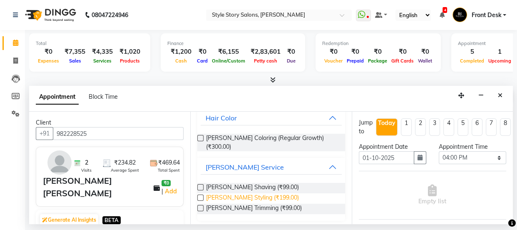
click at [246, 193] on span "[PERSON_NAME] Styling (₹199.00)" at bounding box center [252, 198] width 93 height 10
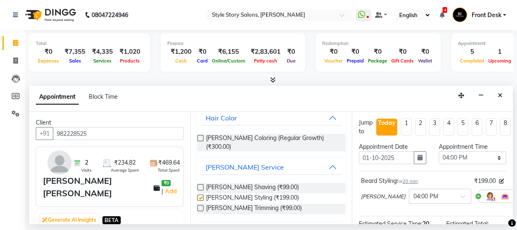
checkbox input "false"
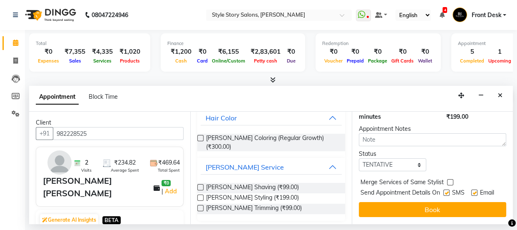
scroll to position [129, 0]
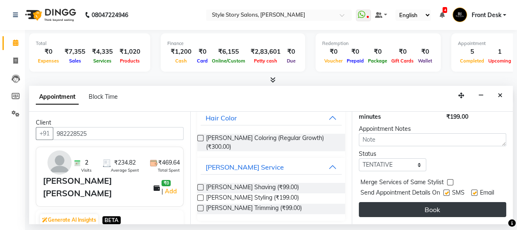
click at [391, 203] on button "Book" at bounding box center [432, 209] width 147 height 15
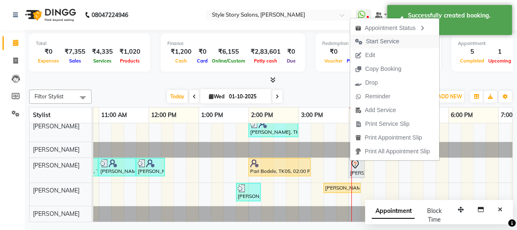
click at [363, 40] on span "Start Service" at bounding box center [377, 42] width 54 height 14
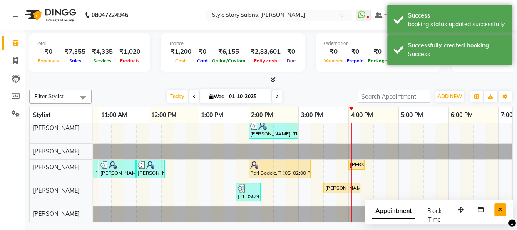
click at [501, 208] on icon "Close" at bounding box center [500, 209] width 5 height 6
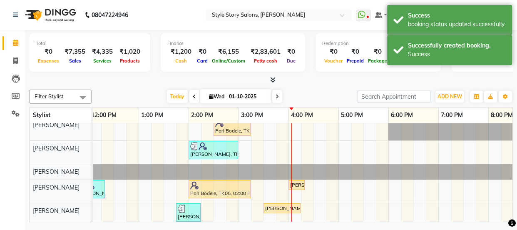
scroll to position [0, 0]
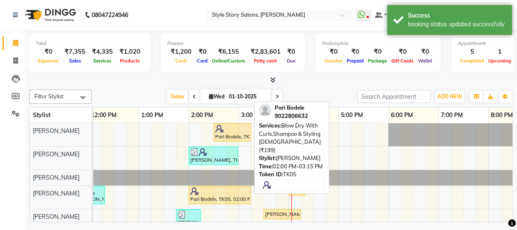
click at [215, 192] on div at bounding box center [219, 191] width 59 height 8
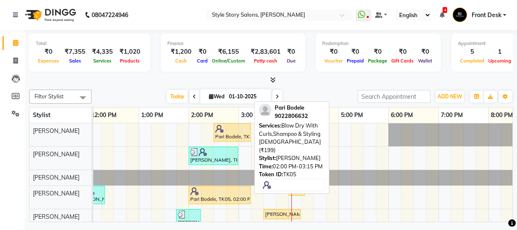
click at [215, 192] on div at bounding box center [219, 191] width 59 height 8
select select "1"
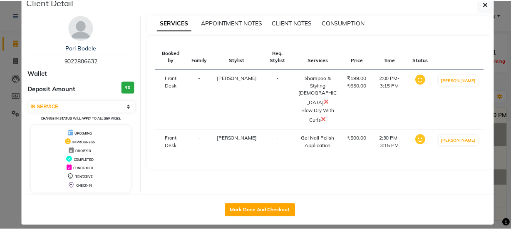
scroll to position [25, 0]
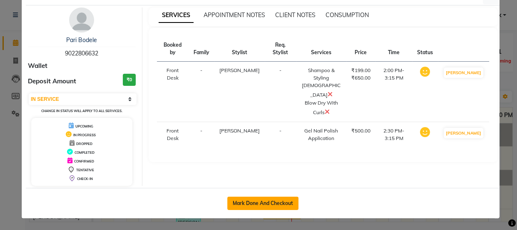
click at [263, 207] on button "Mark Done And Checkout" at bounding box center [262, 202] width 71 height 13
select select "service"
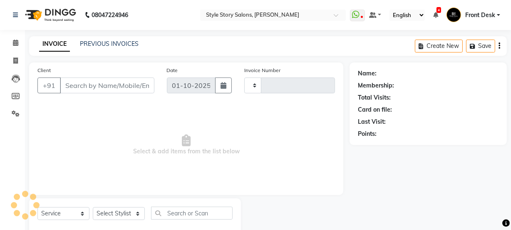
type input "1775"
select select "6249"
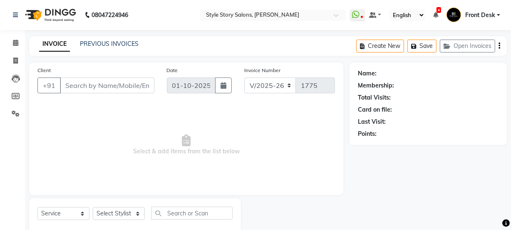
select select "61197"
type input "9022806632"
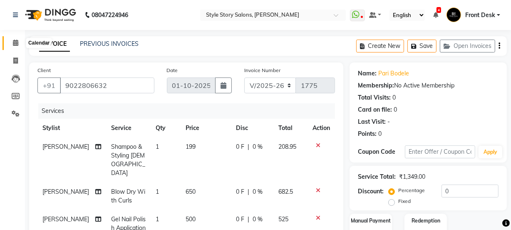
click at [17, 39] on span at bounding box center [15, 43] width 15 height 10
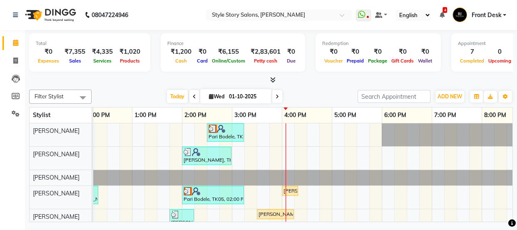
scroll to position [31, 0]
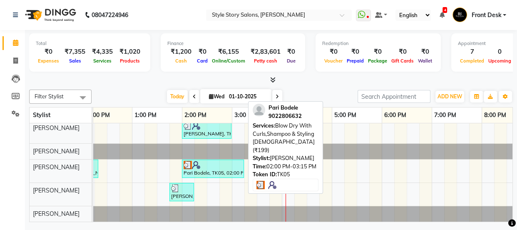
click at [226, 162] on div at bounding box center [212, 165] width 59 height 8
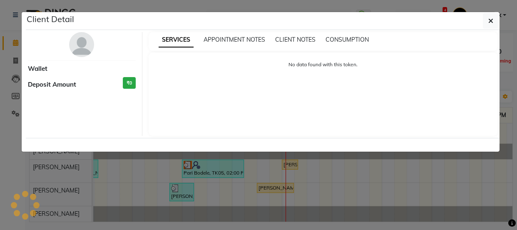
select select "3"
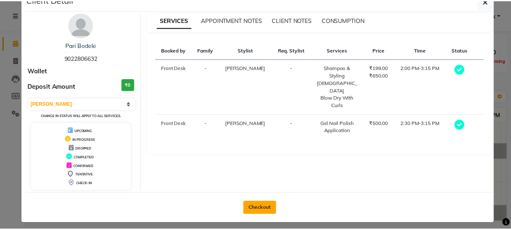
scroll to position [25, 0]
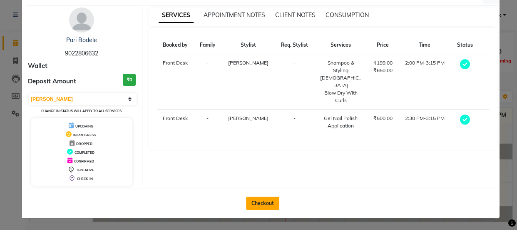
click at [250, 204] on button "Checkout" at bounding box center [262, 202] width 33 height 13
select select "6249"
select select "service"
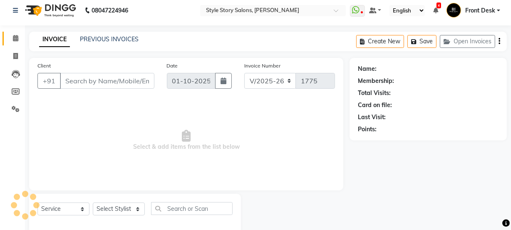
scroll to position [21, 0]
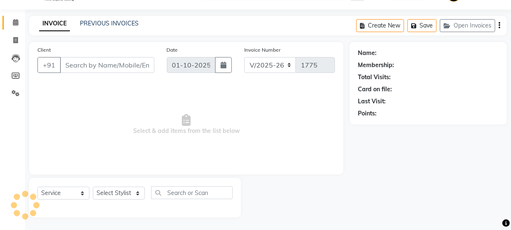
type input "9022806632"
select select "61197"
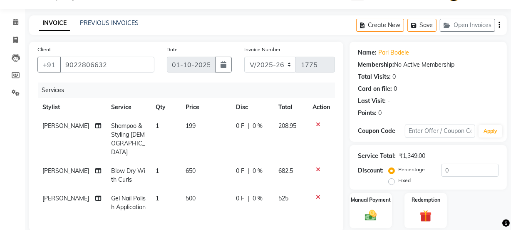
click at [190, 189] on td "500" at bounding box center [206, 202] width 50 height 27
select select "46661"
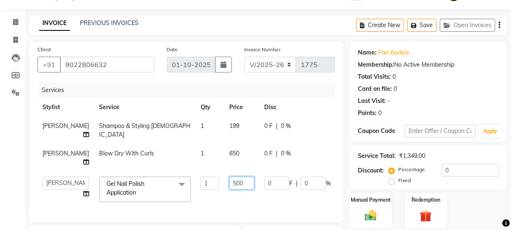
drag, startPoint x: 218, startPoint y: 200, endPoint x: 194, endPoint y: 203, distance: 23.9
click at [224, 205] on td "500" at bounding box center [241, 188] width 35 height 35
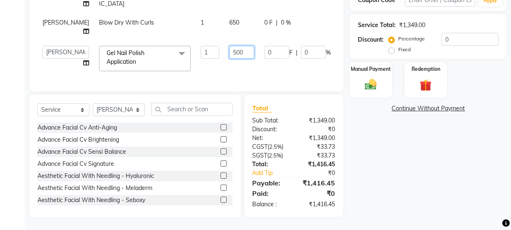
scroll to position [175, 0]
type input "1100"
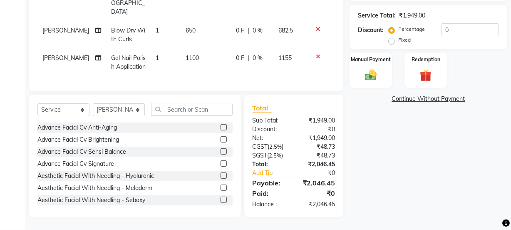
scroll to position [149, 0]
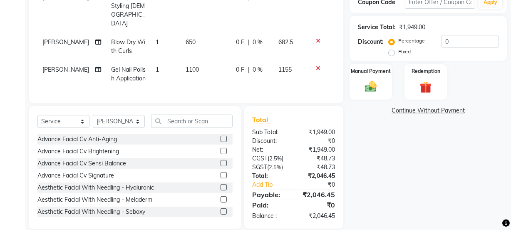
click at [272, 61] on tr "[PERSON_NAME] Gel Nail Polish Application 1 1100 0 F | 0 % 1155" at bounding box center [185, 73] width 297 height 27
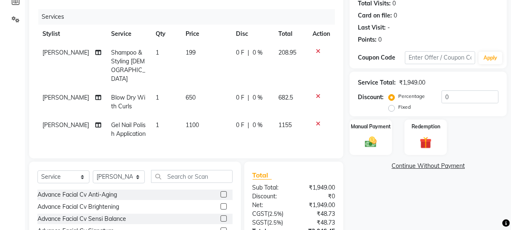
scroll to position [111, 0]
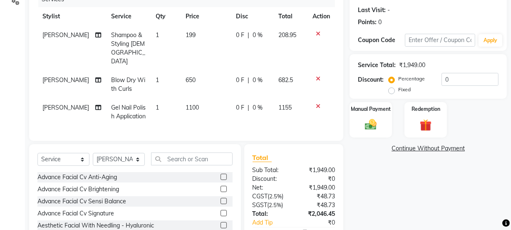
click at [190, 36] on td "199" at bounding box center [206, 48] width 50 height 45
select select "62114"
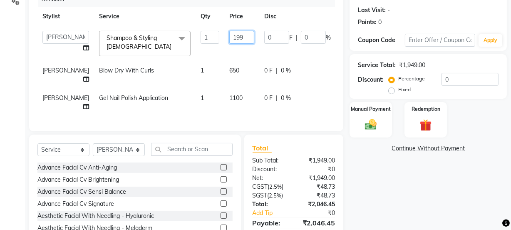
drag, startPoint x: 217, startPoint y: 36, endPoint x: 201, endPoint y: 40, distance: 16.6
click at [229, 39] on input "199" at bounding box center [241, 37] width 25 height 13
type input "350"
click at [202, 121] on div "Client [PHONE_NUMBER] Date [DATE] Invoice Number V/2025 V/[PHONE_NUMBER] Servic…" at bounding box center [186, 41] width 314 height 180
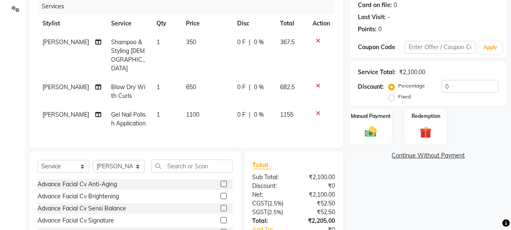
scroll to position [149, 0]
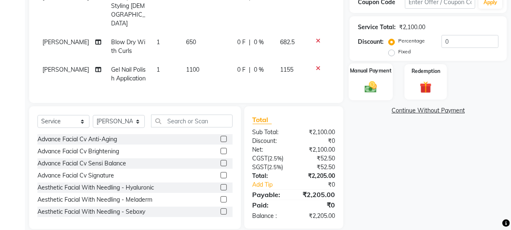
click at [369, 82] on img at bounding box center [371, 86] width 20 height 14
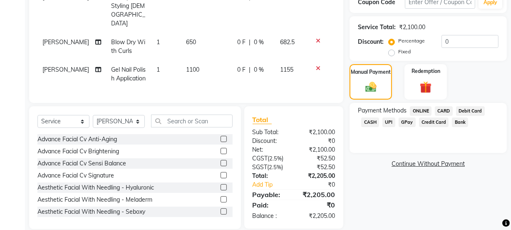
click at [437, 110] on span "CARD" at bounding box center [444, 111] width 18 height 10
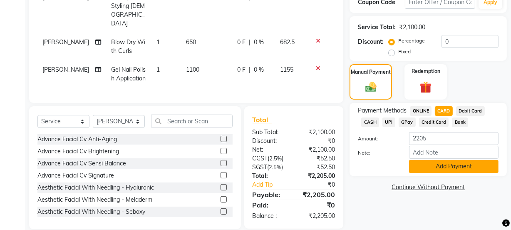
click at [426, 166] on button "Add Payment" at bounding box center [453, 166] width 89 height 13
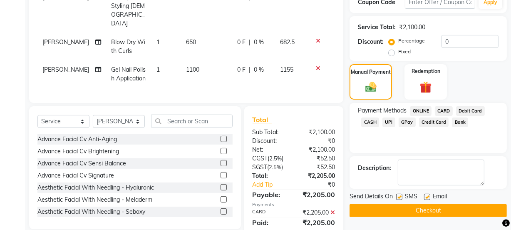
scroll to position [166, 0]
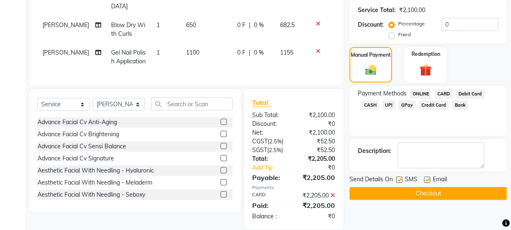
click at [407, 195] on button "Checkout" at bounding box center [427, 193] width 157 height 13
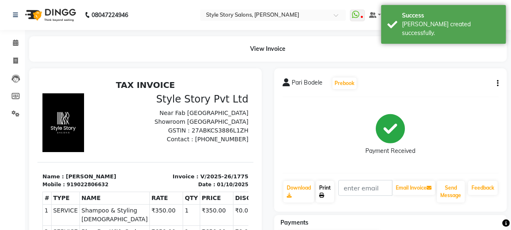
click at [326, 195] on link "Print" at bounding box center [325, 192] width 18 height 22
click at [13, 42] on icon at bounding box center [15, 43] width 5 height 6
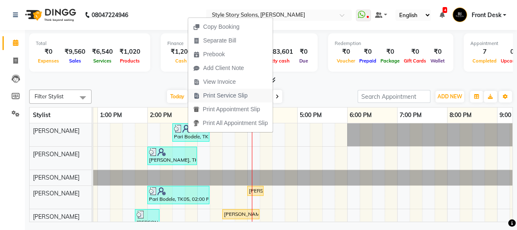
click at [244, 95] on span "Print Service Slip" at bounding box center [225, 95] width 45 height 9
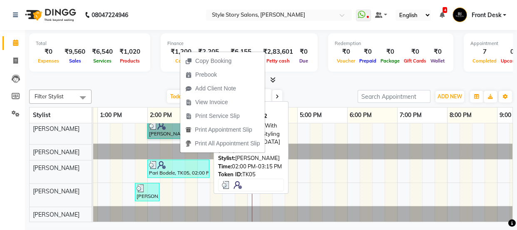
scroll to position [31, 0]
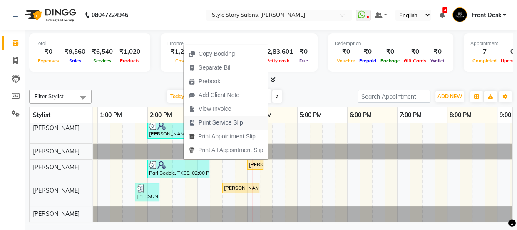
click at [221, 120] on span "Print Service Slip" at bounding box center [220, 122] width 45 height 9
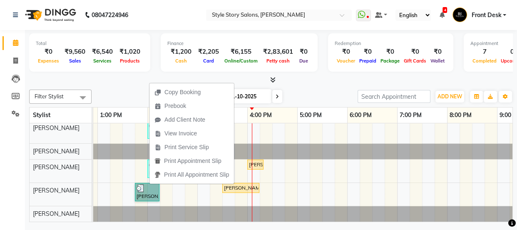
scroll to position [0, 212]
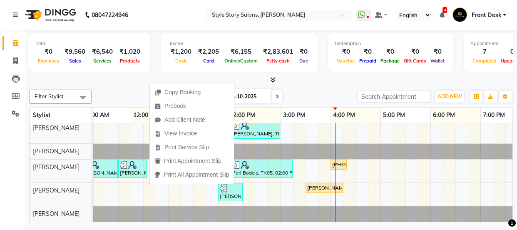
click at [300, 81] on div at bounding box center [270, 80] width 483 height 9
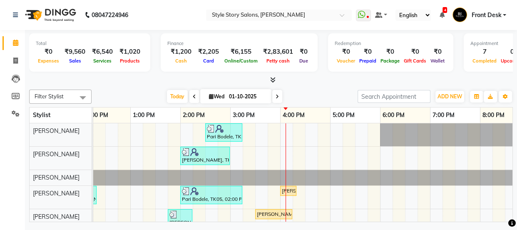
scroll to position [31, 0]
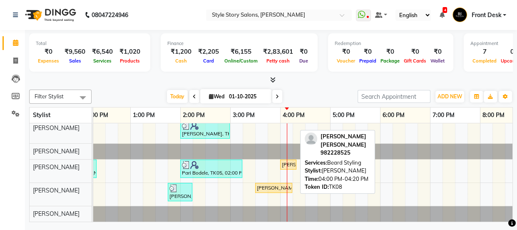
click at [289, 161] on div "[PERSON_NAME] [PERSON_NAME], TK08, 04:00 PM-04:20 PM, [PERSON_NAME] Styling" at bounding box center [288, 164] width 15 height 7
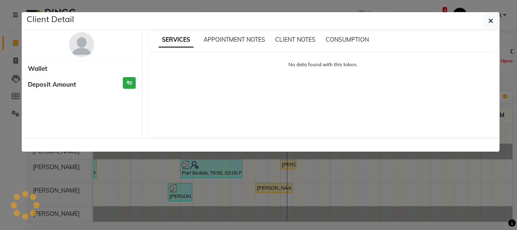
select select "1"
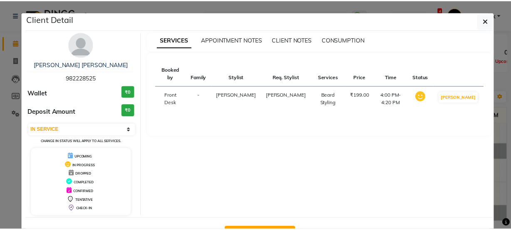
scroll to position [30, 0]
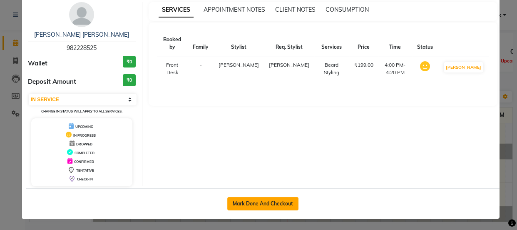
click at [278, 203] on button "Mark Done And Checkout" at bounding box center [262, 203] width 71 height 13
select select "service"
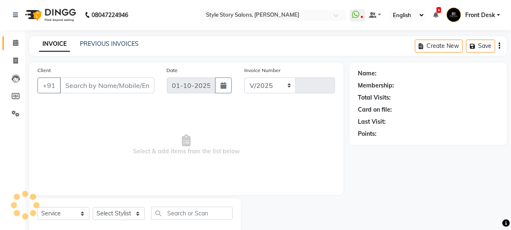
select select "6249"
type input "1776"
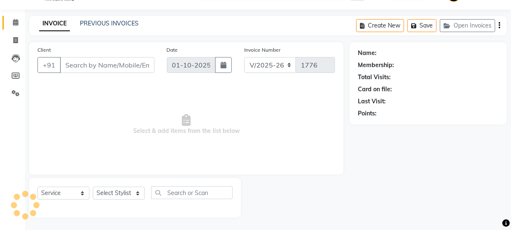
select select "61197"
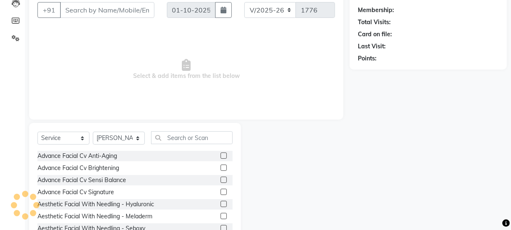
type input "982228525"
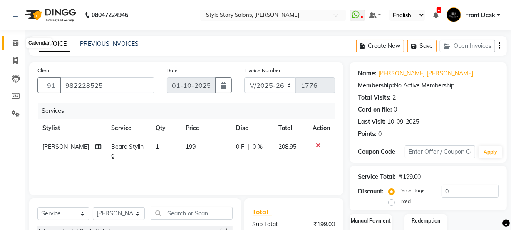
click at [13, 43] on icon at bounding box center [15, 43] width 5 height 6
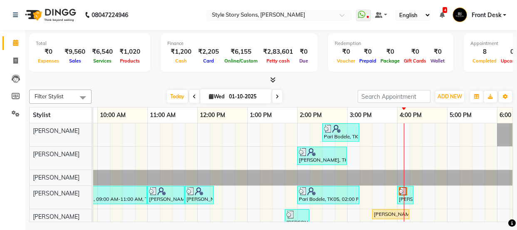
scroll to position [0, 200]
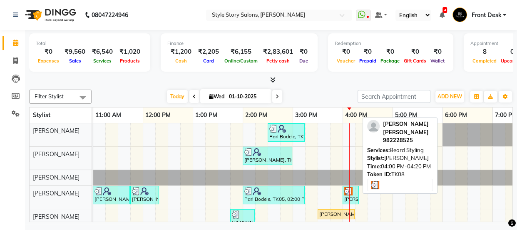
click at [345, 193] on img at bounding box center [348, 191] width 8 height 8
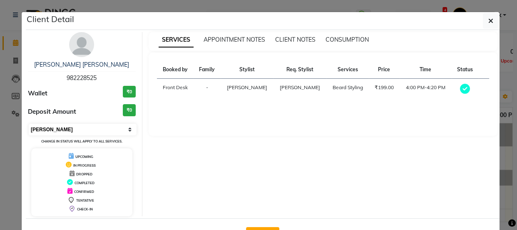
click at [79, 124] on select "Select MARK DONE UPCOMING" at bounding box center [83, 130] width 108 height 12
select select "5"
click at [29, 124] on select "Select MARK DONE UPCOMING" at bounding box center [83, 130] width 108 height 12
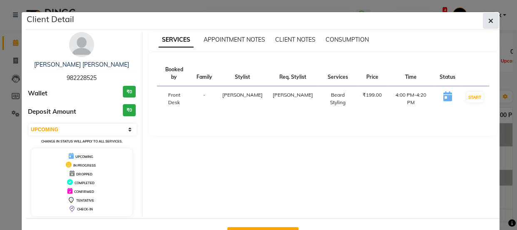
click at [488, 22] on icon "button" at bounding box center [490, 20] width 5 height 7
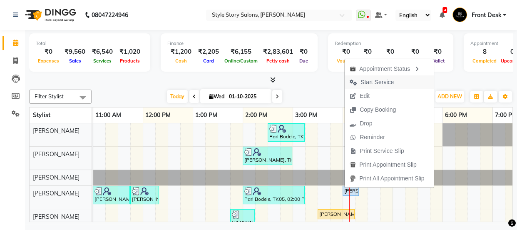
click at [385, 82] on span "Start Service" at bounding box center [376, 82] width 33 height 9
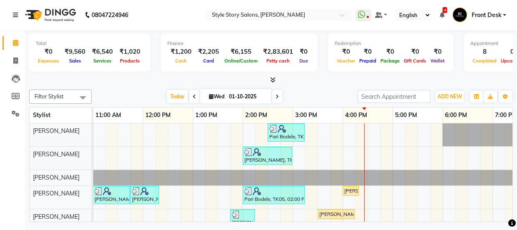
click at [514, 84] on div "Total ₹0 Expenses ₹9,560 Sales ₹6,540 Services ₹1,020 Products Finance ₹1,200 C…" at bounding box center [271, 127] width 492 height 194
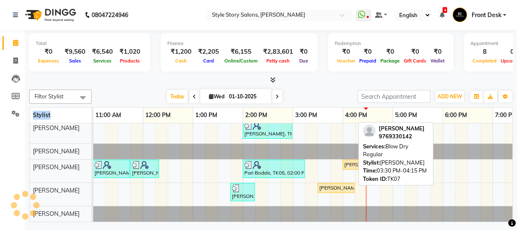
click at [331, 184] on div "[PERSON_NAME], TK07, 03:30 PM-04:15 PM, Blow Dry Regular" at bounding box center [335, 187] width 35 height 7
select select "1"
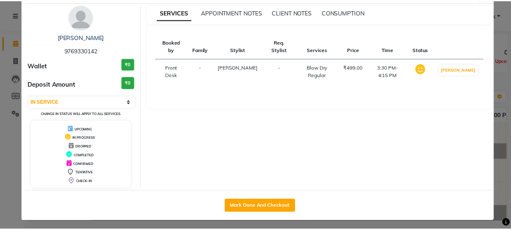
scroll to position [30, 0]
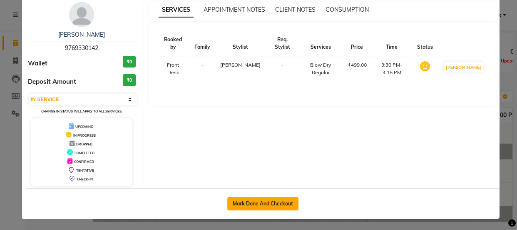
click at [266, 205] on button "Mark Done And Checkout" at bounding box center [262, 203] width 71 height 13
select select "service"
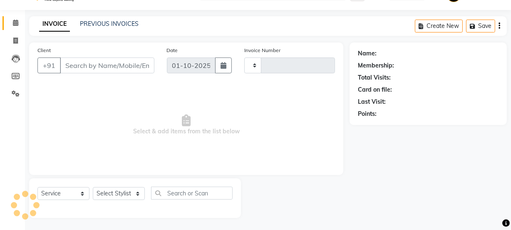
type input "1776"
select select "6249"
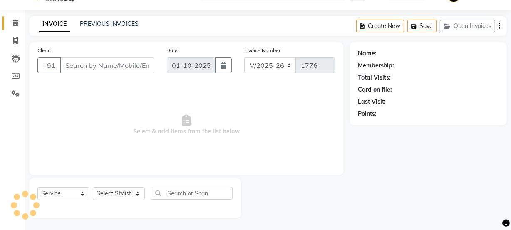
scroll to position [21, 0]
type input "9769330142"
select select "61197"
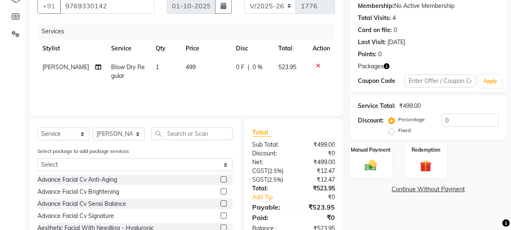
scroll to position [104, 0]
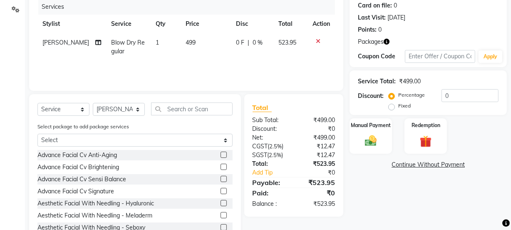
click at [386, 42] on icon "button" at bounding box center [387, 42] width 6 height 6
click at [409, 28] on div "Points: 0" at bounding box center [428, 29] width 141 height 9
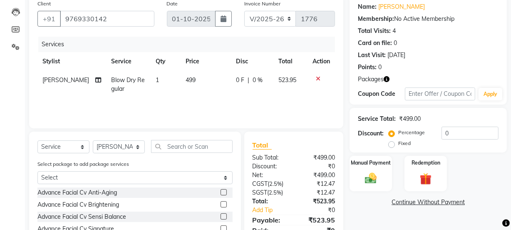
scroll to position [66, 0]
click at [385, 79] on icon "button" at bounding box center [387, 80] width 6 height 6
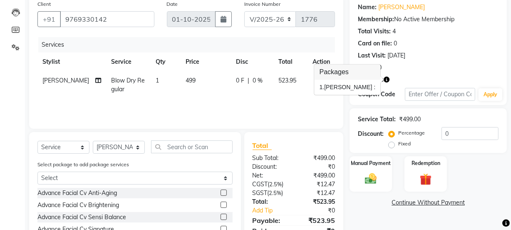
click at [374, 87] on div "1. Ankita Handa :" at bounding box center [347, 87] width 56 height 9
click at [433, 172] on img at bounding box center [426, 178] width 20 height 15
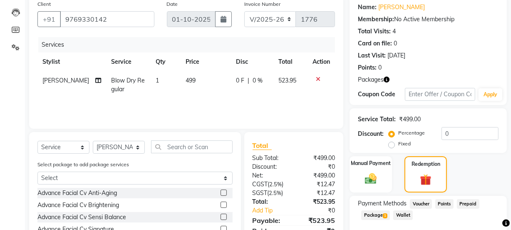
click at [378, 213] on span "Package 1" at bounding box center [375, 215] width 29 height 10
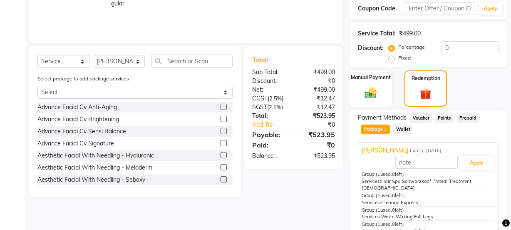
scroll to position [151, 0]
click at [483, 81] on div "Manual Payment Redemption" at bounding box center [428, 89] width 170 height 36
click at [287, 199] on div "Client +91 9769330142 Date 01-10-2025 Invoice Number V/2025 V/2025-26 1776 Serv…" at bounding box center [186, 83] width 327 height 344
click at [304, 192] on div "Total Sub Total: ₹499.00 Discount: ₹0 Net: ₹499.00 CGST ( 2.5% ) ₹12.47 SGST ( …" at bounding box center [295, 122] width 109 height 151
click at [304, 191] on div "Total Sub Total: ₹499.00 Discount: ₹0 Net: ₹499.00 CGST ( 2.5% ) ₹12.47 SGST ( …" at bounding box center [295, 122] width 109 height 151
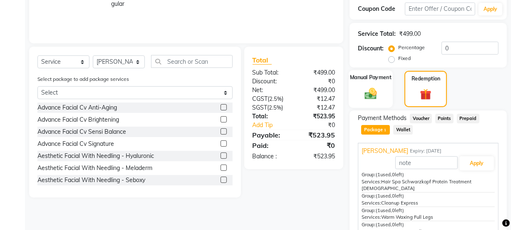
click at [385, 95] on div "Manual Payment" at bounding box center [371, 89] width 44 height 38
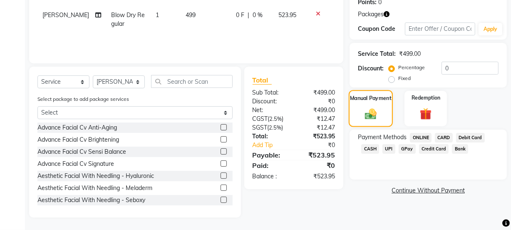
scroll to position [132, 0]
click at [386, 150] on span "UPI" at bounding box center [388, 149] width 13 height 10
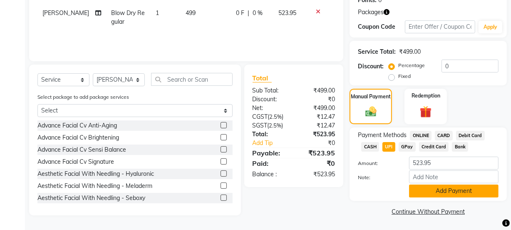
click at [431, 186] on button "Add Payment" at bounding box center [453, 190] width 89 height 13
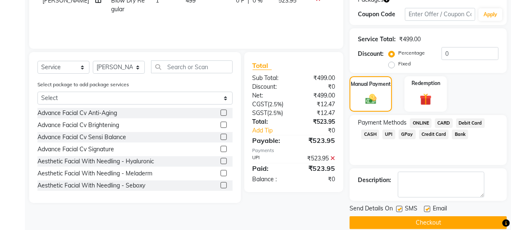
scroll to position [157, 0]
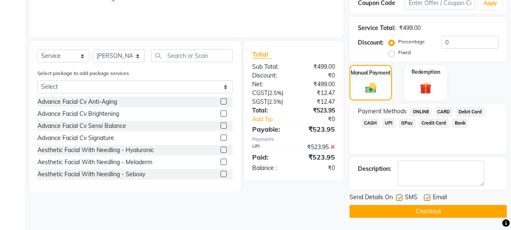
click at [414, 209] on button "Checkout" at bounding box center [427, 211] width 157 height 13
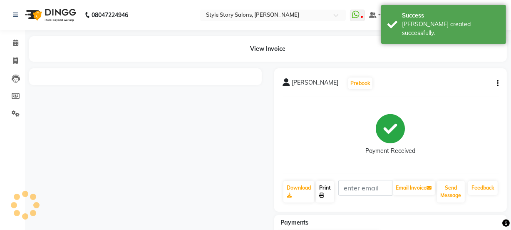
click at [318, 191] on link "Print" at bounding box center [325, 192] width 18 height 22
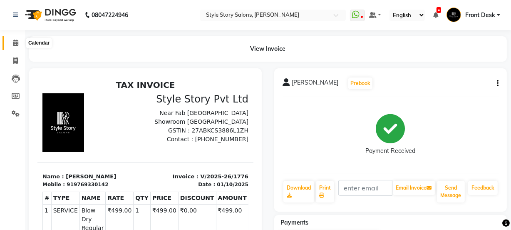
click at [13, 42] on icon at bounding box center [15, 43] width 5 height 6
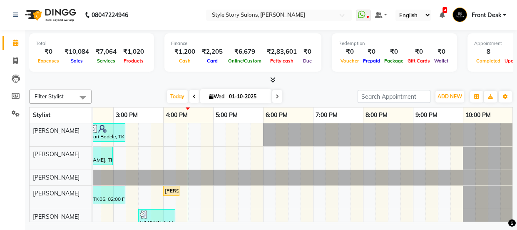
scroll to position [0, 259]
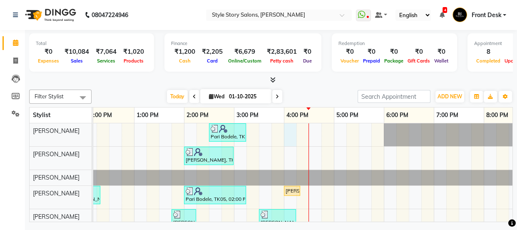
click at [291, 126] on div "Pari Bodele, TK05, 02:30 PM-03:15 PM, Gel Nail Polish Application (₹500) Anurag…" at bounding box center [233, 185] width 799 height 124
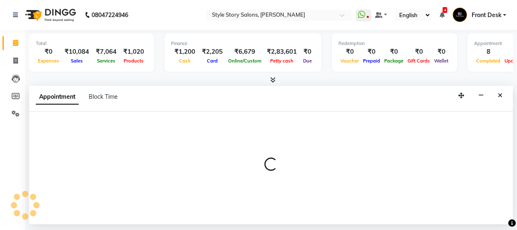
select select "46661"
select select "960"
select select "tentative"
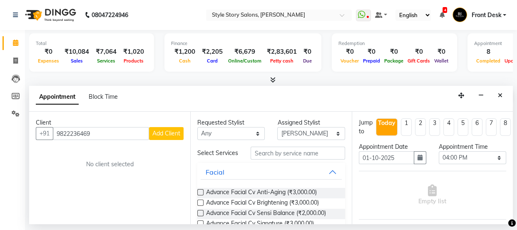
type input "9822236469"
click at [174, 133] on span "Add Client" at bounding box center [166, 132] width 28 height 7
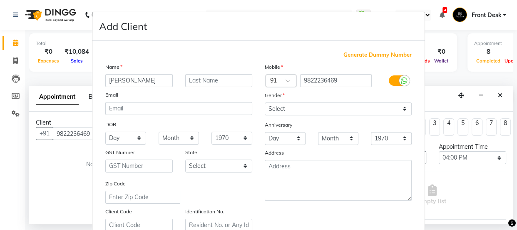
type input "Sonal"
click at [209, 78] on input "text" at bounding box center [218, 80] width 67 height 13
type input "Kumar"
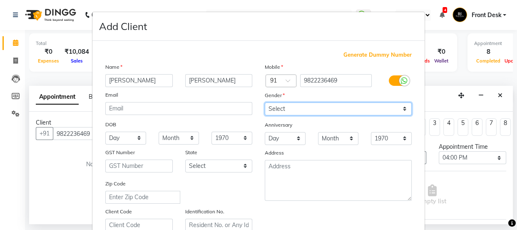
drag, startPoint x: 289, startPoint y: 106, endPoint x: 289, endPoint y: 114, distance: 7.9
click at [289, 106] on select "Select Male Female Other Prefer Not To Say" at bounding box center [338, 108] width 147 height 13
select select "female"
click at [265, 102] on select "Select Male Female Other Prefer Not To Say" at bounding box center [338, 108] width 147 height 13
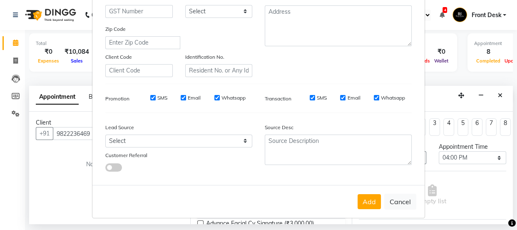
scroll to position [157, 0]
click at [366, 201] on button "Add" at bounding box center [368, 201] width 23 height 15
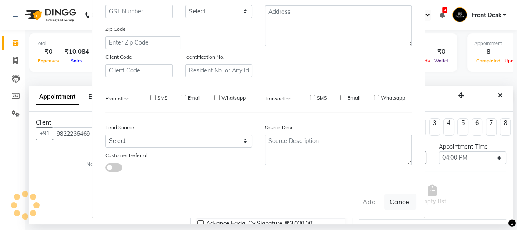
select select
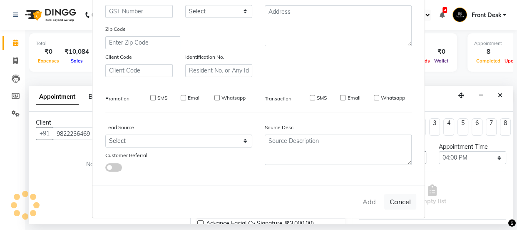
select select
checkbox input "false"
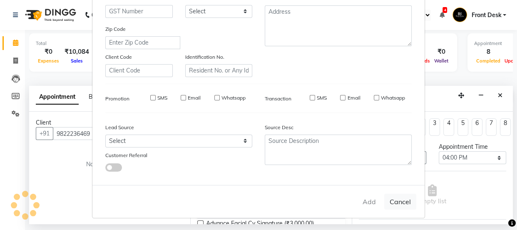
checkbox input "false"
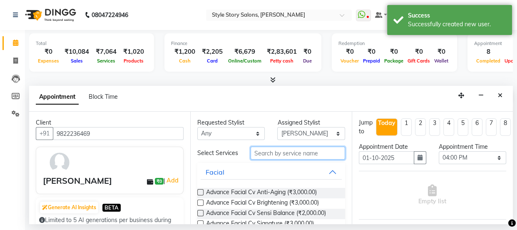
click at [263, 156] on input "text" at bounding box center [297, 152] width 94 height 13
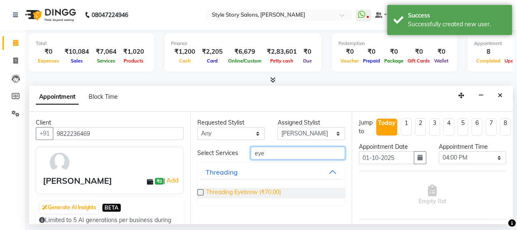
type input "eye"
click at [245, 195] on span "Threading Eyebrow (₹70.00)" at bounding box center [243, 193] width 75 height 10
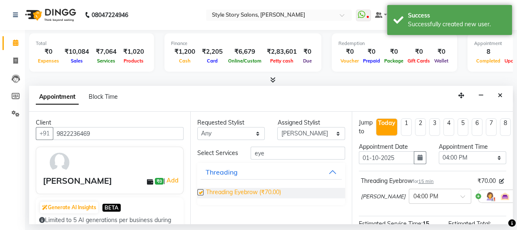
checkbox input "false"
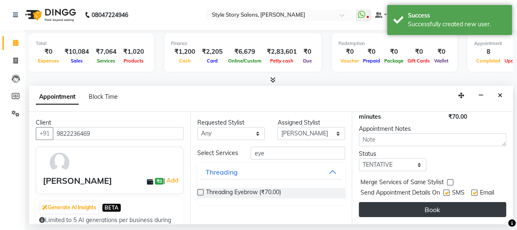
scroll to position [129, 0]
click at [416, 204] on button "Book" at bounding box center [432, 209] width 147 height 15
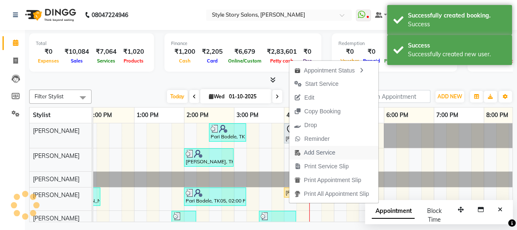
click at [322, 153] on span "Add Service" at bounding box center [319, 152] width 31 height 9
select select "46661"
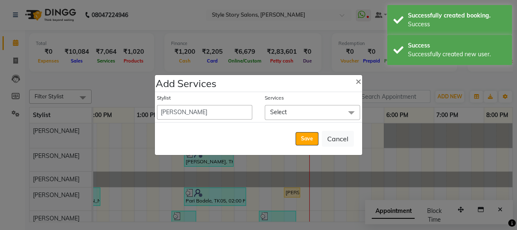
click at [288, 115] on span "Select" at bounding box center [312, 112] width 95 height 15
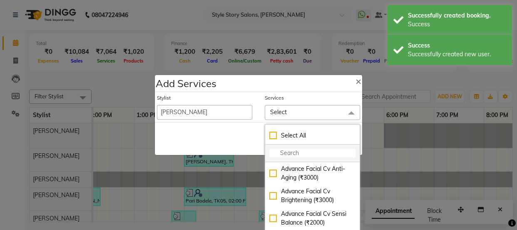
click at [295, 154] on input "multiselect-search" at bounding box center [312, 153] width 86 height 9
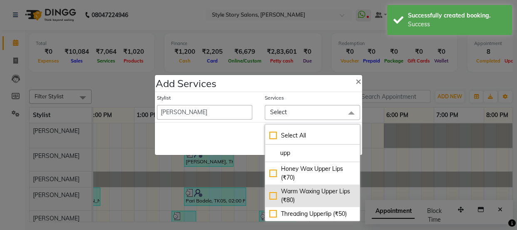
type input "upp"
click at [319, 201] on div "Warm Waxing Upper Lips (₹80)" at bounding box center [312, 195] width 86 height 17
checkbox input "true"
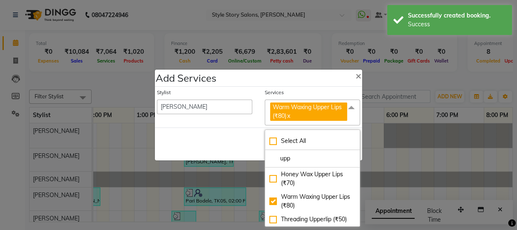
click at [315, 108] on span "Warm Waxing Upper Lips (₹80)" at bounding box center [306, 111] width 69 height 16
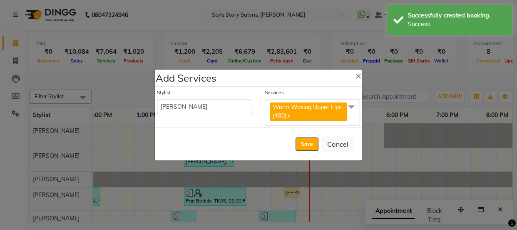
click at [327, 114] on span "Warm Waxing Upper Lips (₹80) x" at bounding box center [308, 111] width 77 height 19
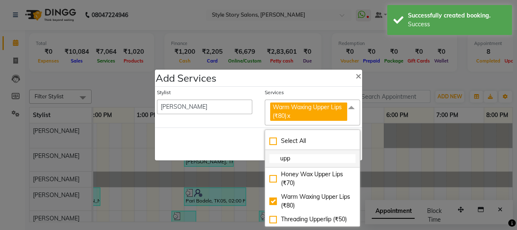
click at [306, 158] on input "upp" at bounding box center [312, 158] width 86 height 9
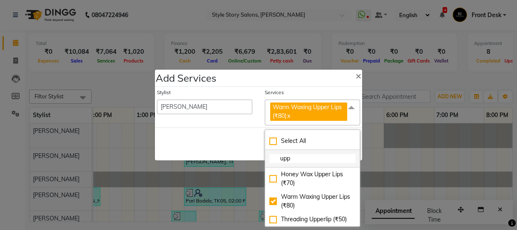
drag, startPoint x: 300, startPoint y: 155, endPoint x: 265, endPoint y: 162, distance: 36.1
click at [265, 162] on li "upp" at bounding box center [312, 158] width 94 height 17
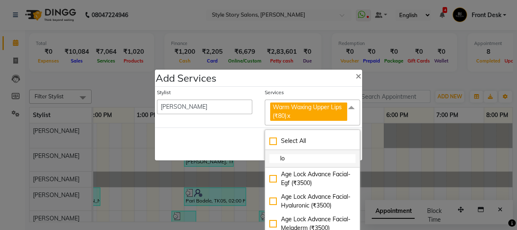
type input "low"
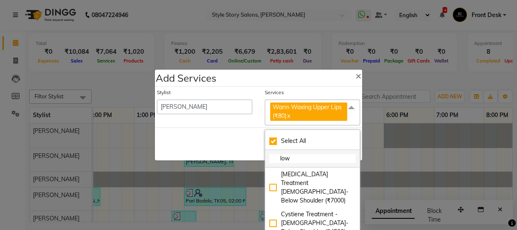
checkbox input "true"
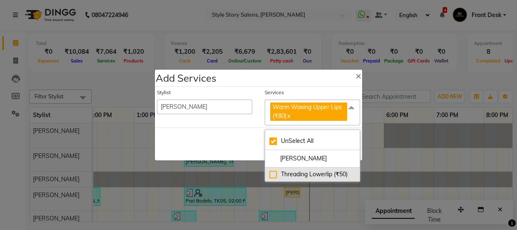
type input "lowe"
click at [276, 174] on div "Threading Lowerlip (₹50)" at bounding box center [312, 174] width 86 height 9
checkbox input "false"
checkbox input "true"
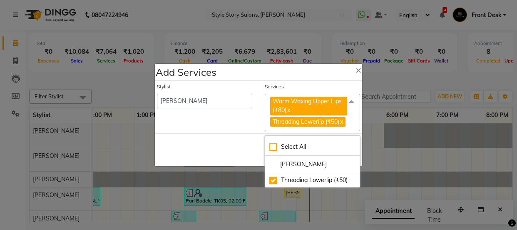
click at [254, 138] on div "Save Cancel" at bounding box center [258, 149] width 207 height 33
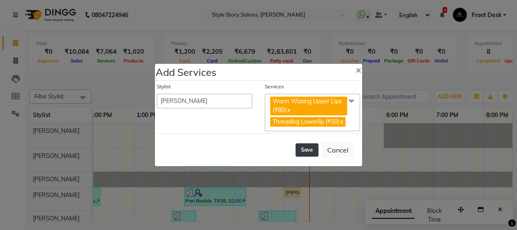
click at [305, 156] on button "Save" at bounding box center [306, 149] width 23 height 13
select select "82561"
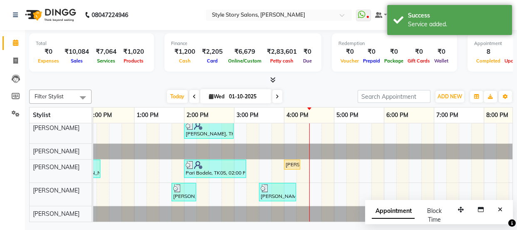
scroll to position [0, 0]
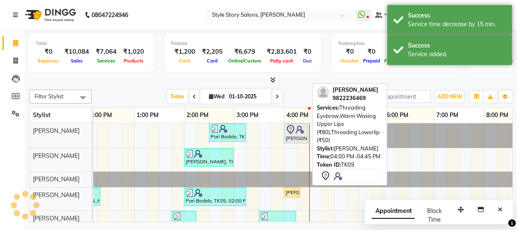
click at [299, 134] on div "[PERSON_NAME], TK09, 04:00 PM-04:30 PM, Threading Eyebrow,Warm Waxing Upper Lip…" at bounding box center [296, 132] width 23 height 17
select select "7"
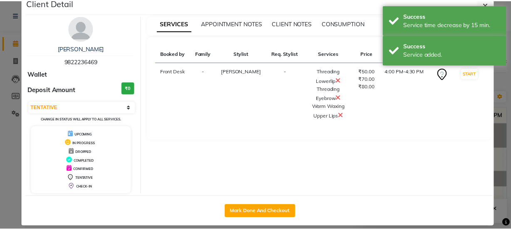
scroll to position [25, 0]
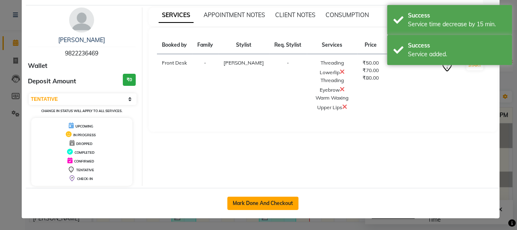
click at [280, 199] on button "Mark Done And Checkout" at bounding box center [262, 202] width 71 height 13
select select "service"
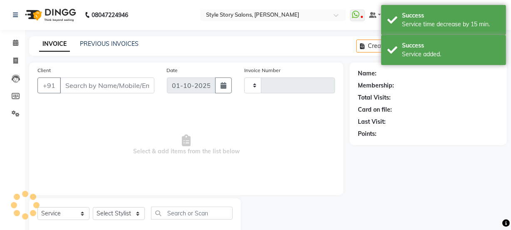
type input "1777"
select select "6249"
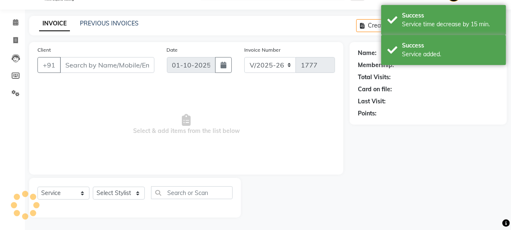
type input "9822236469"
select select "61197"
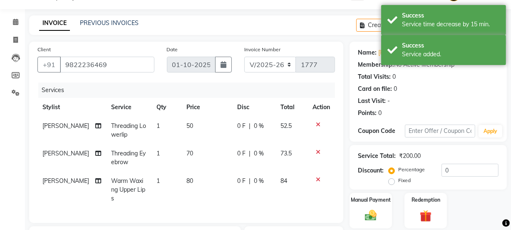
click at [187, 152] on td "70" at bounding box center [206, 157] width 51 height 27
select select "46661"
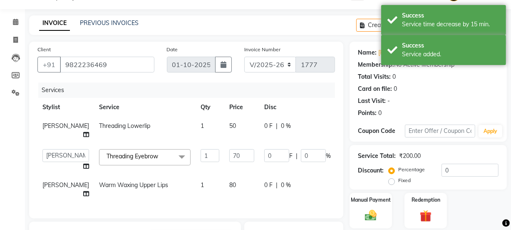
click at [224, 126] on td "50" at bounding box center [241, 129] width 35 height 27
select select "46661"
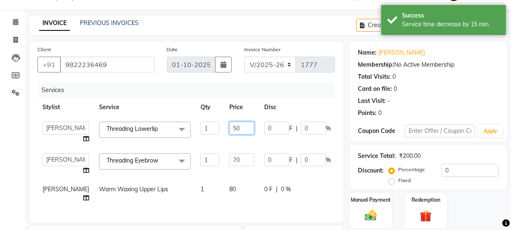
drag, startPoint x: 214, startPoint y: 127, endPoint x: 195, endPoint y: 129, distance: 18.8
click at [196, 129] on tr "Aayushi Dahat Adesh khadse Ambika Dhadse Front Desk Arshad Ansari Deepika Taiwa…" at bounding box center [212, 132] width 350 height 32
type input "100"
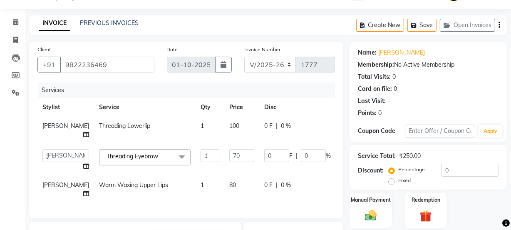
click at [224, 192] on td "80" at bounding box center [241, 189] width 35 height 27
select select "46661"
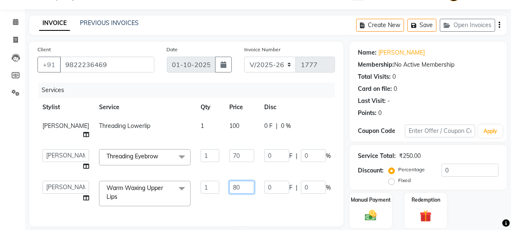
drag, startPoint x: 207, startPoint y: 198, endPoint x: 191, endPoint y: 199, distance: 15.4
click at [191, 199] on tr "Aayushi Dahat Adesh khadse Ambika Dhadse Front Desk Arshad Ansari Deepika Taiwa…" at bounding box center [212, 193] width 350 height 35
type input "100"
click at [262, 81] on div "Client +91 9822236469 Date 01-10-2025 Invoice Number V/2025 V/2025-26 1777 Serv…" at bounding box center [186, 134] width 314 height 184
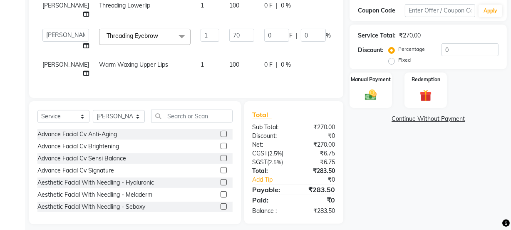
scroll to position [171, 0]
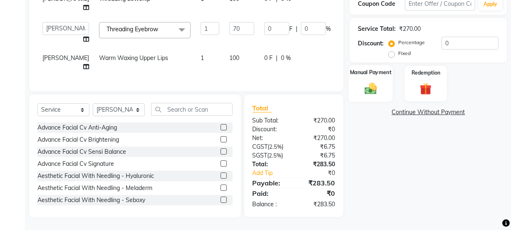
click at [378, 74] on div "Manual Payment" at bounding box center [371, 83] width 44 height 37
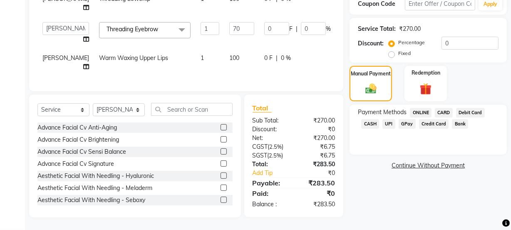
click at [373, 119] on span "CASH" at bounding box center [370, 124] width 18 height 10
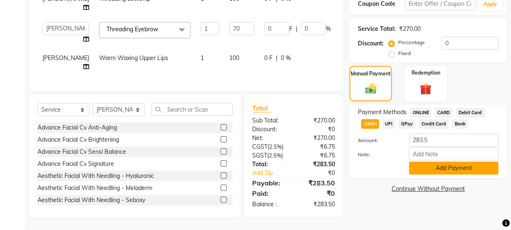
click at [437, 161] on button "Add Payment" at bounding box center [453, 167] width 89 height 13
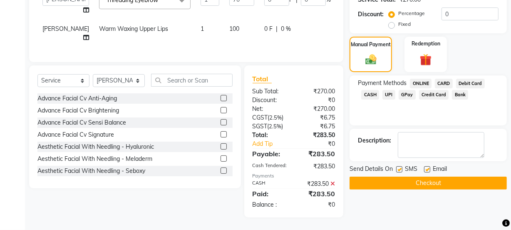
scroll to position [200, 0]
click at [415, 176] on button "Checkout" at bounding box center [427, 182] width 157 height 13
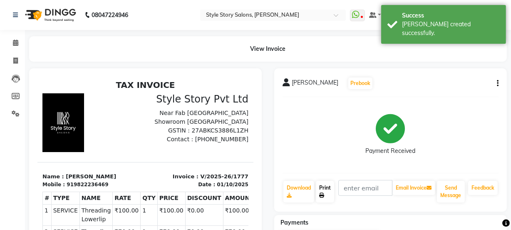
click at [324, 186] on link "Print" at bounding box center [325, 192] width 18 height 22
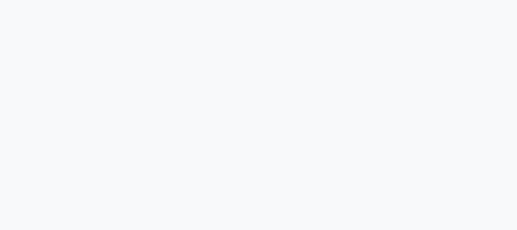
select select
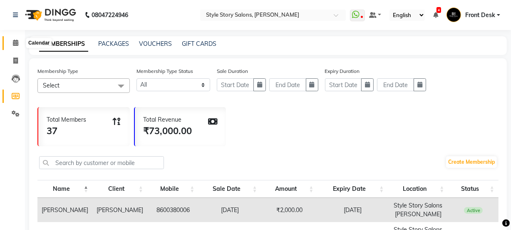
click at [16, 43] on icon at bounding box center [15, 43] width 5 height 6
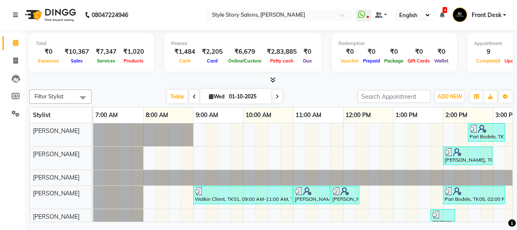
scroll to position [0, 379]
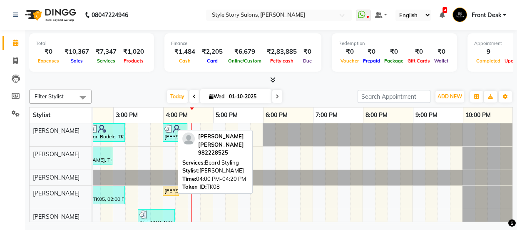
click at [168, 189] on div "[PERSON_NAME] [PERSON_NAME], TK08, 04:00 PM-04:20 PM, [PERSON_NAME] Styling" at bounding box center [170, 190] width 15 height 7
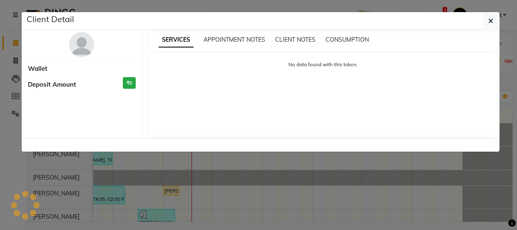
select select "1"
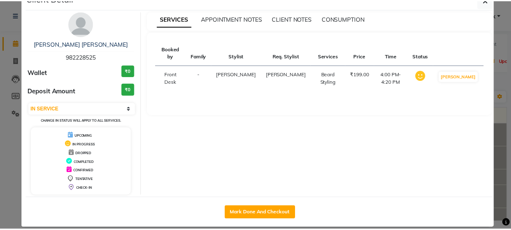
scroll to position [30, 0]
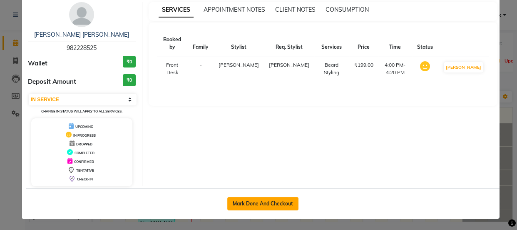
click at [287, 202] on button "Mark Done And Checkout" at bounding box center [262, 203] width 71 height 13
select select "service"
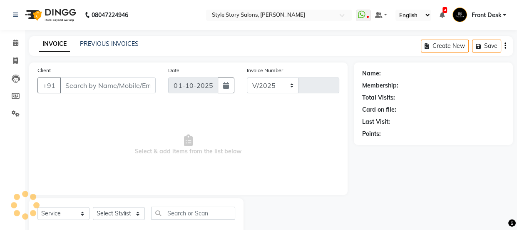
select select "6249"
type input "1778"
type input "982228525"
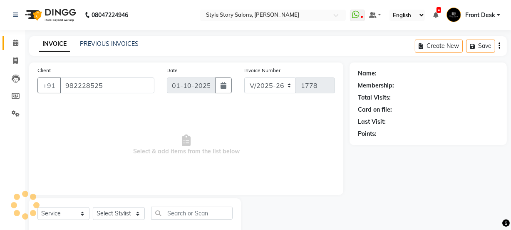
select select "61197"
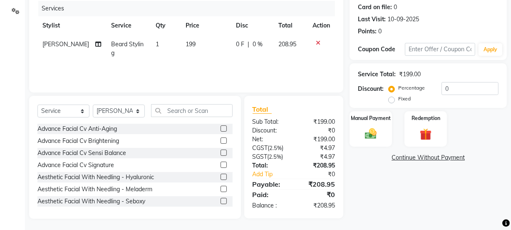
scroll to position [104, 0]
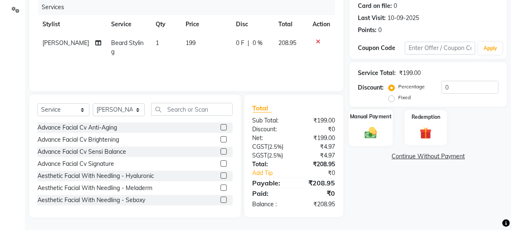
click at [369, 141] on div "Manual Payment" at bounding box center [371, 127] width 44 height 37
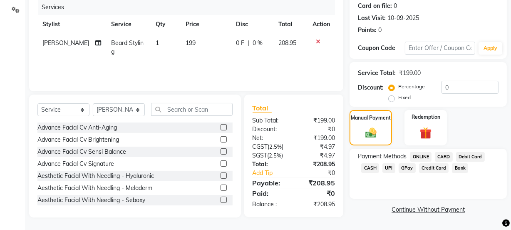
click at [373, 166] on span "CASH" at bounding box center [370, 168] width 18 height 10
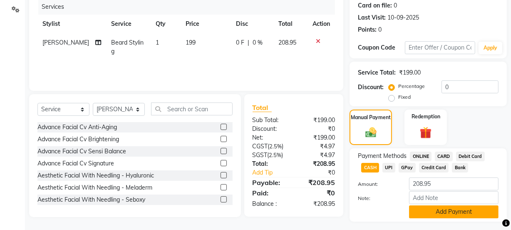
click at [435, 213] on button "Add Payment" at bounding box center [453, 211] width 89 height 13
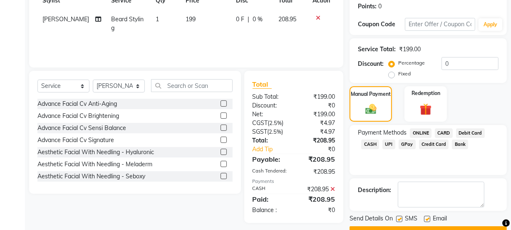
scroll to position [149, 0]
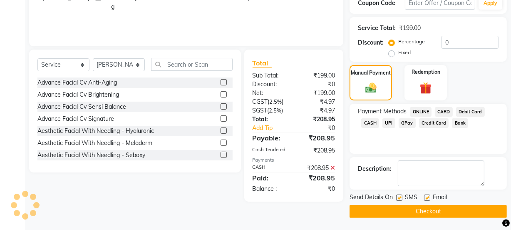
click at [396, 196] on div "Send Details On SMS Email" at bounding box center [427, 198] width 157 height 10
click at [400, 196] on label at bounding box center [399, 197] width 6 height 6
click at [400, 196] on input "checkbox" at bounding box center [398, 197] width 5 height 5
checkbox input "false"
drag, startPoint x: 426, startPoint y: 198, endPoint x: 420, endPoint y: 208, distance: 11.6
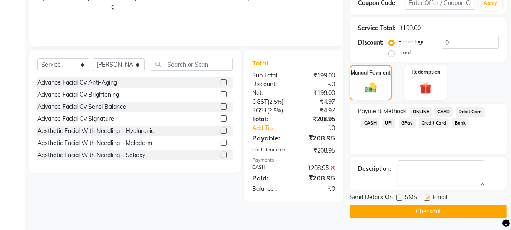
click at [426, 198] on label at bounding box center [427, 197] width 6 height 6
click at [426, 198] on input "checkbox" at bounding box center [426, 197] width 5 height 5
checkbox input "false"
click at [419, 209] on button "Checkout" at bounding box center [427, 211] width 157 height 13
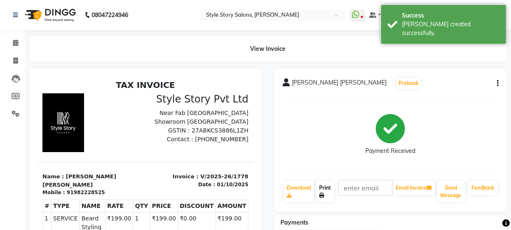
click at [320, 189] on link "Print" at bounding box center [325, 192] width 18 height 22
click at [15, 42] on icon at bounding box center [15, 43] width 5 height 6
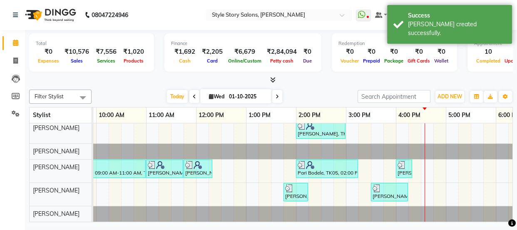
scroll to position [31, 0]
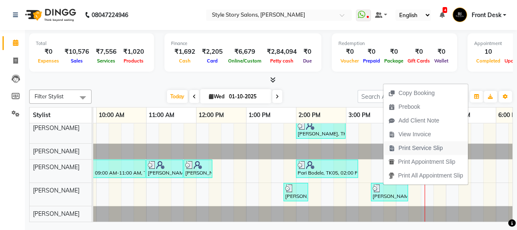
click at [403, 150] on span "Print Service Slip" at bounding box center [420, 148] width 45 height 9
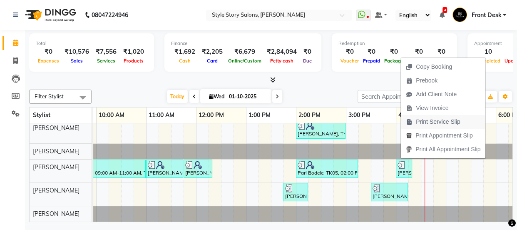
click at [425, 126] on span "Print Service Slip" at bounding box center [438, 121] width 45 height 9
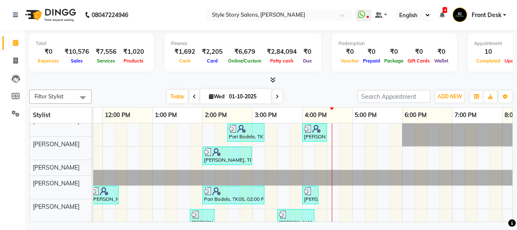
scroll to position [0, 0]
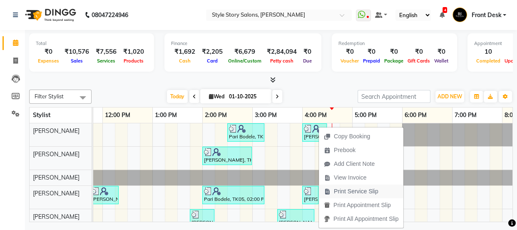
click at [350, 192] on span "Print Service Slip" at bounding box center [356, 191] width 45 height 9
